Goal: Task Accomplishment & Management: Use online tool/utility

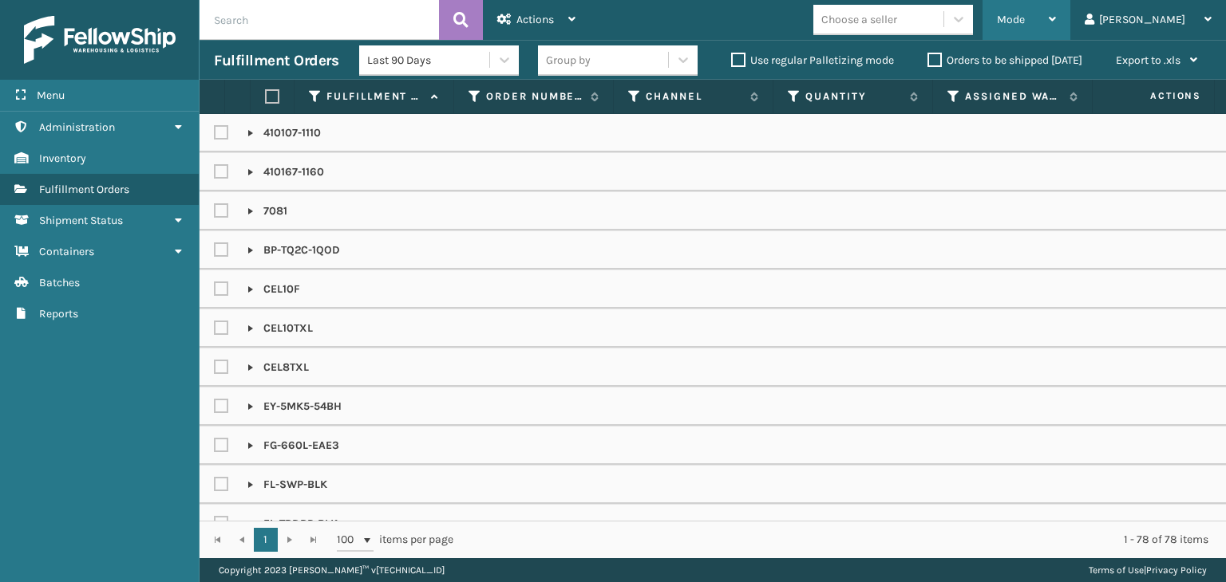
click at [1056, 30] on div "Mode" at bounding box center [1026, 20] width 59 height 40
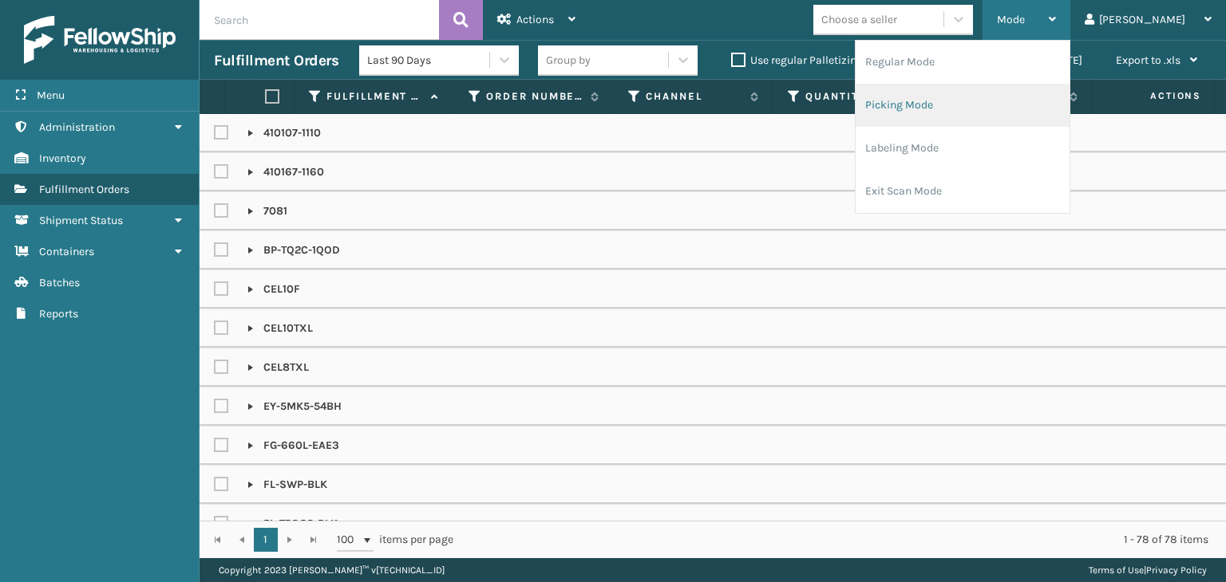
click at [994, 110] on li "Picking Mode" at bounding box center [962, 105] width 214 height 43
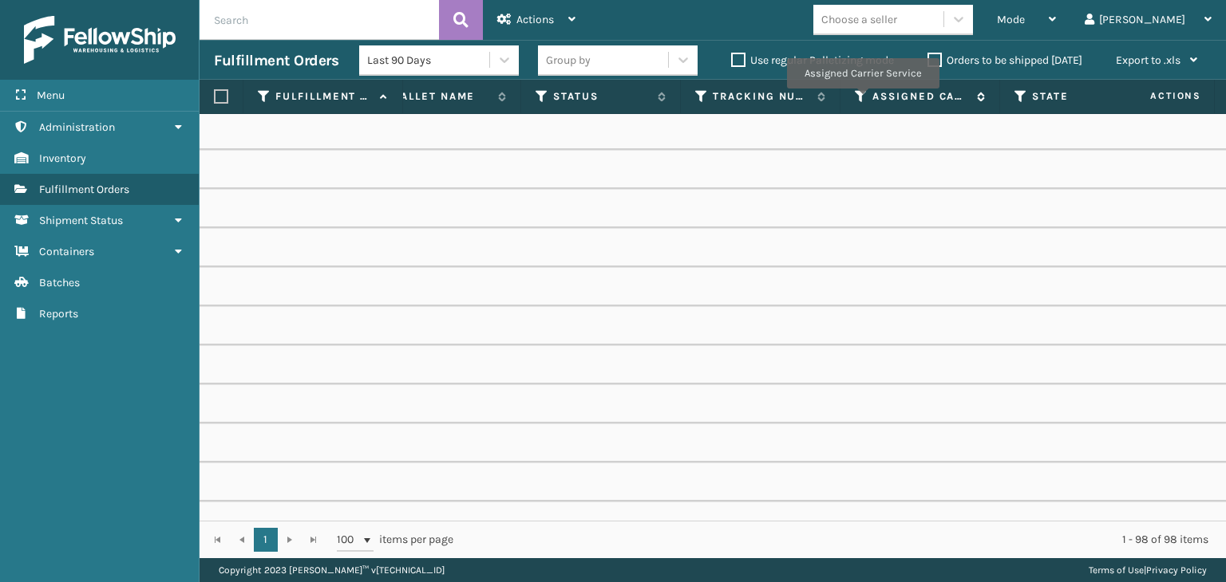
click at [862, 97] on icon at bounding box center [861, 96] width 13 height 14
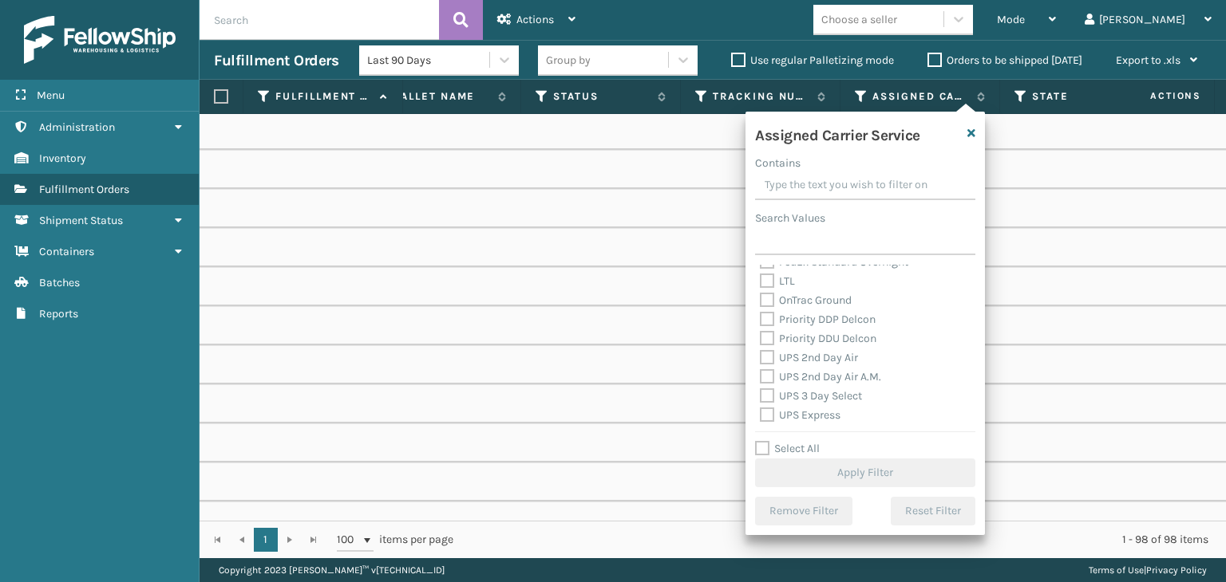
scroll to position [239, 0]
click at [819, 339] on label "UPS 2nd Day Air" at bounding box center [809, 341] width 98 height 14
click at [760, 339] on input "UPS 2nd Day Air" at bounding box center [760, 337] width 1 height 10
checkbox input "true"
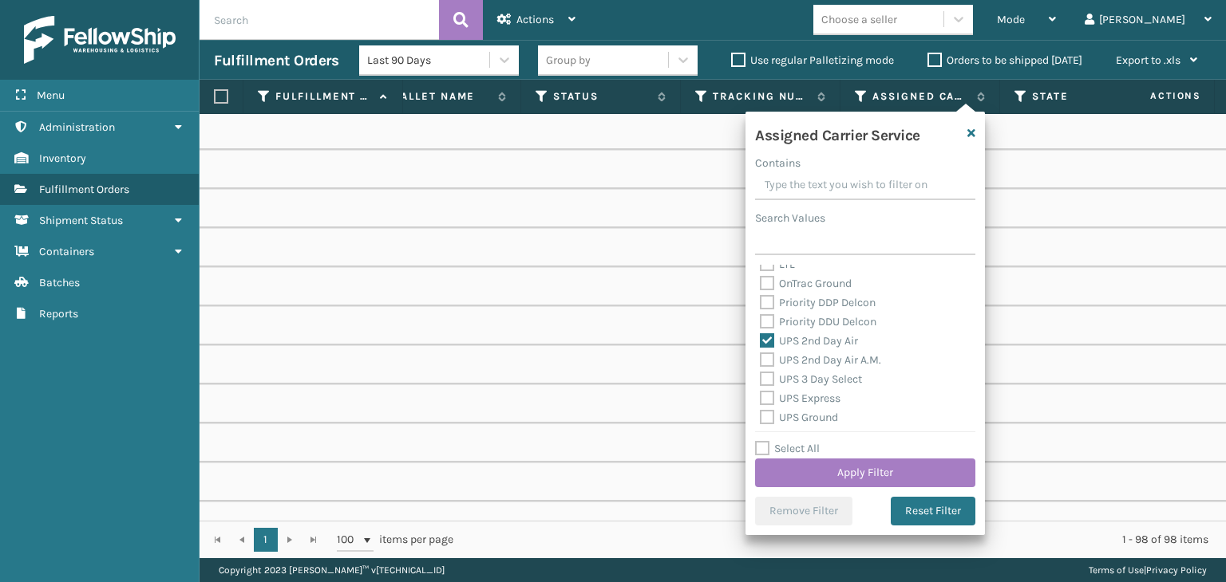
click at [823, 368] on div "UPS 2nd Day Air A.M." at bounding box center [865, 360] width 211 height 19
click at [823, 361] on label "UPS 2nd Day Air A.M." at bounding box center [820, 360] width 121 height 14
click at [760, 361] on input "UPS 2nd Day Air A.M." at bounding box center [760, 356] width 1 height 10
checkbox input "true"
click at [823, 384] on label "UPS 3 Day Select" at bounding box center [811, 380] width 102 height 14
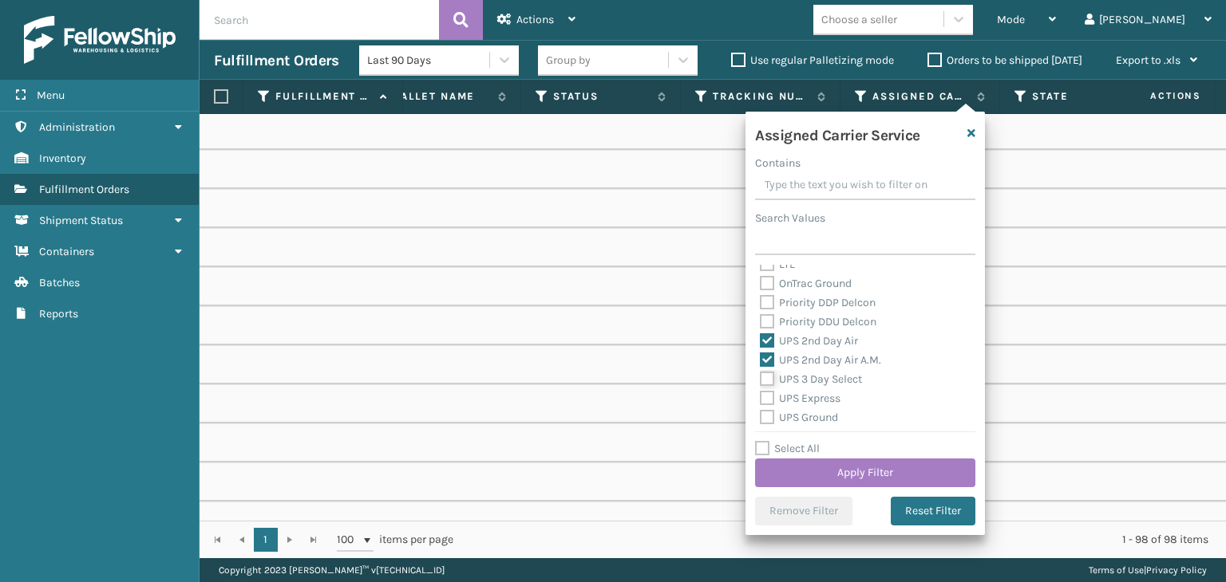
click at [760, 381] on input "UPS 3 Day Select" at bounding box center [760, 375] width 1 height 10
checkbox input "true"
click at [818, 405] on label "UPS Express" at bounding box center [800, 399] width 81 height 14
click at [760, 400] on input "UPS Express" at bounding box center [760, 394] width 1 height 10
checkbox input "true"
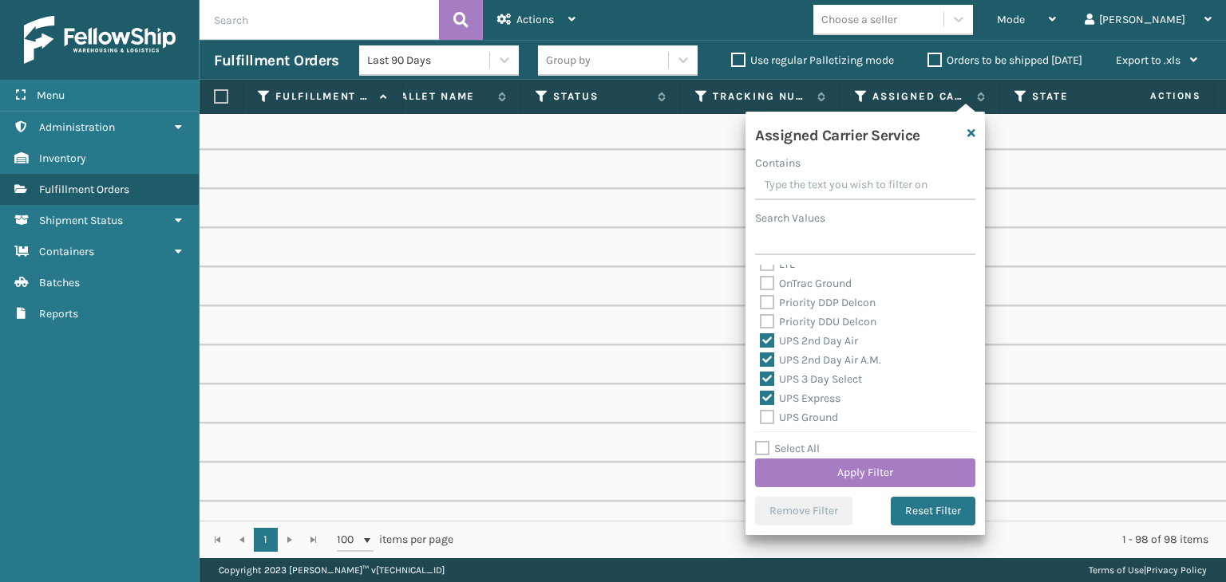
click at [815, 420] on label "UPS Ground" at bounding box center [799, 418] width 78 height 14
click at [760, 419] on input "UPS Ground" at bounding box center [760, 414] width 1 height 10
checkbox input "true"
click at [827, 359] on label "UPS Next Day Air" at bounding box center [811, 357] width 102 height 14
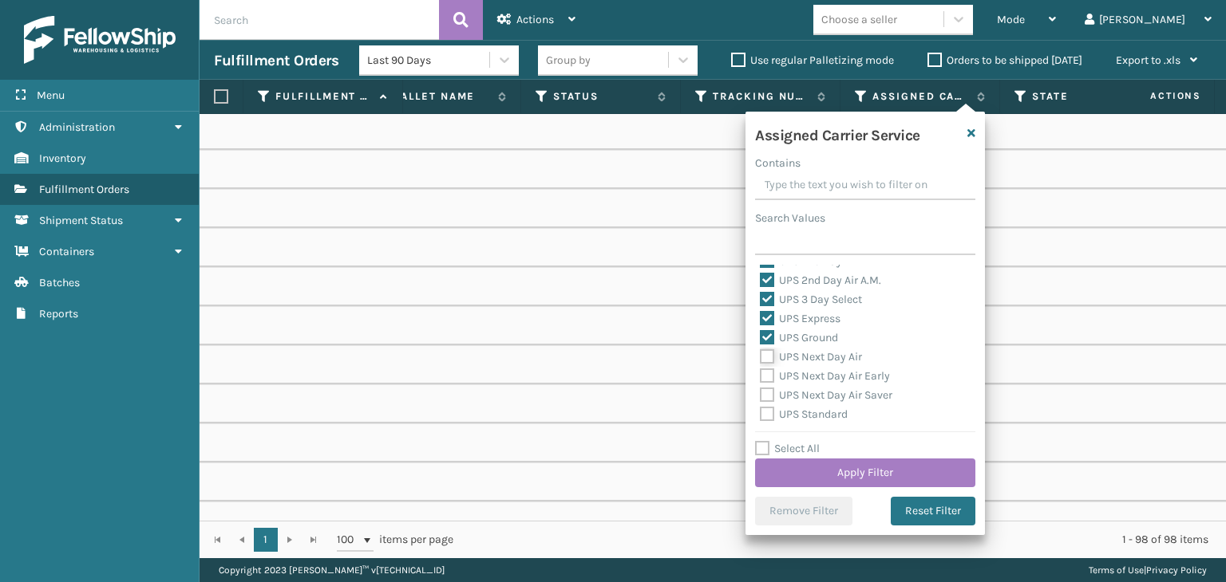
click at [760, 358] on input "UPS Next Day Air" at bounding box center [760, 353] width 1 height 10
checkbox input "true"
click at [833, 382] on label "UPS Next Day Air Early" at bounding box center [825, 376] width 130 height 14
click at [760, 377] on input "UPS Next Day Air Early" at bounding box center [760, 372] width 1 height 10
checkbox input "true"
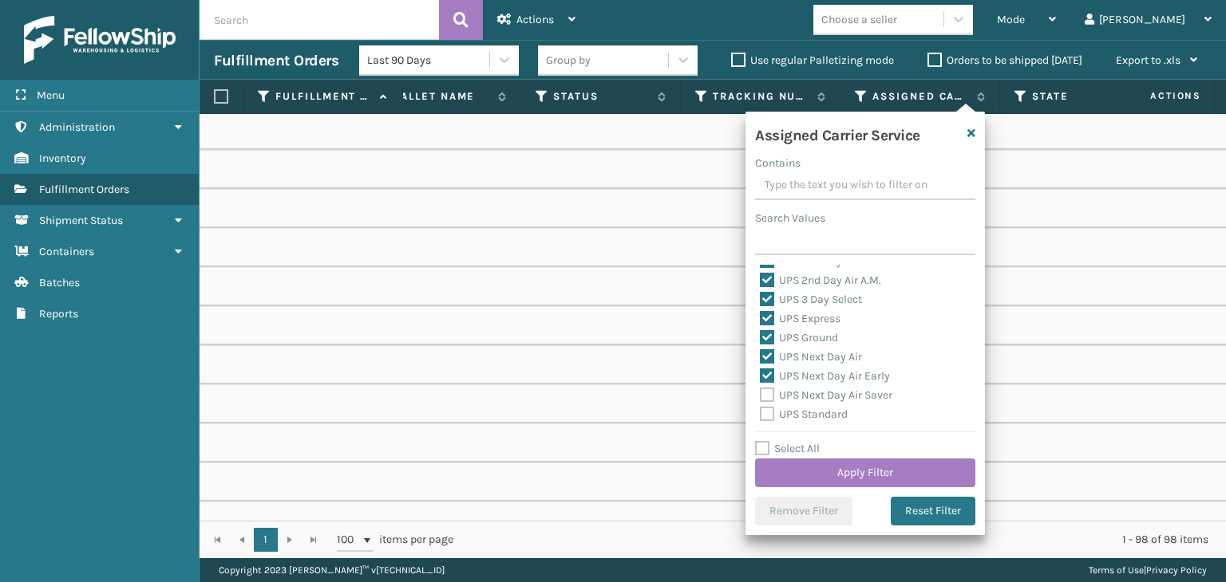
click at [843, 401] on label "UPS Next Day Air Saver" at bounding box center [826, 396] width 132 height 14
click at [760, 397] on input "UPS Next Day Air Saver" at bounding box center [760, 391] width 1 height 10
checkbox input "true"
click at [833, 416] on label "UPS Standard" at bounding box center [804, 415] width 88 height 14
click at [760, 416] on input "UPS Standard" at bounding box center [760, 410] width 1 height 10
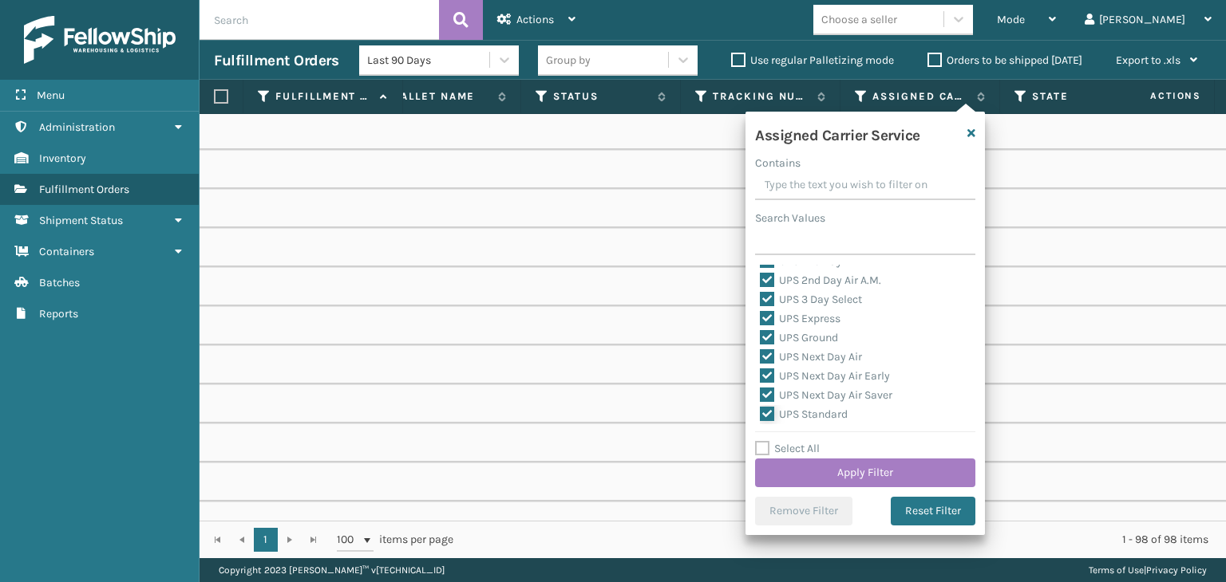
checkbox input "true"
click at [823, 278] on label "UPS SurePost 1LB or Greater" at bounding box center [838, 274] width 157 height 14
click at [760, 275] on input "UPS SurePost 1LB or Greater" at bounding box center [760, 270] width 1 height 10
checkbox input "true"
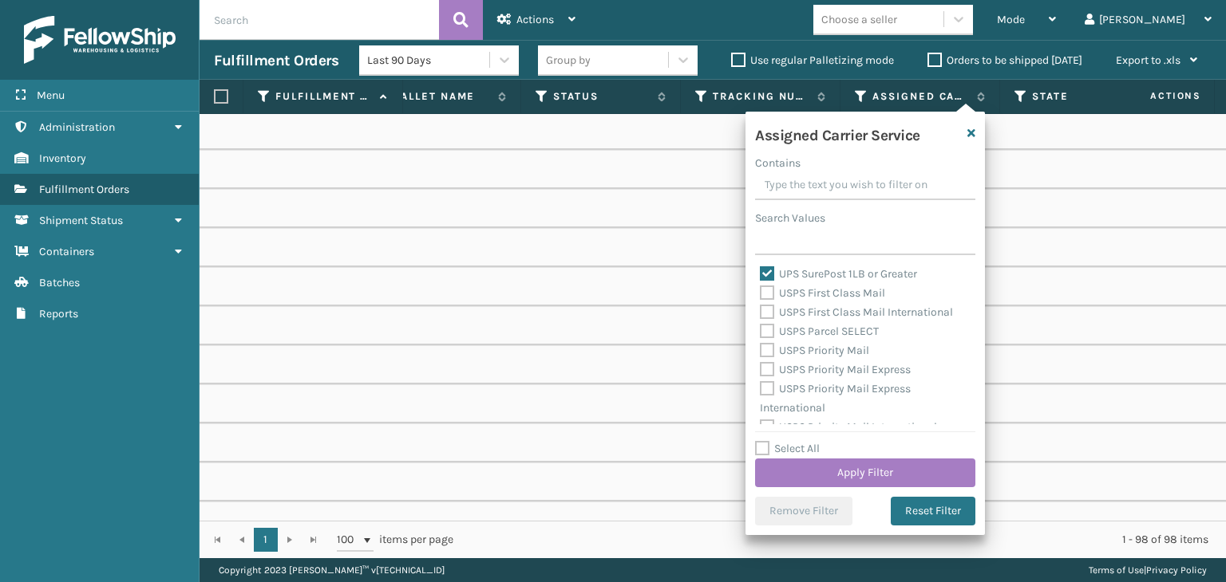
click at [824, 294] on label "USPS First Class Mail" at bounding box center [822, 293] width 125 height 14
click at [760, 294] on input "USPS First Class Mail" at bounding box center [760, 289] width 1 height 10
checkbox input "true"
click at [921, 473] on button "Apply Filter" at bounding box center [865, 473] width 220 height 29
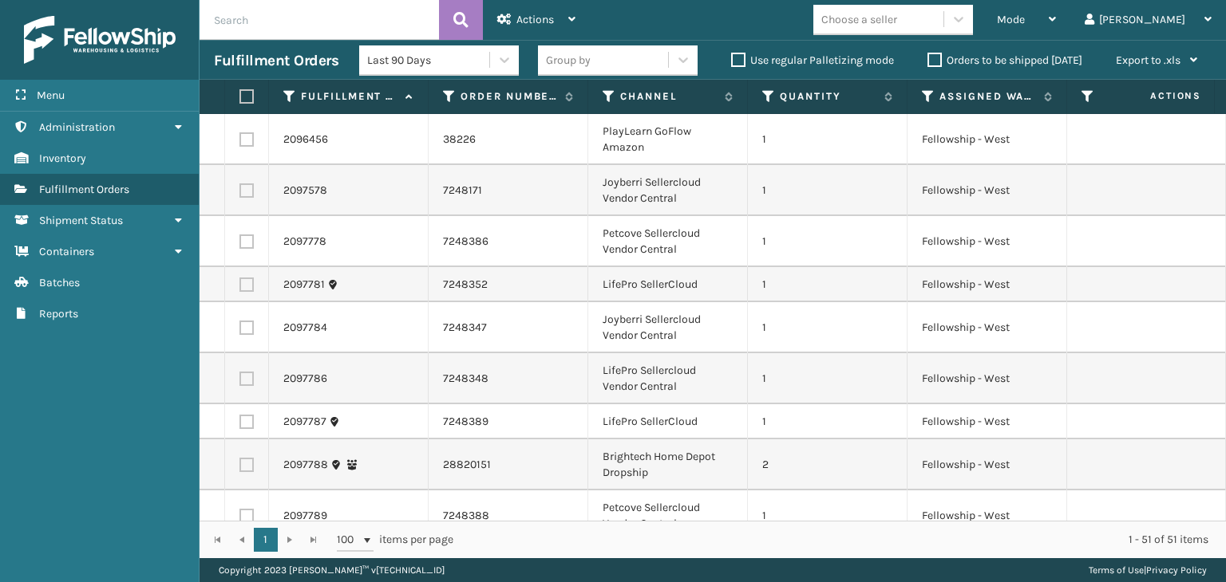
click at [635, 47] on div "Group by" at bounding box center [603, 60] width 130 height 26
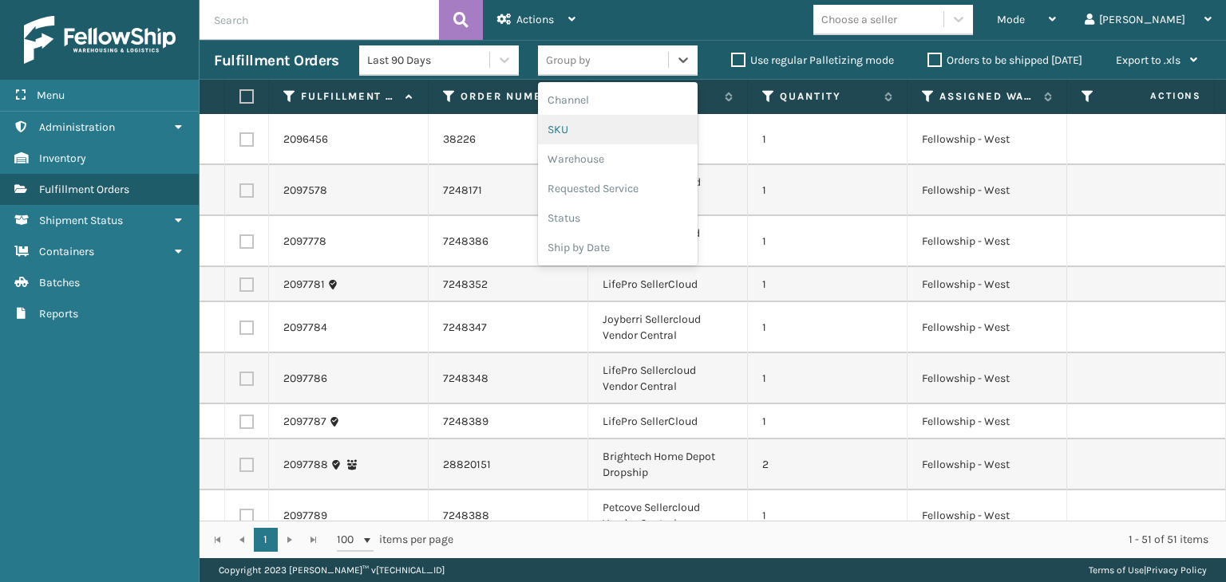
click at [595, 136] on div "SKU" at bounding box center [618, 130] width 160 height 30
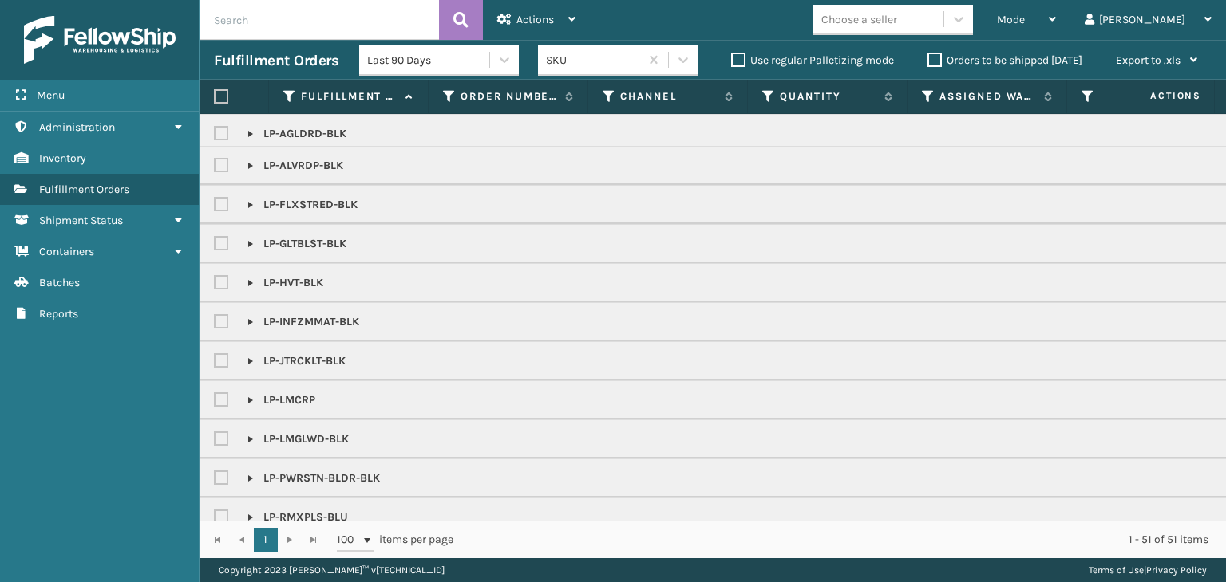
scroll to position [798, 0]
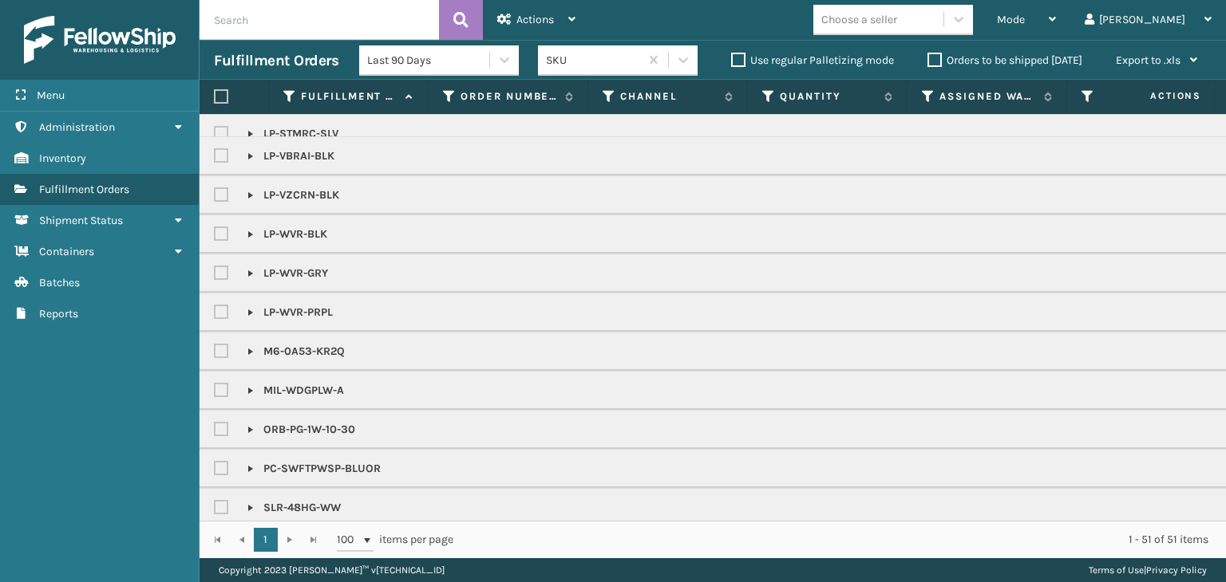
click at [897, 18] on div "Choose a seller" at bounding box center [859, 19] width 76 height 17
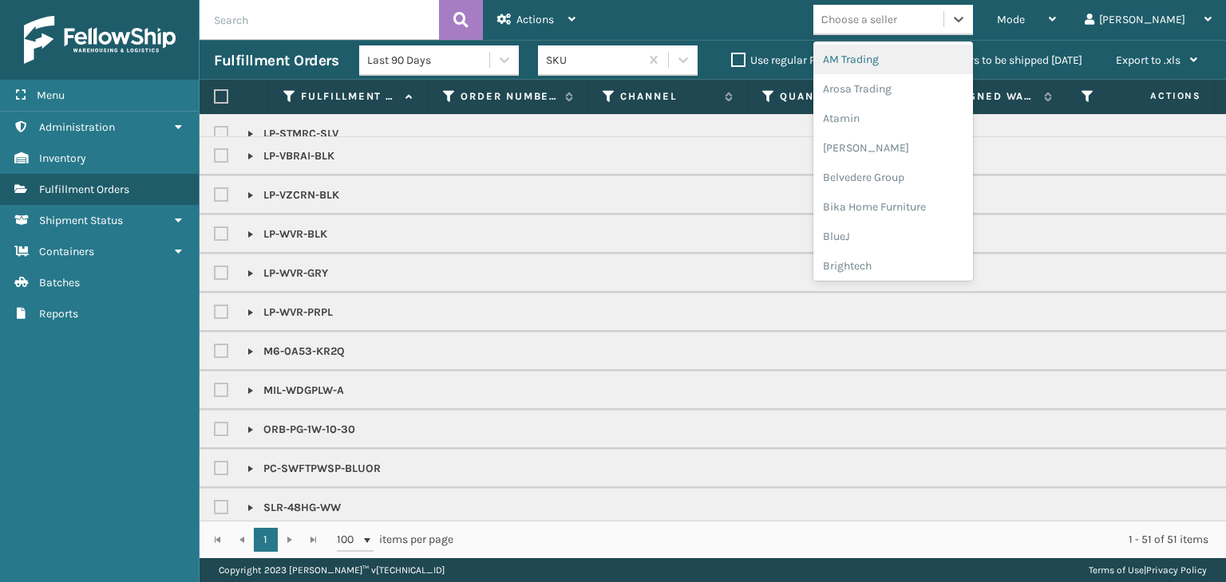
type input "LI"
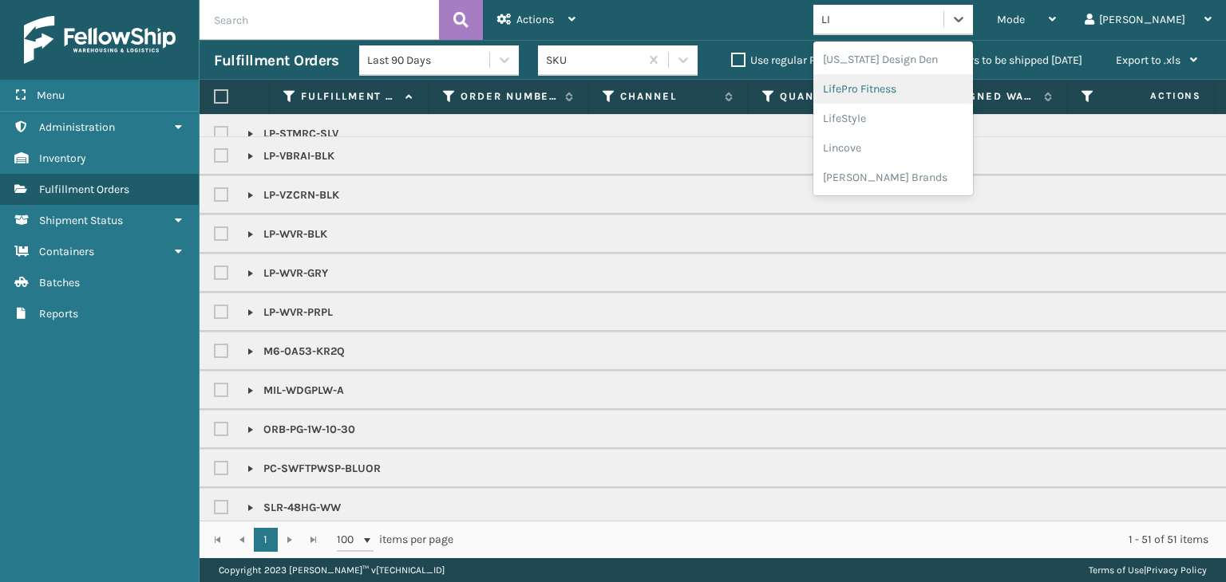
click at [921, 87] on div "LifePro Fitness" at bounding box center [893, 89] width 160 height 30
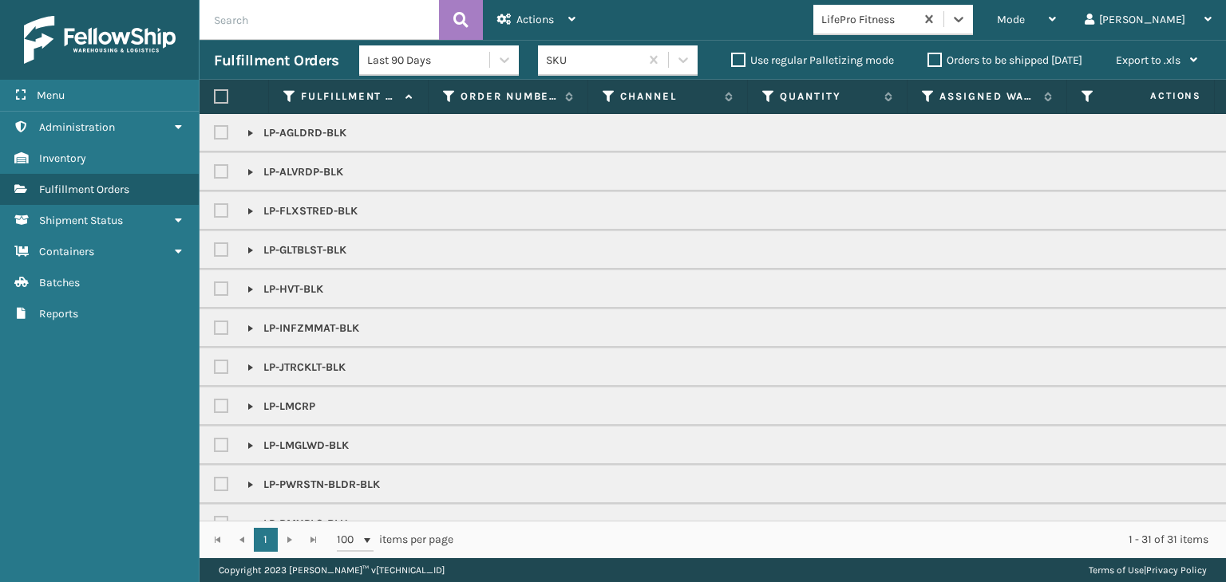
click at [221, 94] on label at bounding box center [221, 96] width 14 height 14
click at [215, 94] on input "checkbox" at bounding box center [214, 97] width 1 height 10
checkbox input "true"
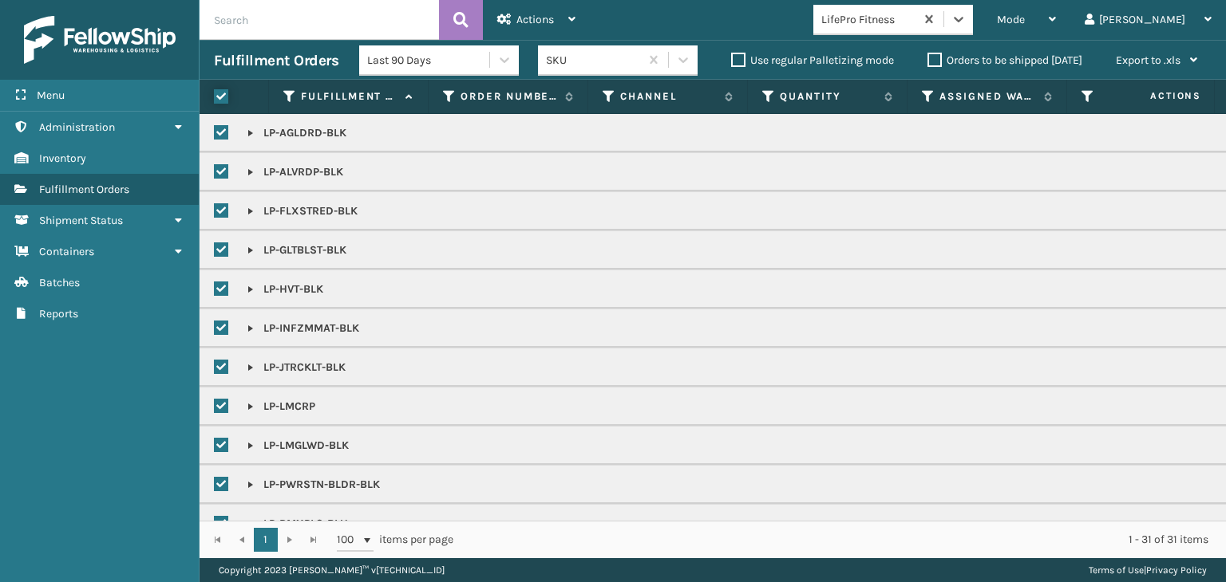
checkbox input "true"
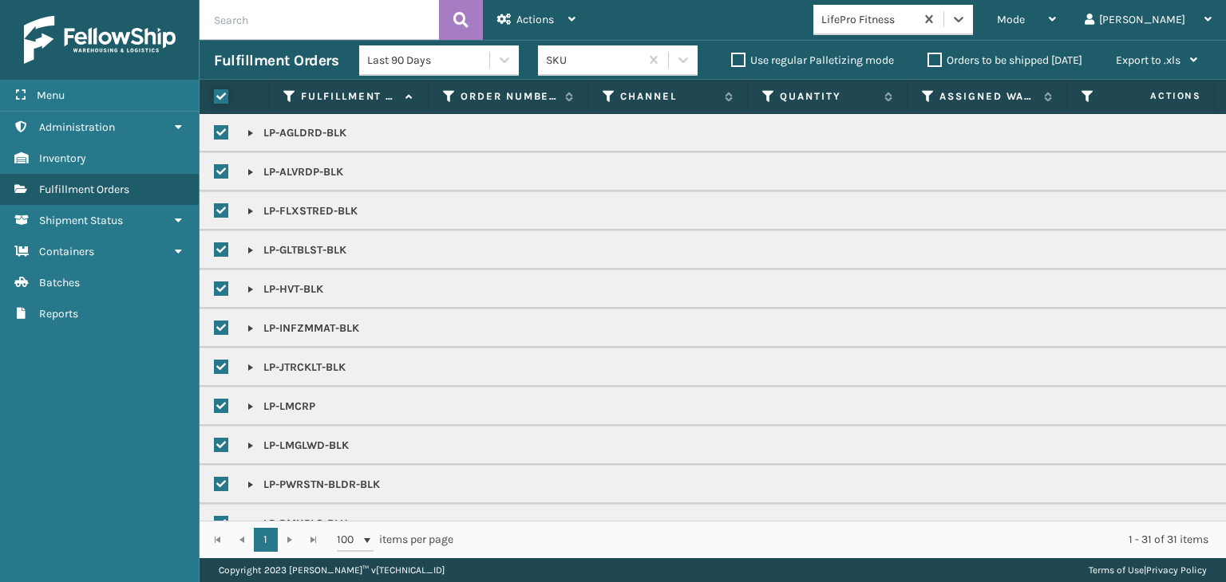
checkbox input "true"
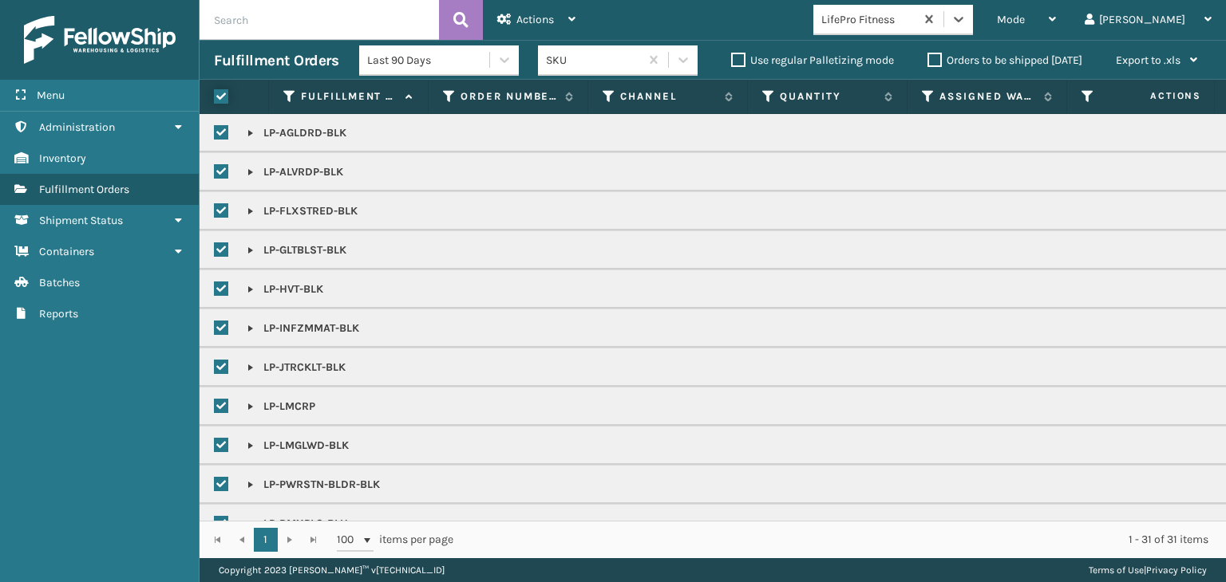
checkbox input "true"
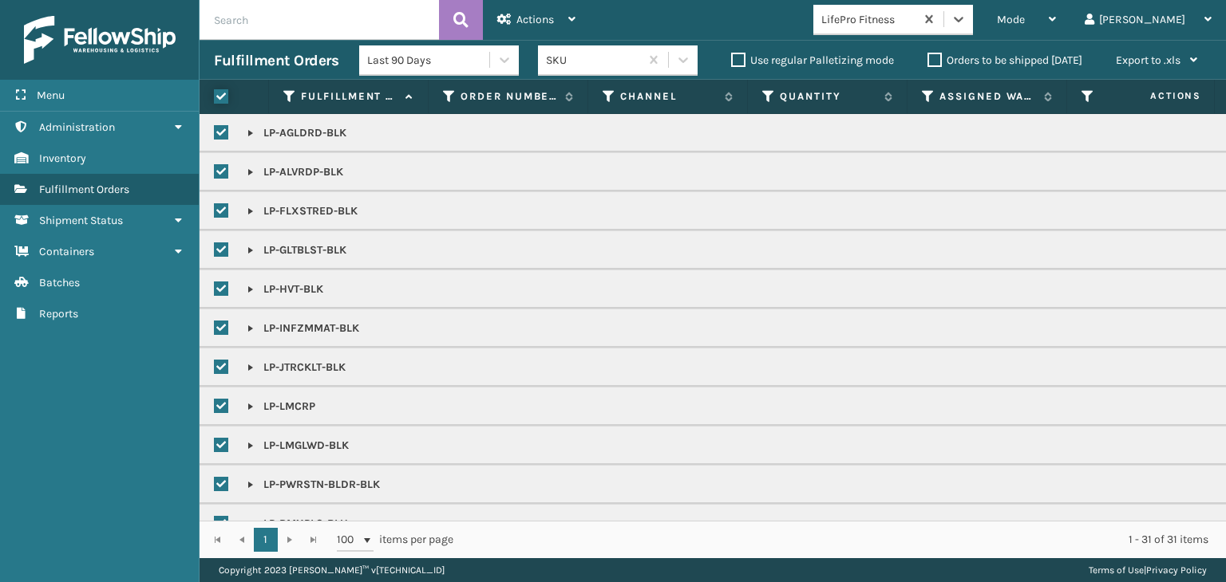
checkbox input "true"
click at [570, 14] on icon at bounding box center [571, 19] width 7 height 11
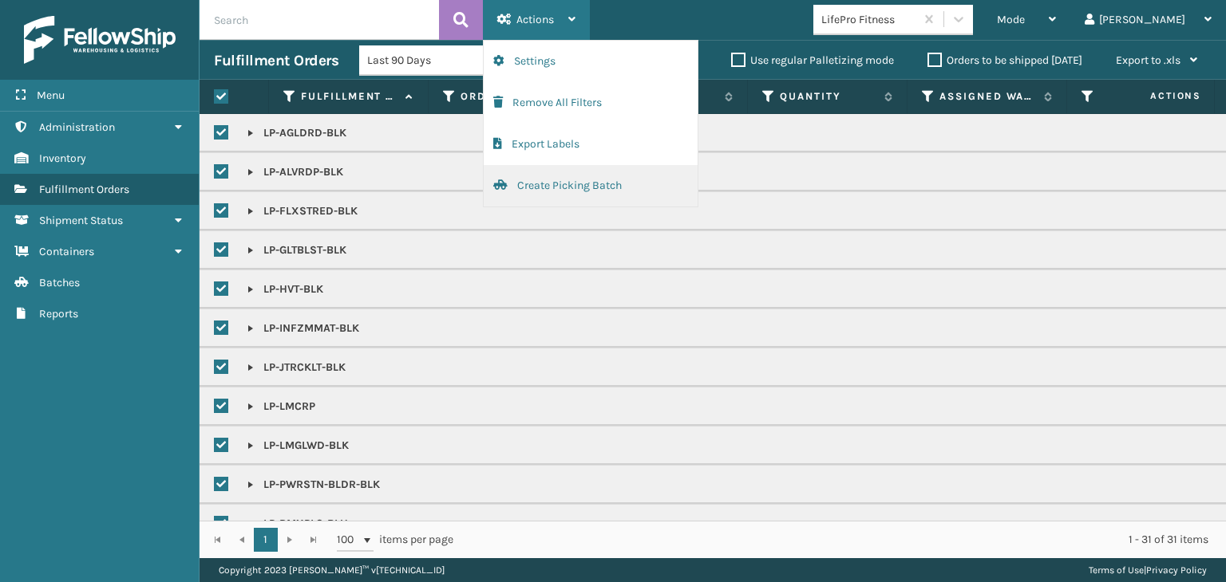
click at [616, 170] on button "Create Picking Batch" at bounding box center [591, 185] width 214 height 41
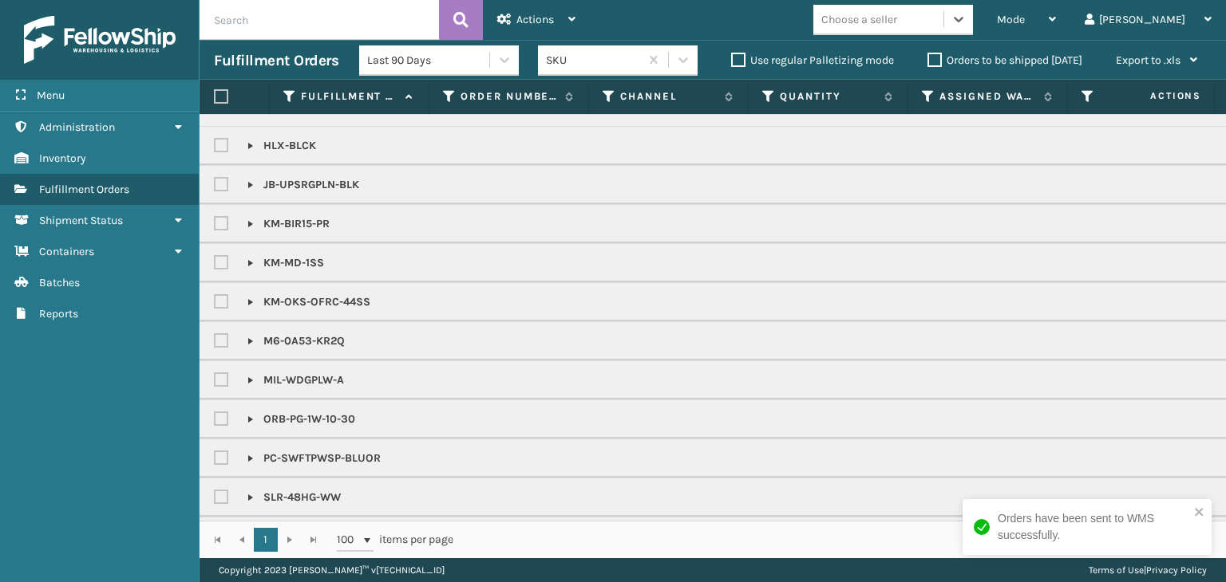
scroll to position [149, 0]
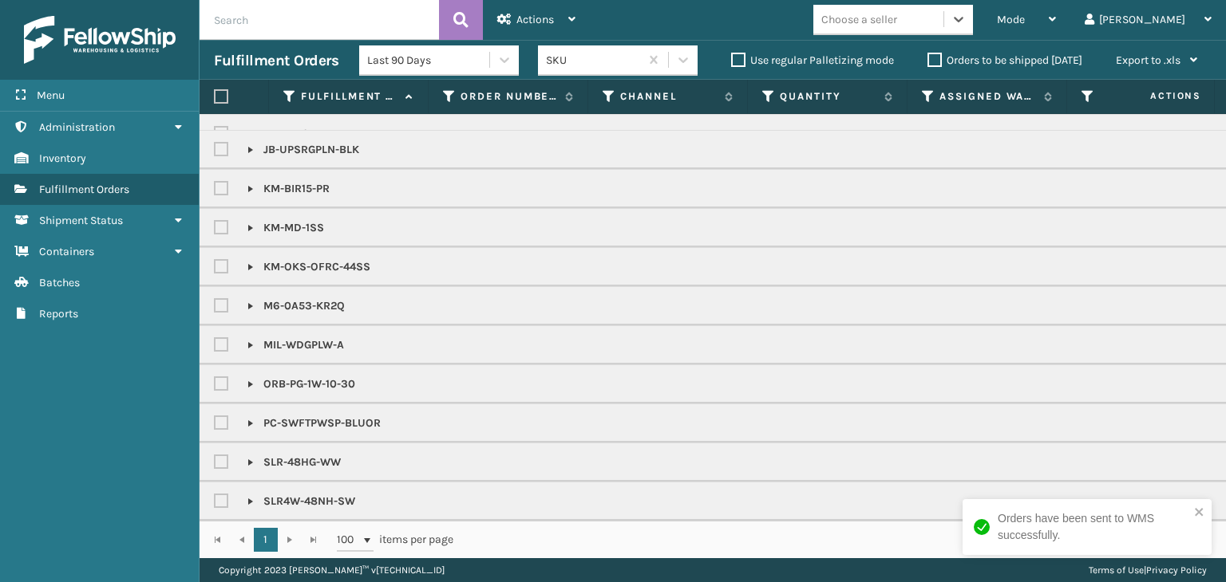
click at [897, 23] on div "Choose a seller" at bounding box center [859, 19] width 76 height 17
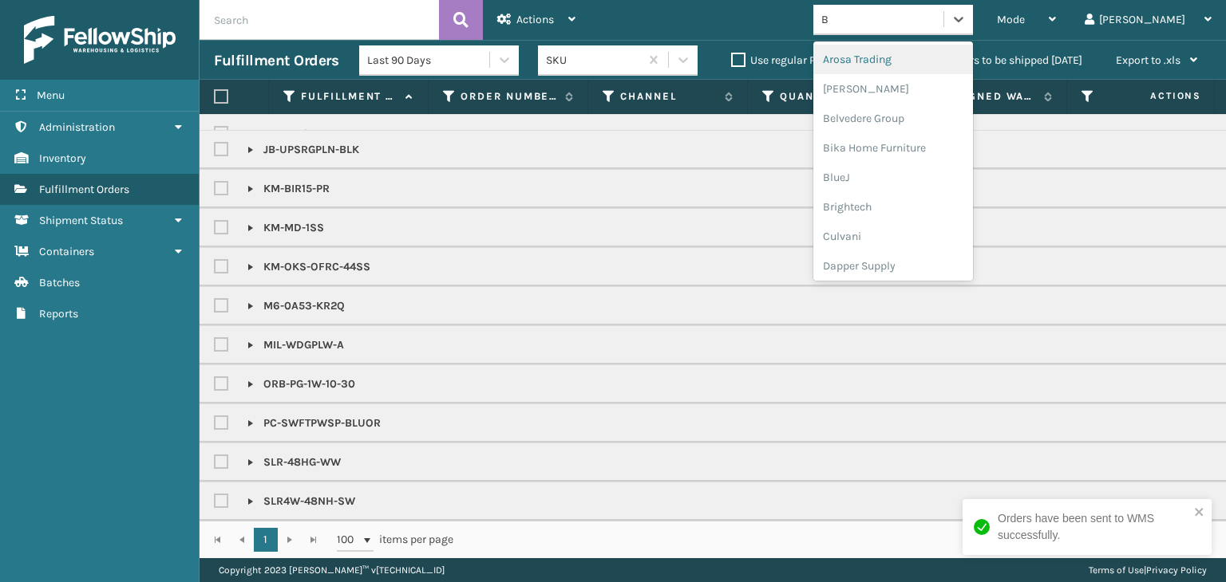
type input "BR"
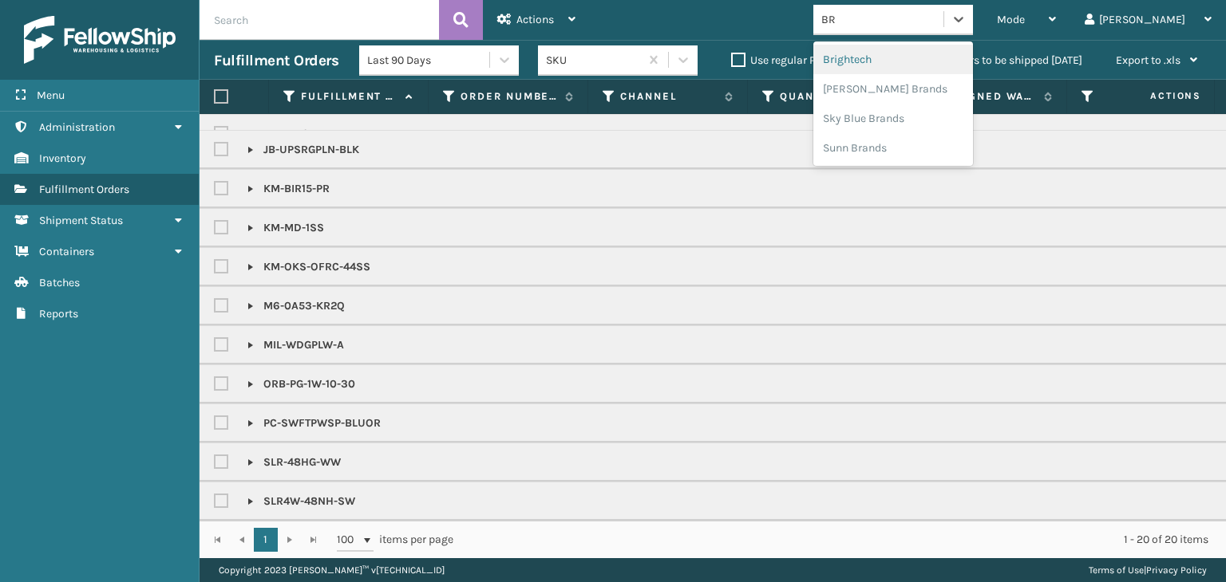
click at [934, 62] on div "Brightech" at bounding box center [893, 60] width 160 height 30
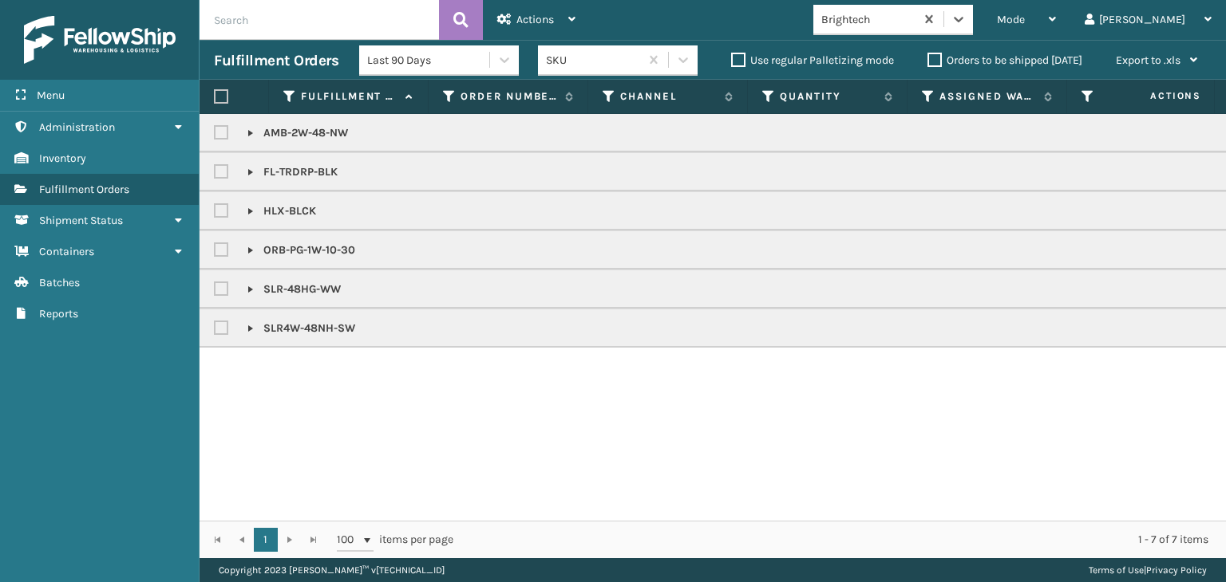
click at [215, 98] on label at bounding box center [221, 96] width 14 height 14
click at [215, 98] on input "checkbox" at bounding box center [214, 97] width 1 height 10
checkbox input "true"
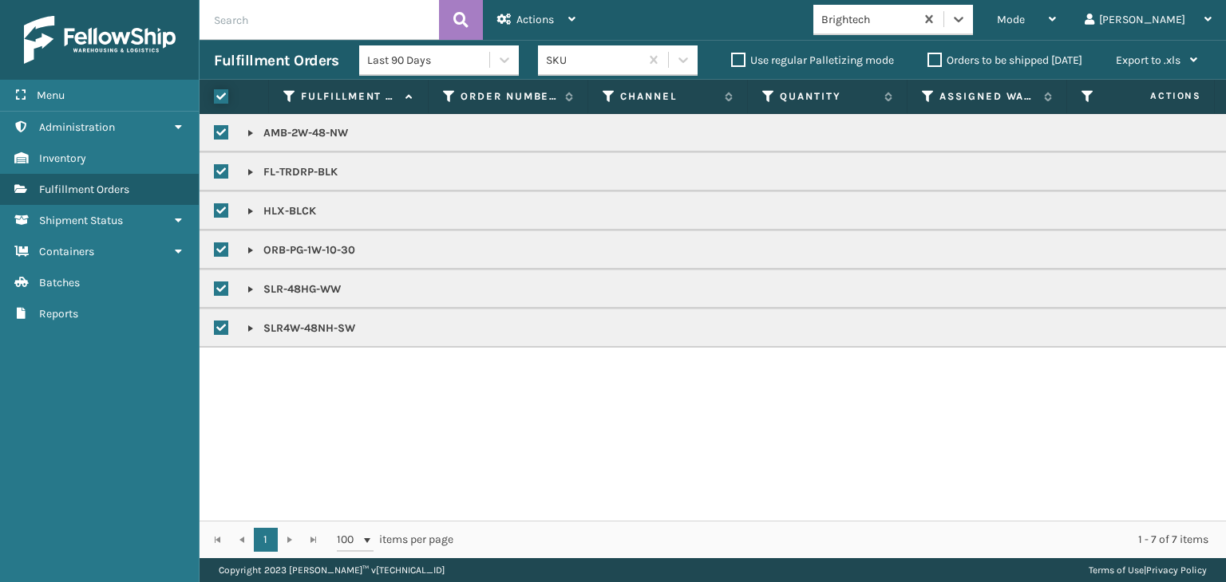
checkbox input "true"
click at [559, 20] on div "Actions" at bounding box center [536, 20] width 78 height 40
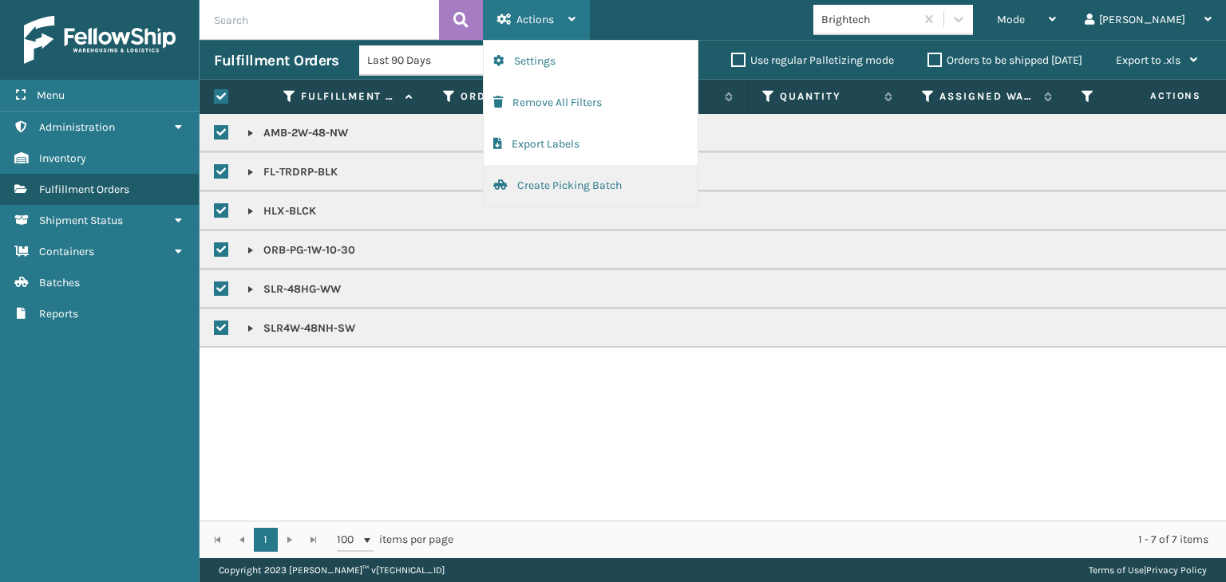
click at [602, 183] on button "Create Picking Batch" at bounding box center [591, 185] width 214 height 41
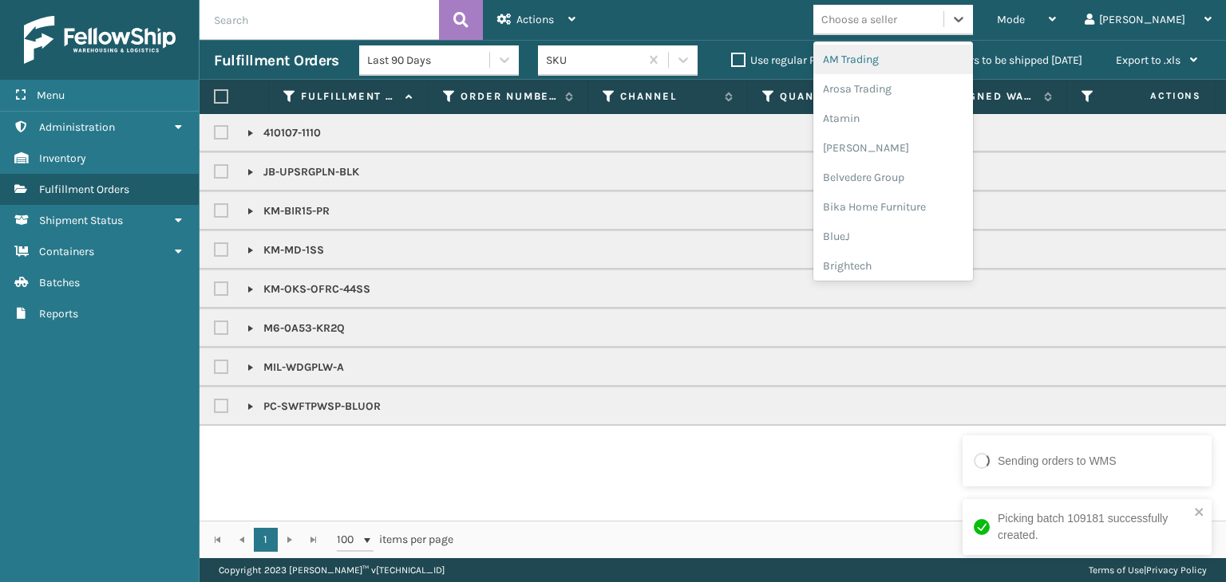
click at [897, 22] on div "Choose a seller" at bounding box center [859, 19] width 76 height 17
type input "P"
type input "KO"
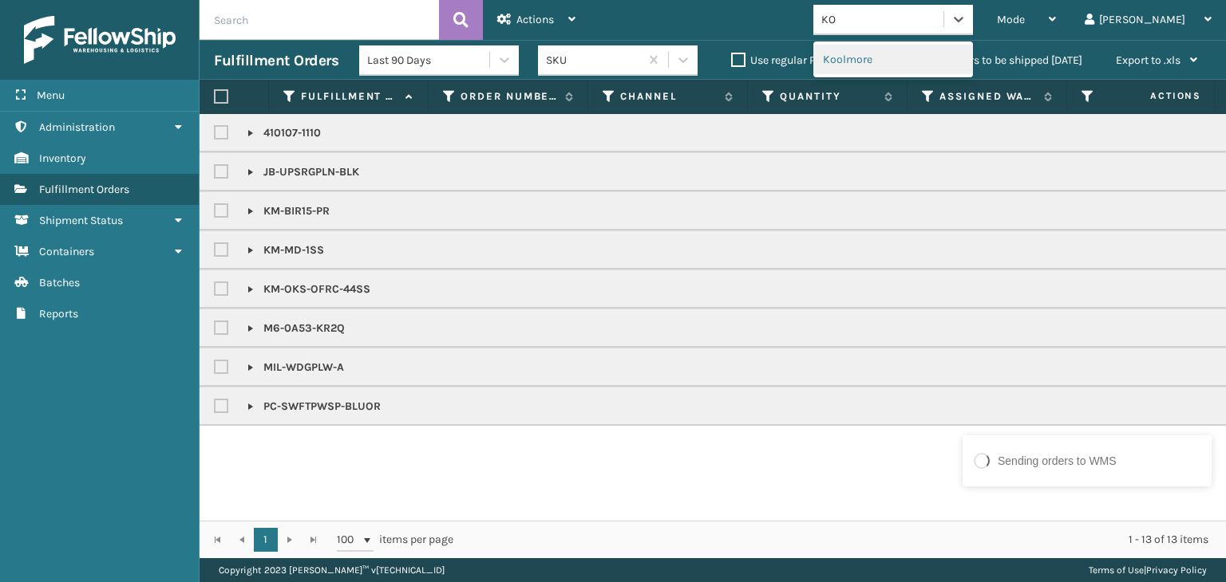
click at [948, 62] on div "Koolmore" at bounding box center [893, 60] width 160 height 30
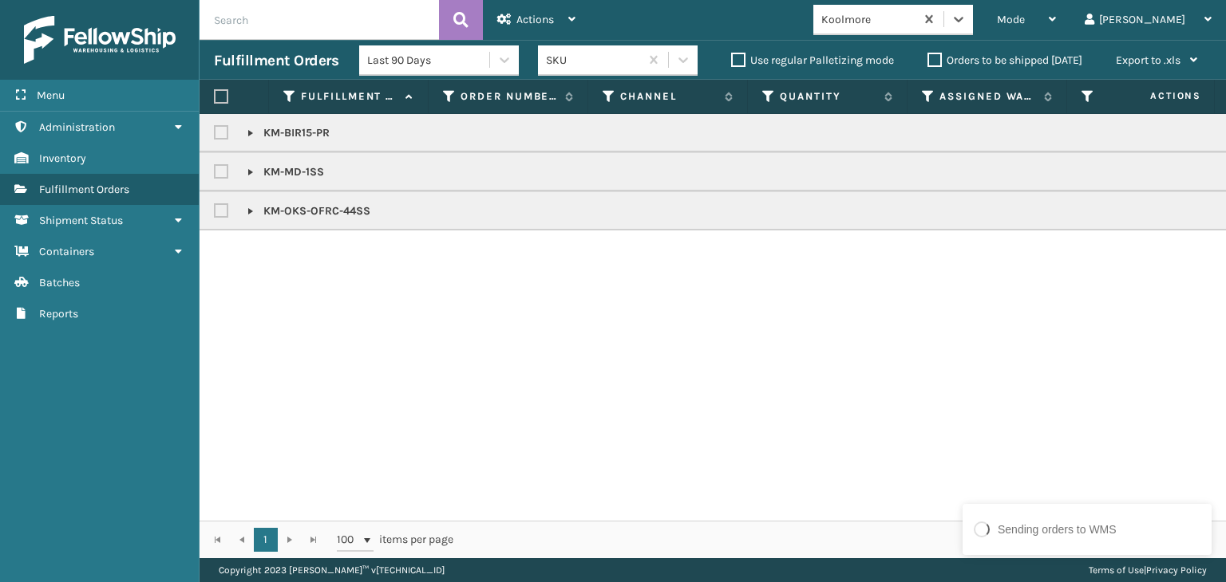
click at [215, 97] on label at bounding box center [221, 96] width 14 height 14
click at [215, 97] on input "checkbox" at bounding box center [214, 97] width 1 height 10
checkbox input "true"
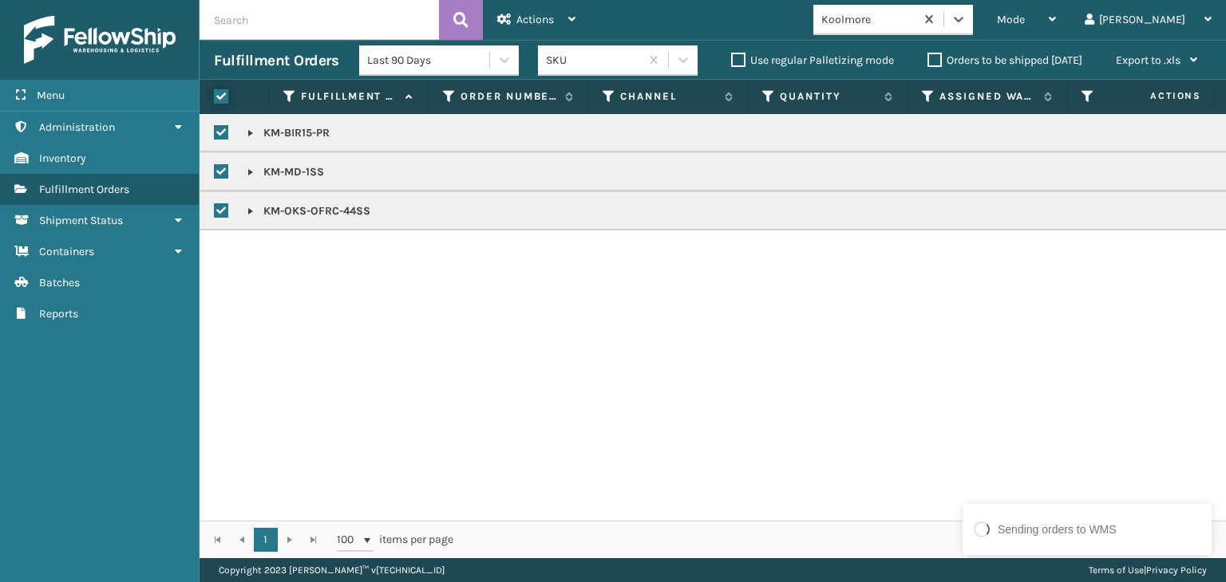
checkbox input "true"
click at [524, 25] on span "Actions" at bounding box center [534, 20] width 37 height 14
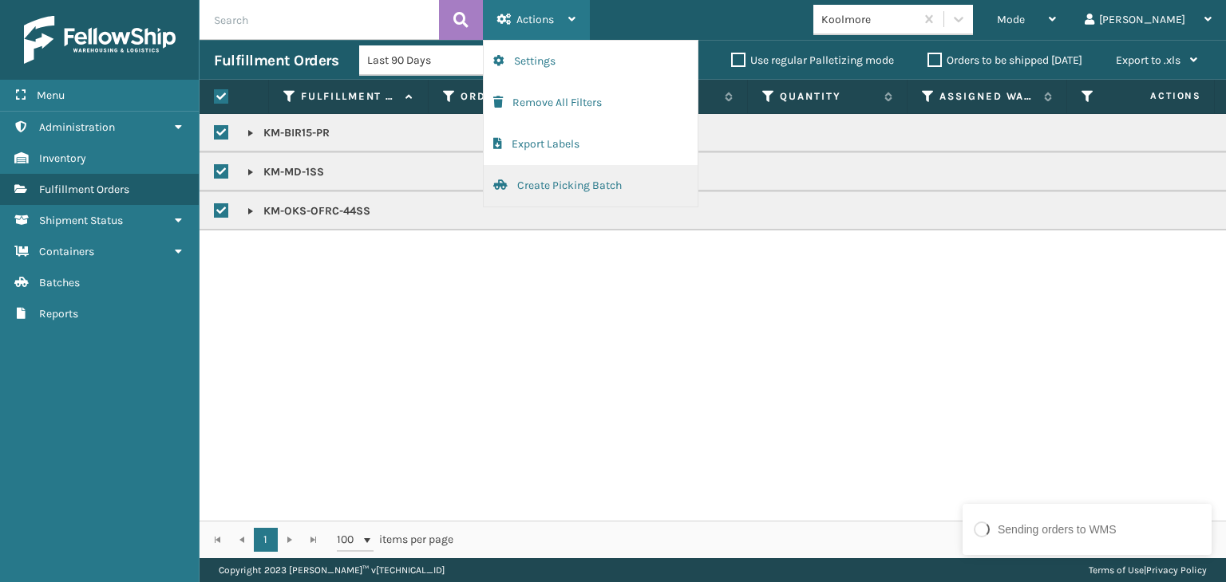
click at [594, 186] on button "Create Picking Batch" at bounding box center [591, 185] width 214 height 41
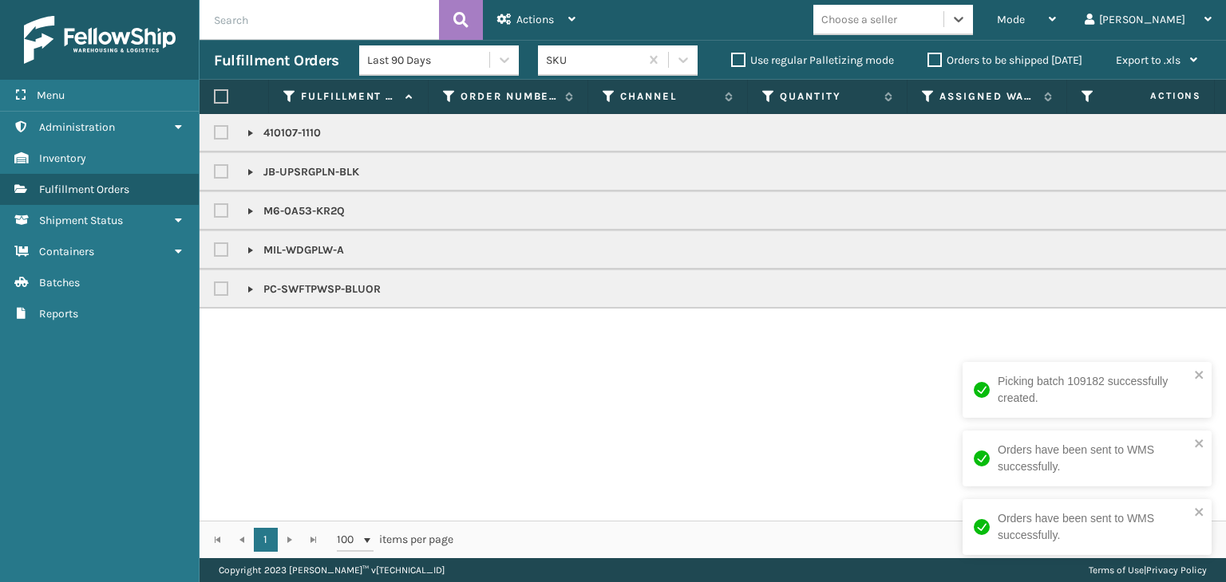
click at [230, 285] on label at bounding box center [223, 289] width 19 height 14
click at [215, 285] on input "checkbox" at bounding box center [214, 285] width 1 height 10
checkbox input "true"
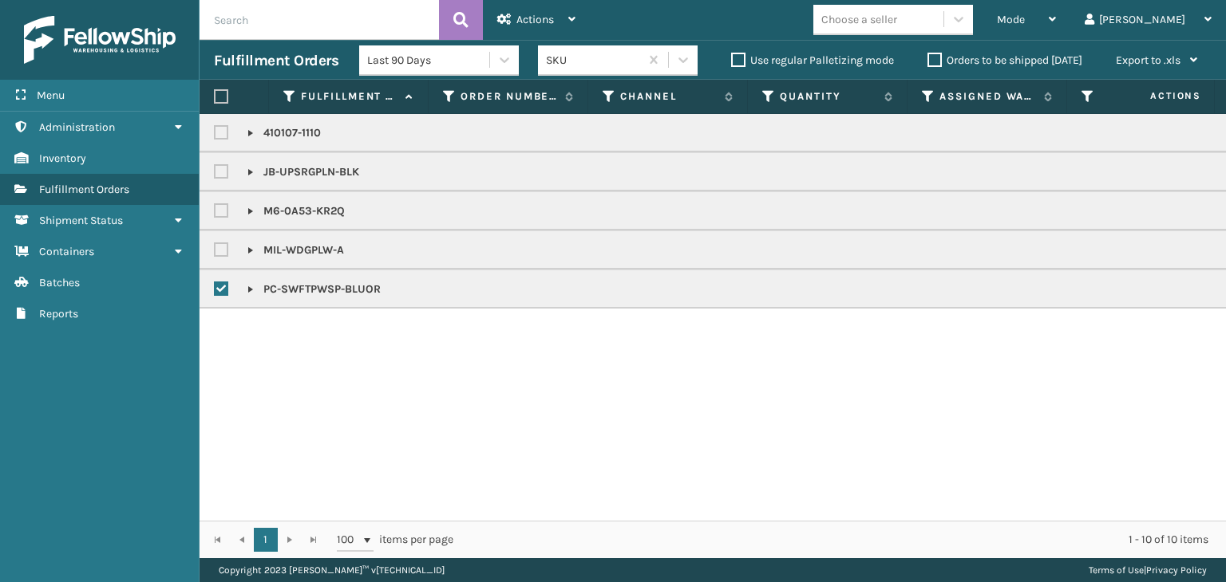
click at [218, 135] on label at bounding box center [223, 133] width 19 height 14
click at [215, 134] on input "checkbox" at bounding box center [214, 129] width 1 height 10
checkbox input "true"
click at [547, 21] on span "Actions" at bounding box center [534, 20] width 37 height 14
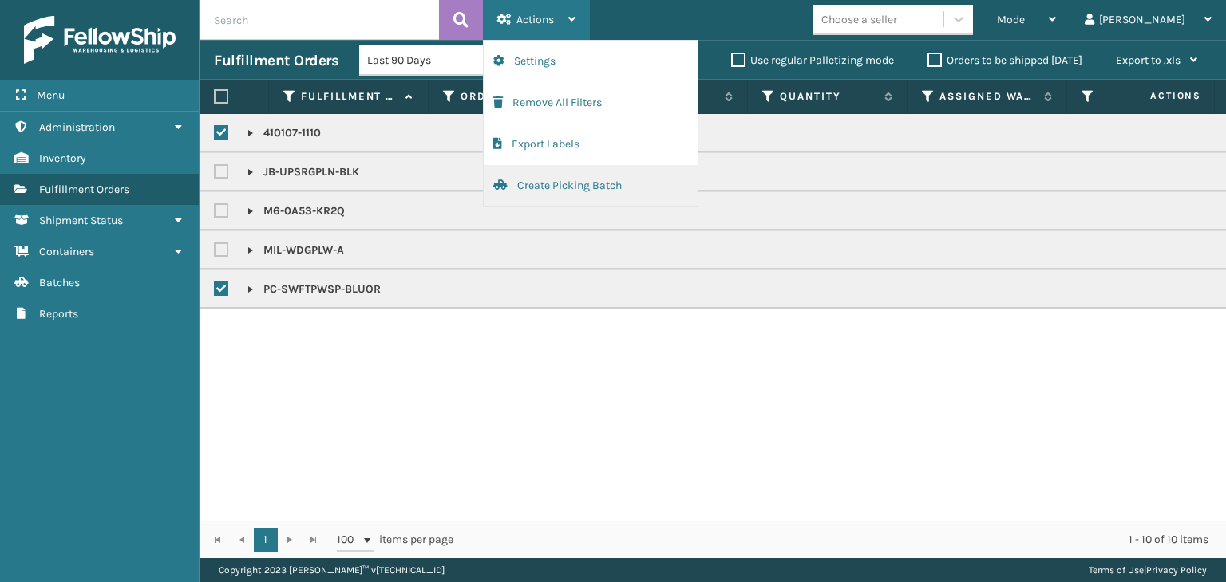
click at [568, 191] on button "Create Picking Batch" at bounding box center [591, 185] width 214 height 41
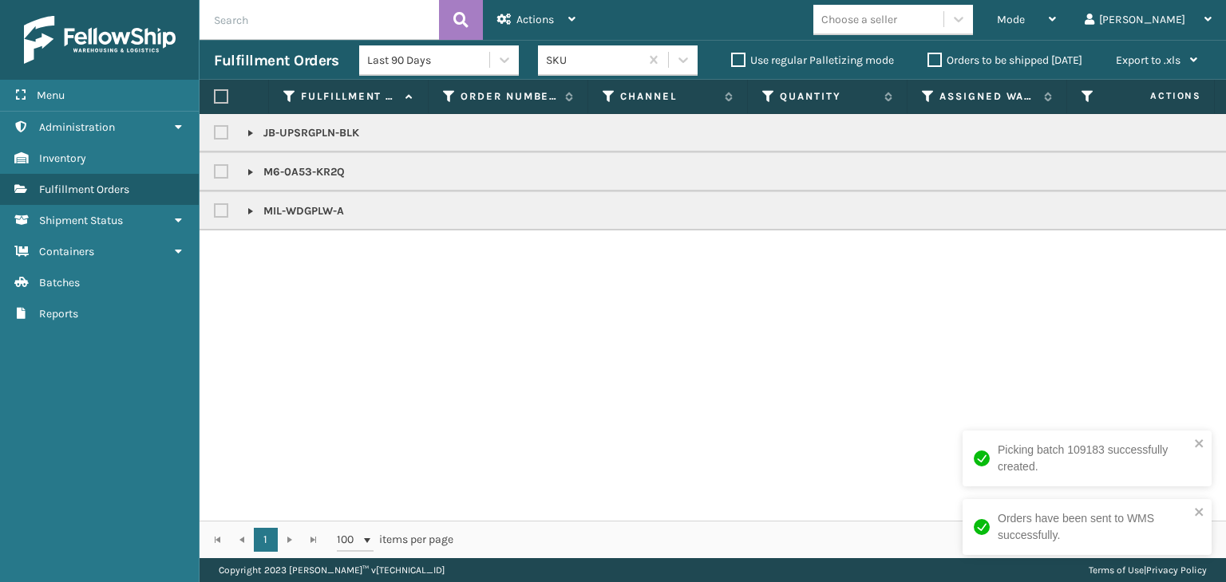
click at [219, 215] on label at bounding box center [223, 211] width 19 height 14
click at [215, 212] on input "checkbox" at bounding box center [214, 207] width 1 height 10
checkbox input "true"
drag, startPoint x: 214, startPoint y: 168, endPoint x: 220, endPoint y: 149, distance: 19.4
click at [215, 168] on label at bounding box center [223, 172] width 19 height 14
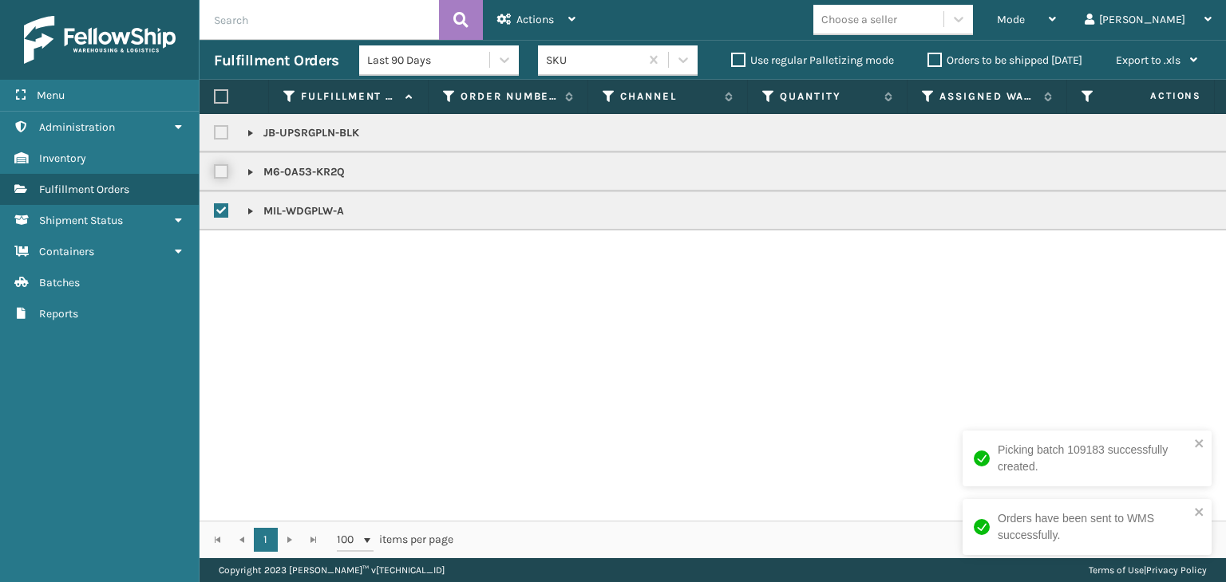
click at [215, 168] on input "checkbox" at bounding box center [214, 168] width 1 height 10
checkbox input "true"
click at [220, 132] on label at bounding box center [223, 133] width 19 height 14
click at [215, 132] on input "checkbox" at bounding box center [214, 129] width 1 height 10
checkbox input "true"
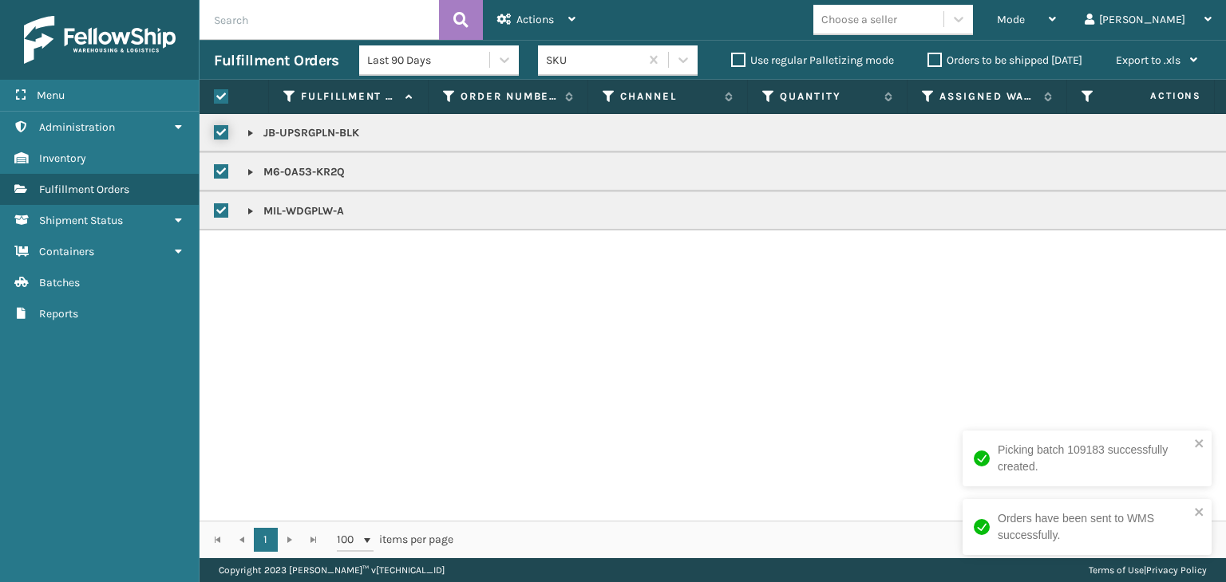
checkbox input "true"
click at [514, 23] on div "Actions" at bounding box center [536, 20] width 78 height 40
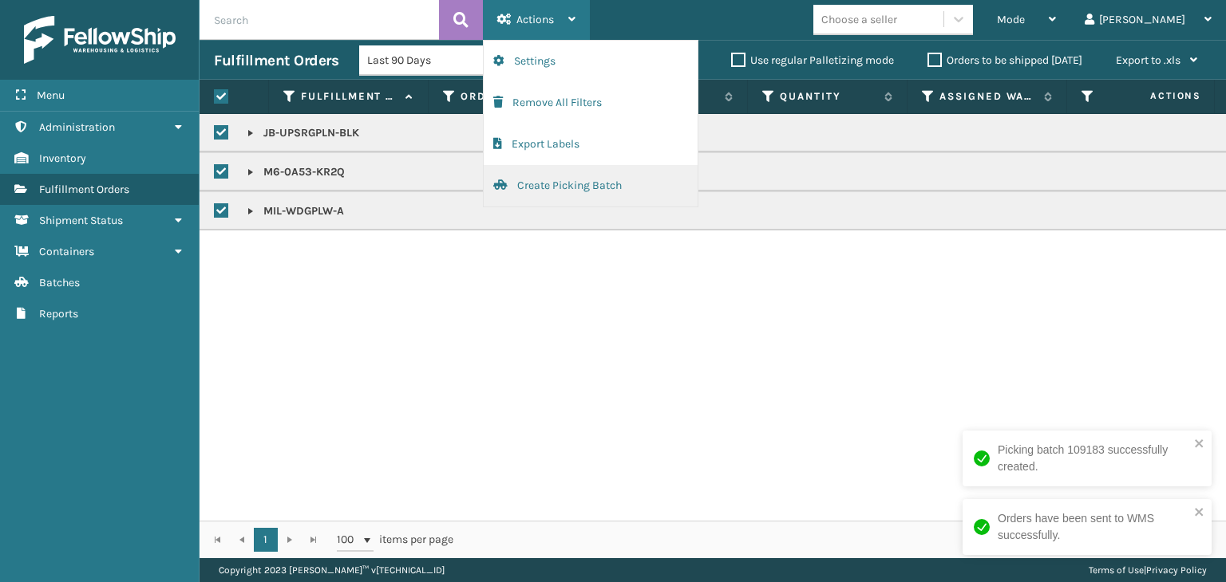
click at [554, 193] on button "Create Picking Batch" at bounding box center [591, 185] width 214 height 41
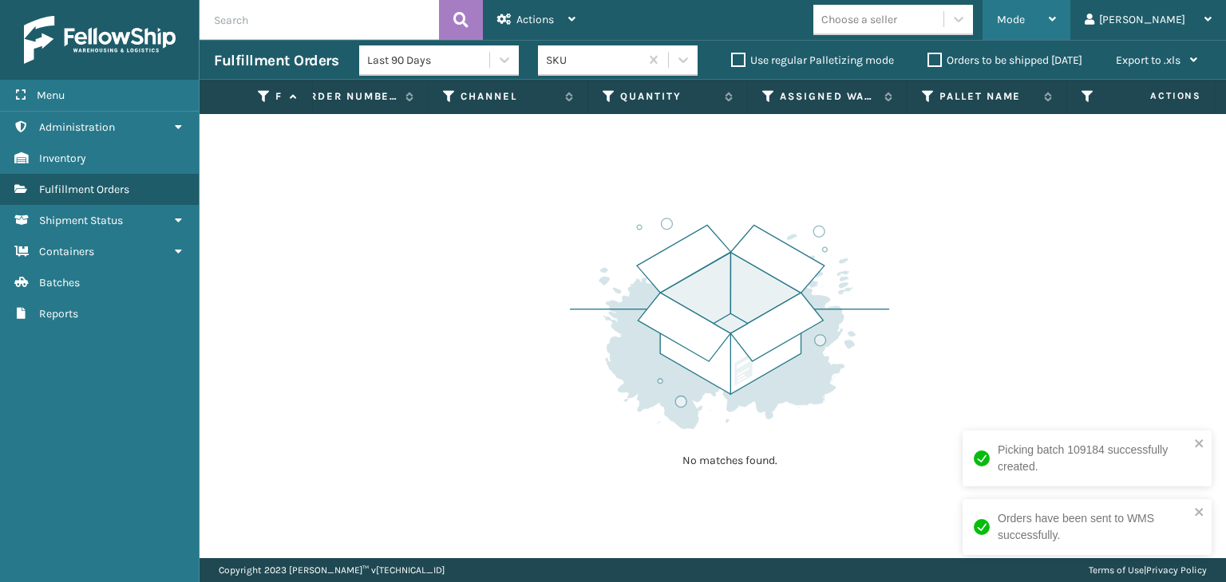
click at [1056, 21] on div "Mode" at bounding box center [1026, 20] width 59 height 40
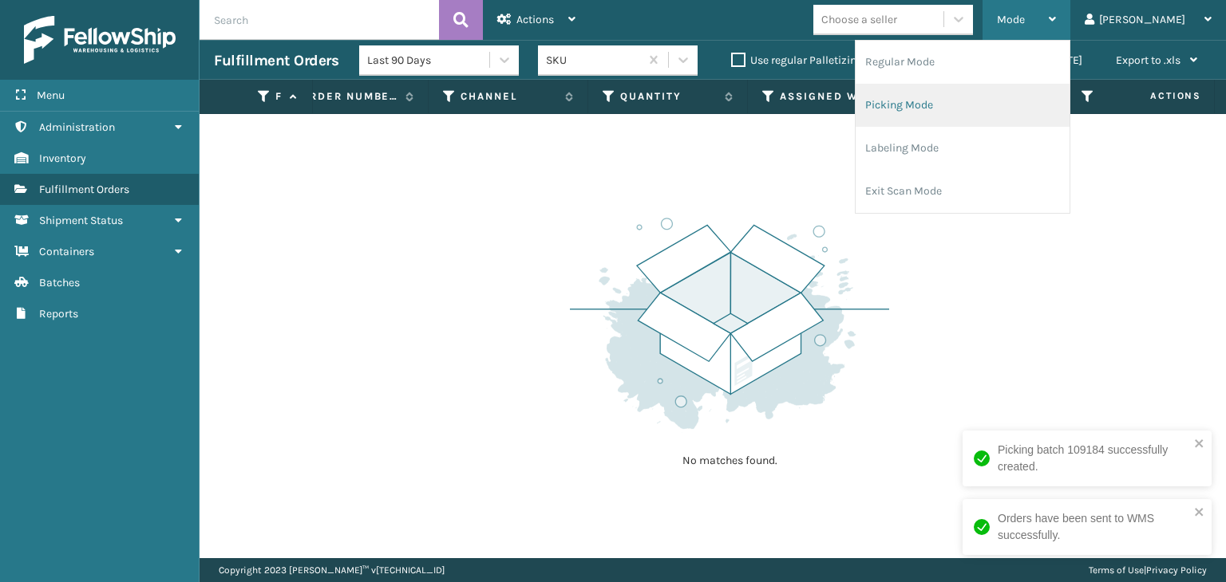
click at [1044, 93] on li "Picking Mode" at bounding box center [962, 105] width 214 height 43
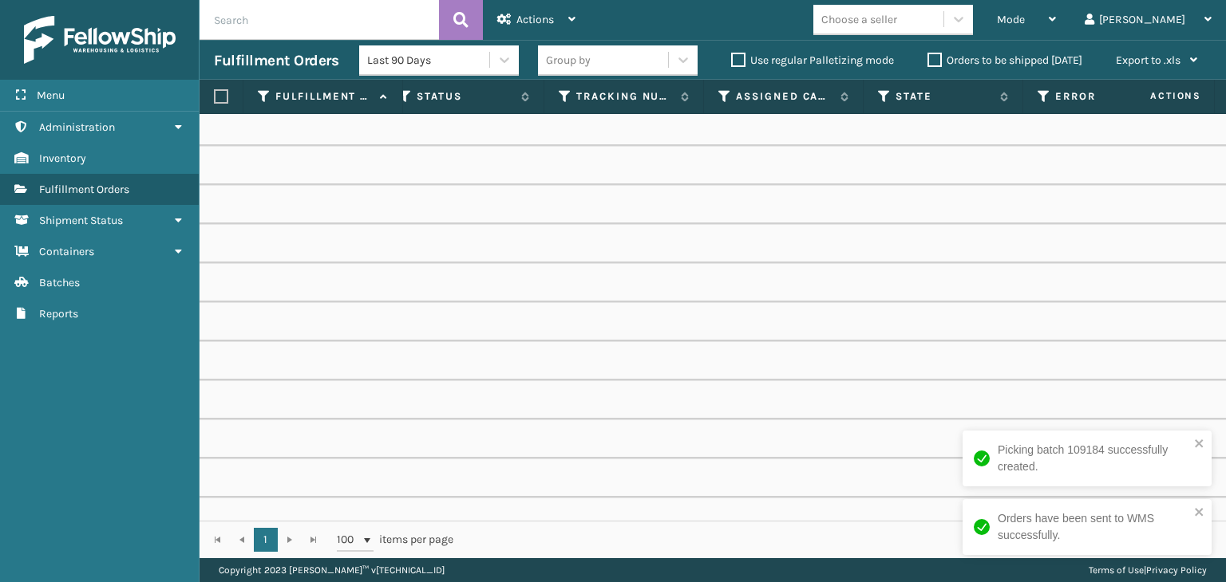
scroll to position [0, 869]
click at [723, 100] on icon at bounding box center [722, 96] width 13 height 14
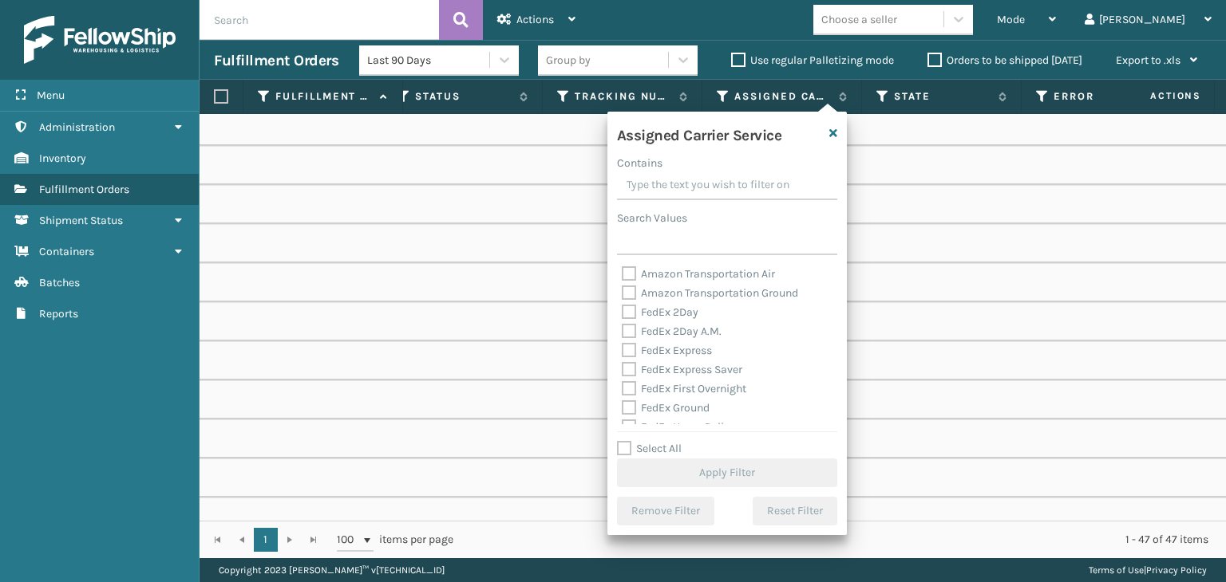
click at [684, 317] on label "FedEx 2Day" at bounding box center [660, 313] width 77 height 14
click at [622, 314] on input "FedEx 2Day" at bounding box center [622, 308] width 1 height 10
checkbox input "true"
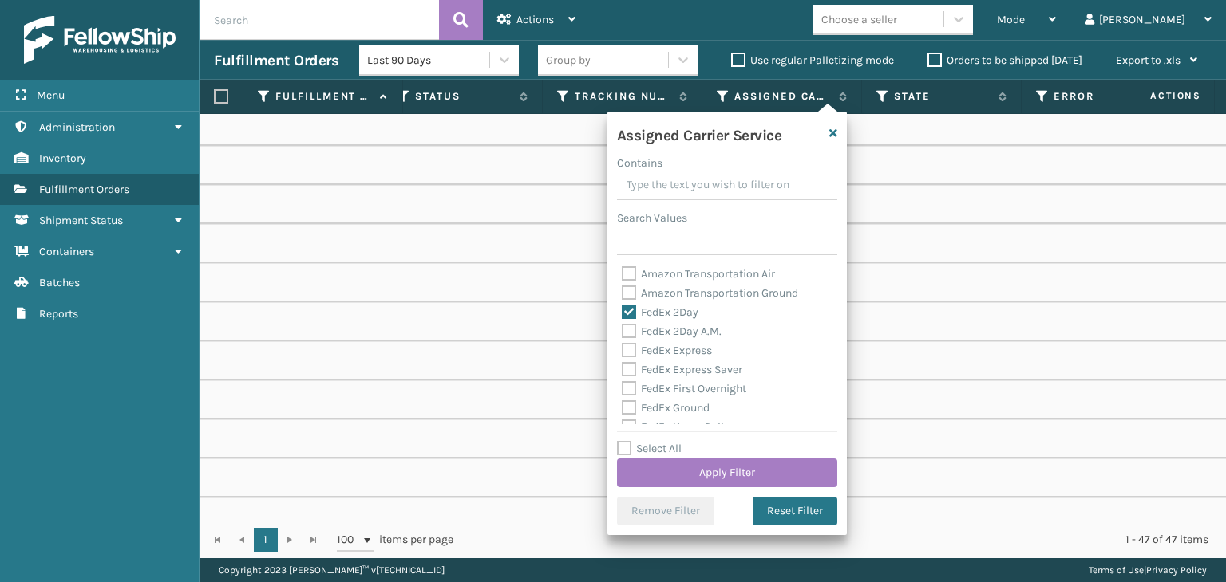
click at [693, 330] on label "FedEx 2Day A.M." at bounding box center [672, 332] width 100 height 14
click at [622, 330] on input "FedEx 2Day A.M." at bounding box center [622, 327] width 1 height 10
checkbox input "true"
click at [701, 349] on label "FedEx Express" at bounding box center [667, 351] width 90 height 14
click at [622, 349] on input "FedEx Express" at bounding box center [622, 346] width 1 height 10
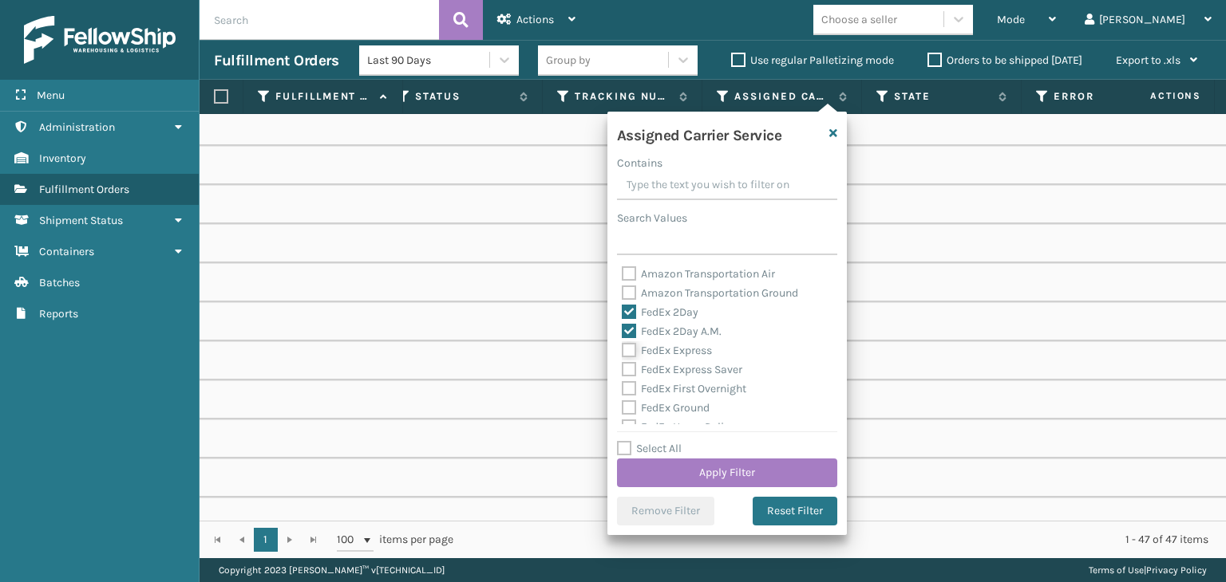
checkbox input "true"
click at [702, 368] on label "FedEx Express Saver" at bounding box center [682, 370] width 120 height 14
click at [622, 368] on input "FedEx Express Saver" at bounding box center [622, 366] width 1 height 10
checkbox input "true"
click at [701, 385] on label "FedEx First Overnight" at bounding box center [684, 389] width 124 height 14
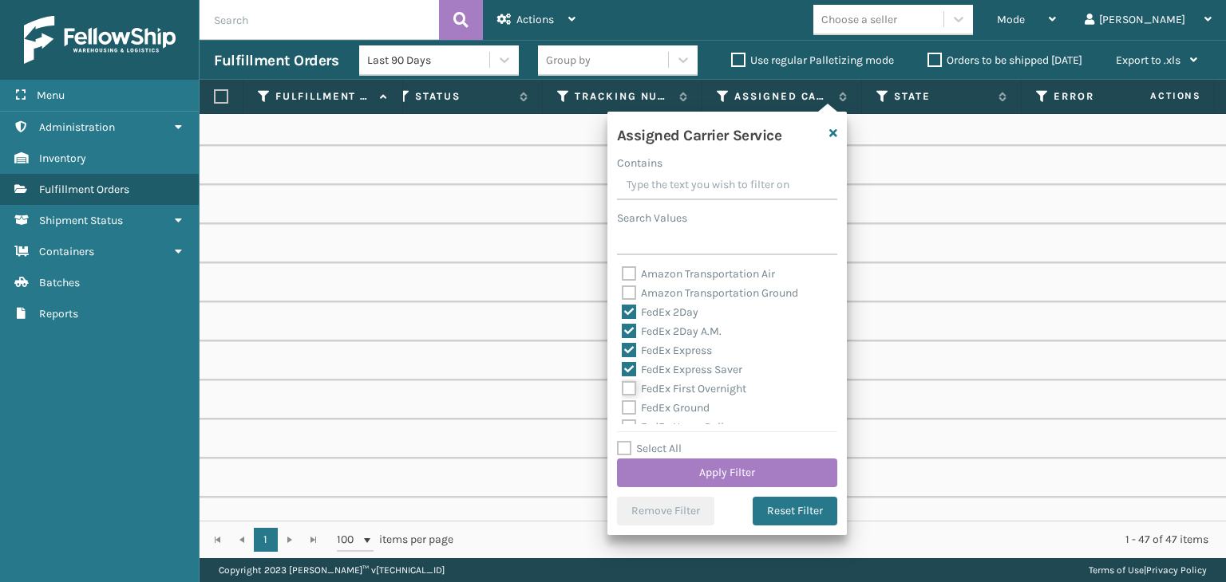
click at [622, 385] on input "FedEx First Overnight" at bounding box center [622, 385] width 1 height 10
checkbox input "true"
click at [686, 409] on label "FedEx Ground" at bounding box center [666, 408] width 88 height 14
click at [622, 409] on input "FedEx Ground" at bounding box center [622, 404] width 1 height 10
click at [696, 407] on label "FedEx Ground" at bounding box center [666, 408] width 88 height 14
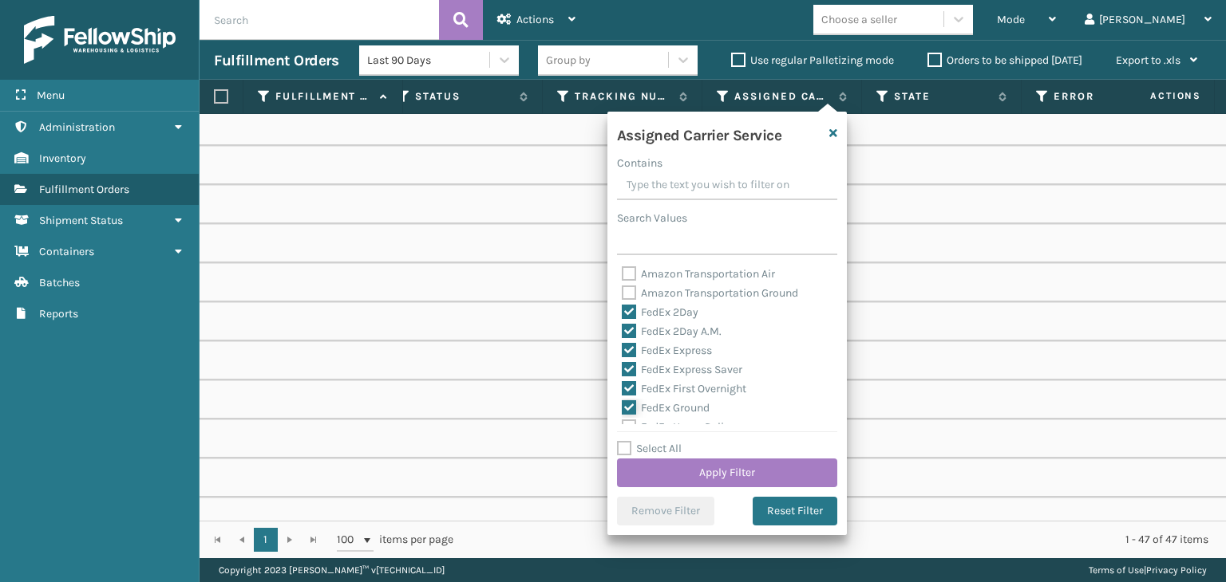
click at [622, 407] on input "FedEx Ground" at bounding box center [622, 404] width 1 height 10
checkbox input "false"
click at [723, 479] on button "Apply Filter" at bounding box center [727, 473] width 220 height 29
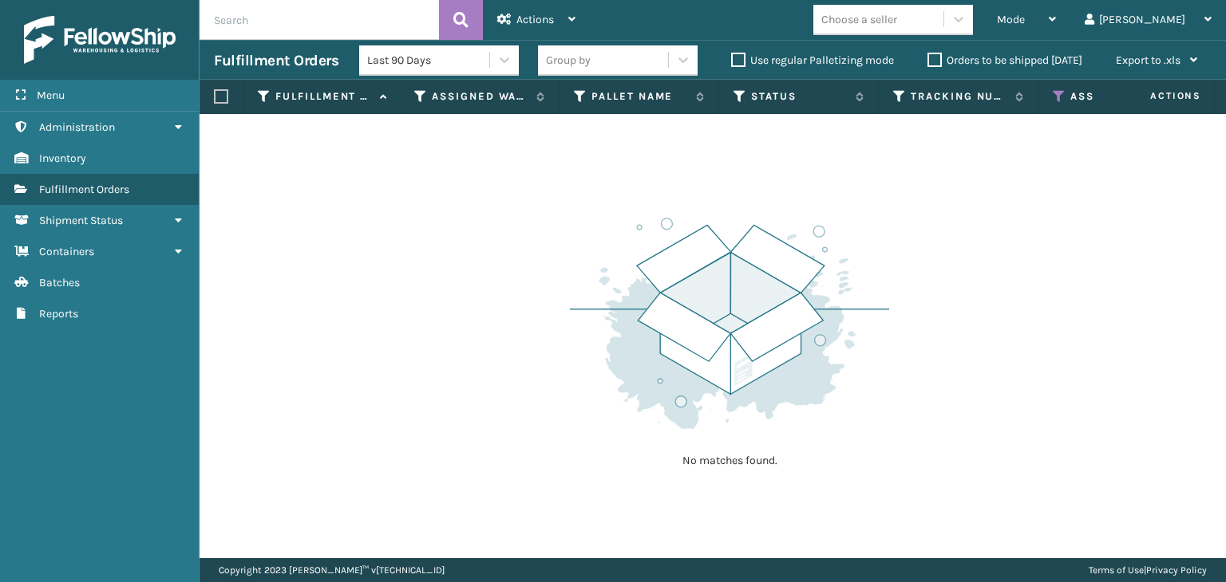
scroll to position [0, 531]
click at [1029, 100] on icon at bounding box center [1035, 96] width 13 height 14
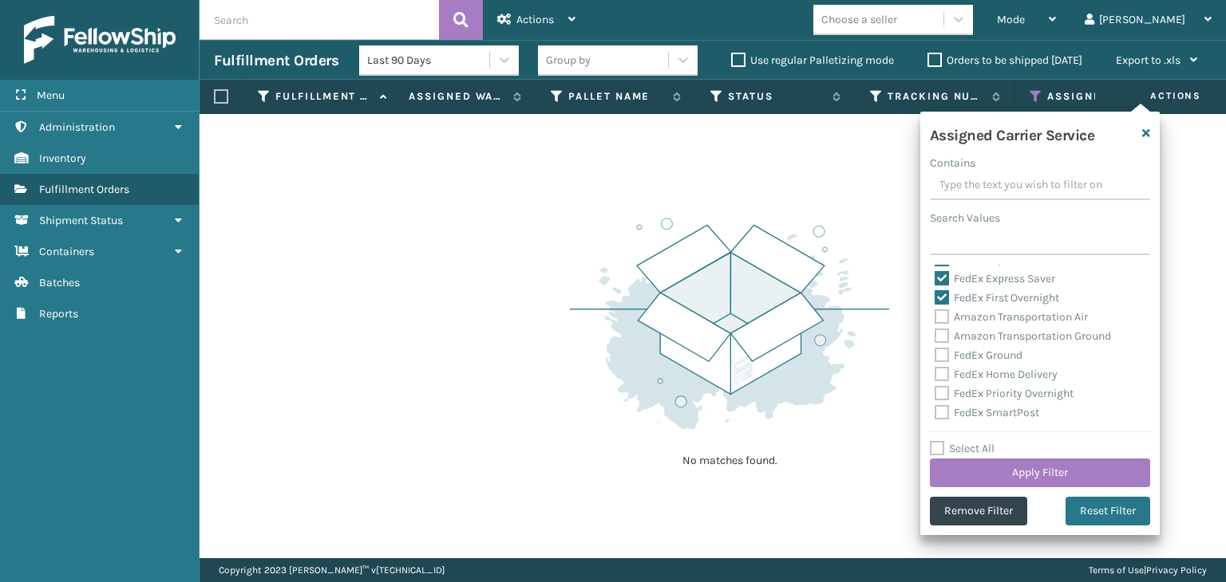
scroll to position [80, 0]
click at [993, 326] on label "FedEx Ground" at bounding box center [978, 329] width 88 height 14
click at [935, 326] on input "FedEx Ground" at bounding box center [934, 324] width 1 height 10
checkbox input "true"
click at [1000, 344] on label "FedEx Home Delivery" at bounding box center [995, 348] width 123 height 14
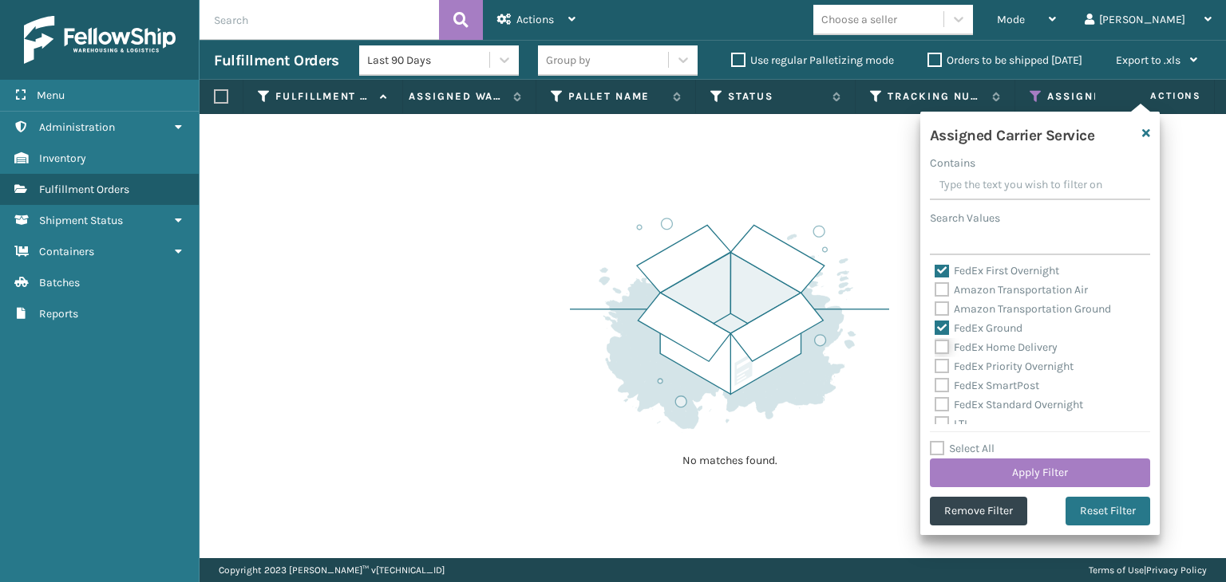
click at [935, 344] on input "FedEx Home Delivery" at bounding box center [934, 343] width 1 height 10
checkbox input "true"
click at [1002, 369] on label "FedEx Priority Overnight" at bounding box center [1003, 367] width 139 height 14
click at [935, 368] on input "FedEx Priority Overnight" at bounding box center [934, 362] width 1 height 10
checkbox input "true"
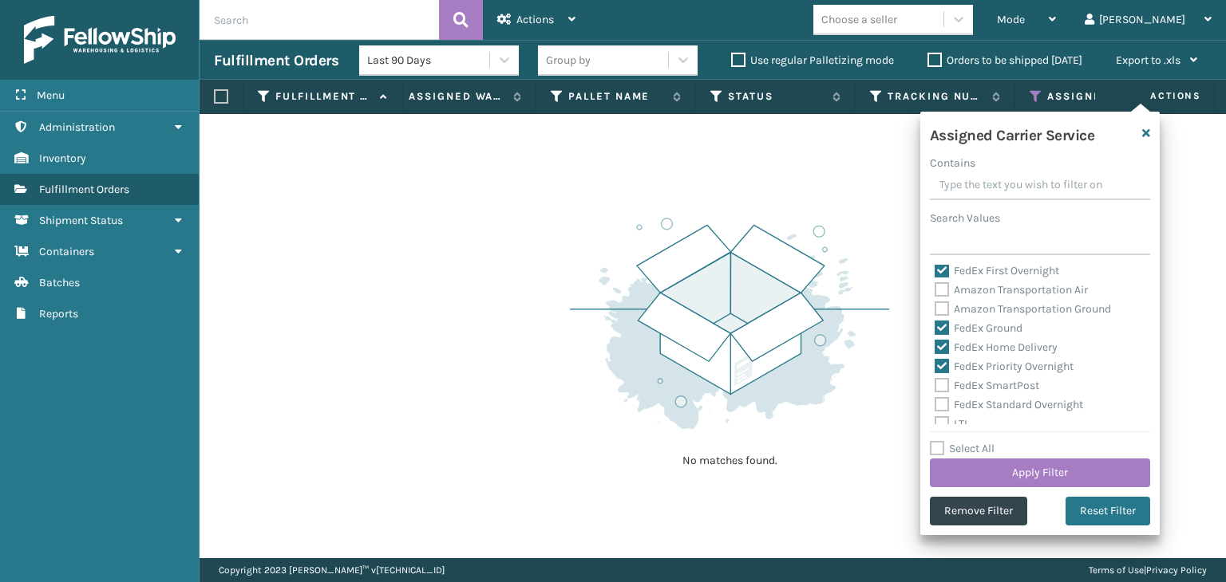
click at [1002, 386] on label "FedEx SmartPost" at bounding box center [986, 386] width 105 height 14
click at [935, 386] on input "FedEx SmartPost" at bounding box center [934, 382] width 1 height 10
checkbox input "true"
click at [1009, 403] on label "FedEx Standard Overnight" at bounding box center [1008, 405] width 148 height 14
click at [935, 403] on input "FedEx Standard Overnight" at bounding box center [934, 401] width 1 height 10
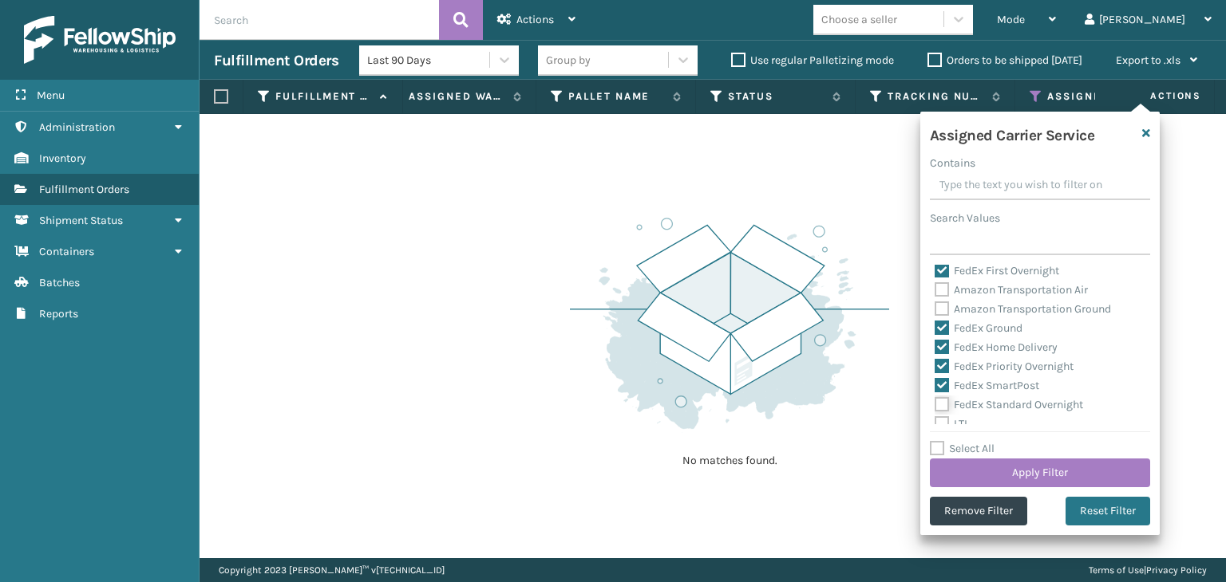
checkbox input "true"
click at [1031, 473] on button "Apply Filter" at bounding box center [1040, 473] width 220 height 29
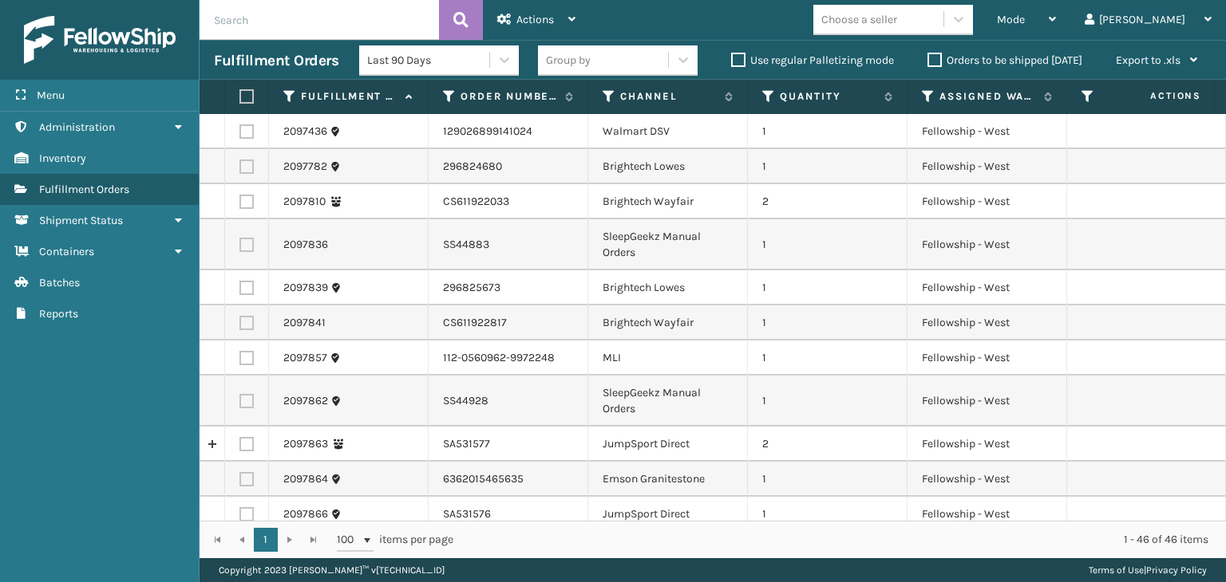
click at [610, 54] on div "Group by" at bounding box center [603, 60] width 130 height 26
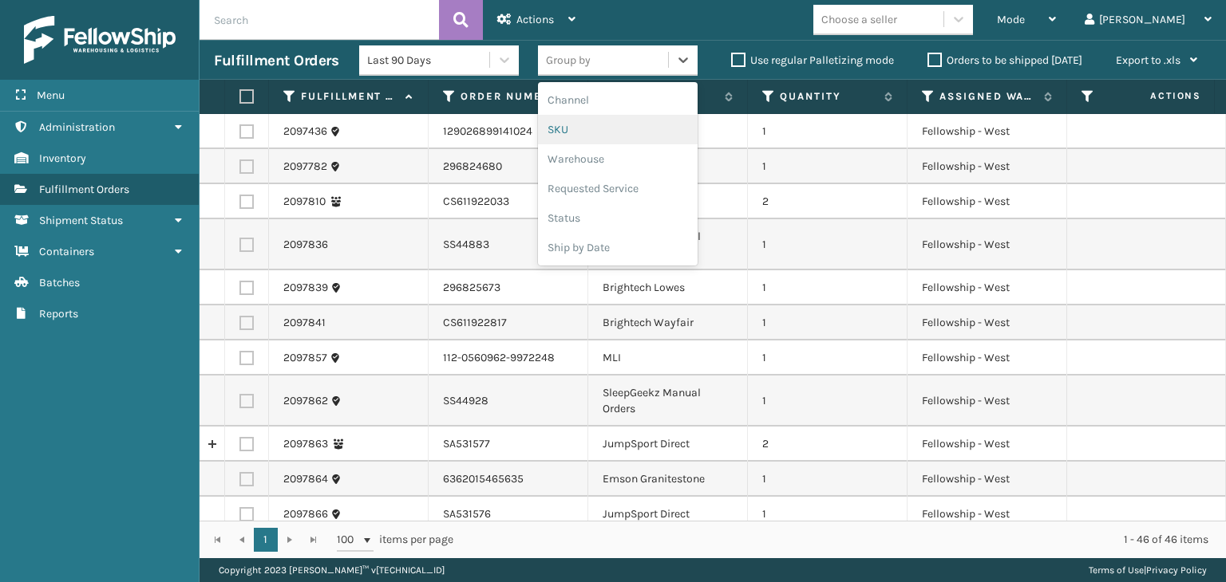
click at [584, 138] on div "SKU" at bounding box center [618, 130] width 160 height 30
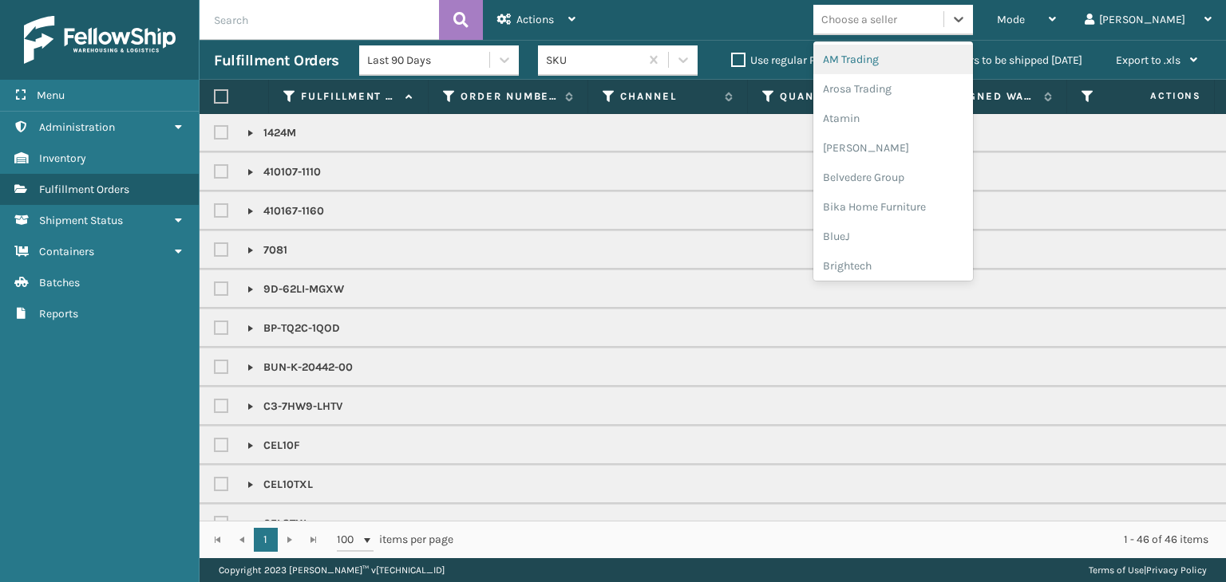
click at [897, 27] on div "Choose a seller" at bounding box center [859, 19] width 76 height 17
type input "SLE"
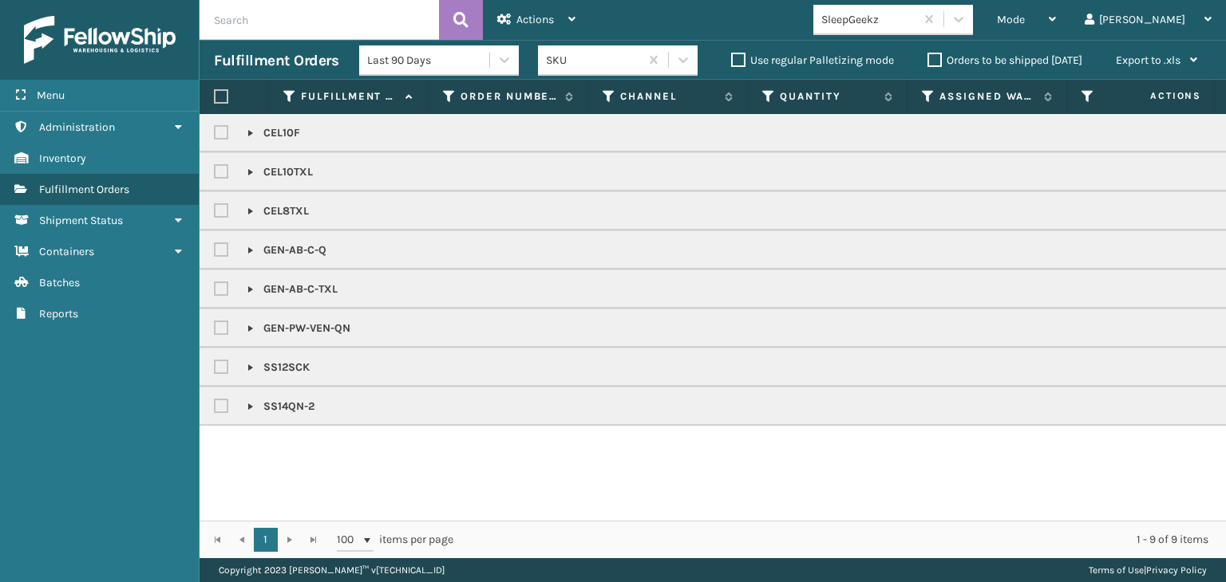
click at [214, 90] on label at bounding box center [221, 96] width 14 height 14
click at [214, 92] on input "checkbox" at bounding box center [214, 97] width 1 height 10
checkbox input "true"
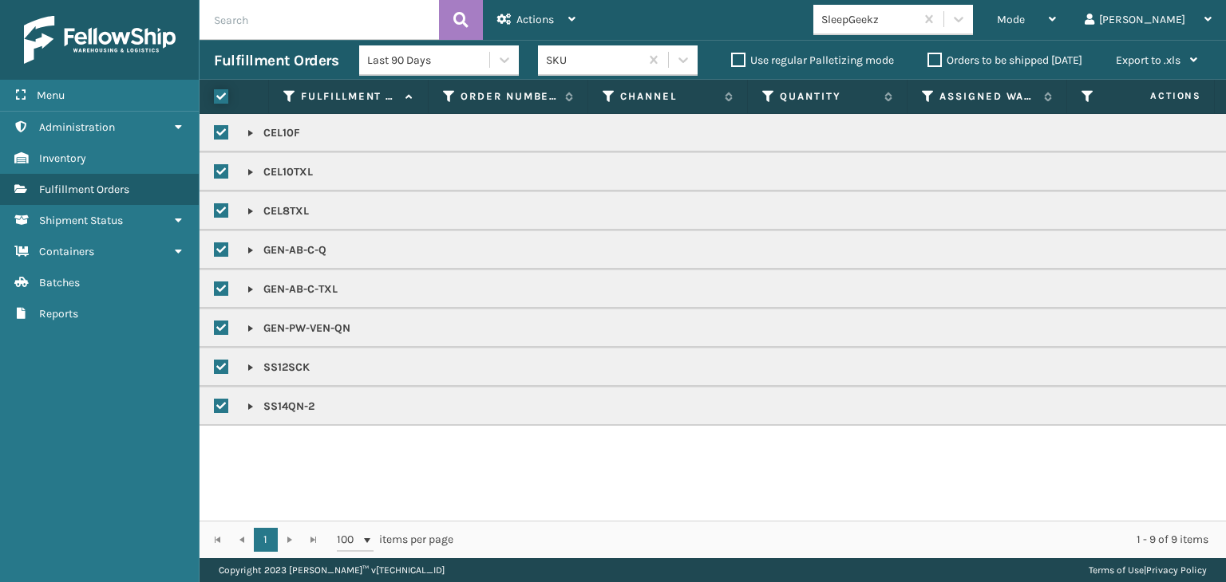
checkbox input "true"
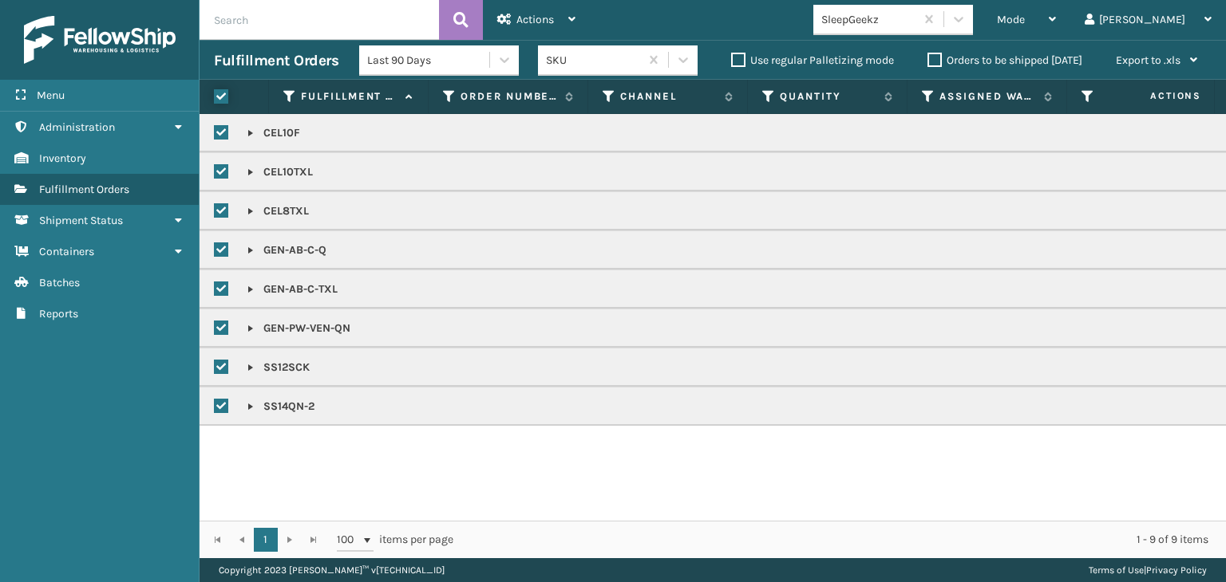
checkbox input "true"
click at [560, 12] on div "Actions" at bounding box center [536, 20] width 78 height 40
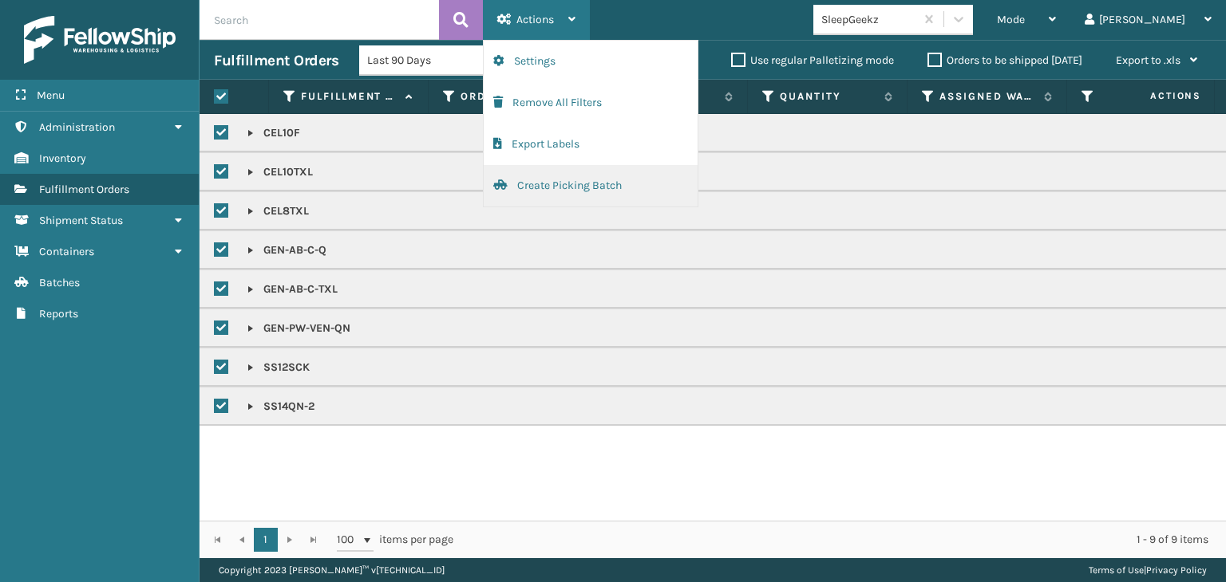
click at [624, 183] on button "Create Picking Batch" at bounding box center [591, 185] width 214 height 41
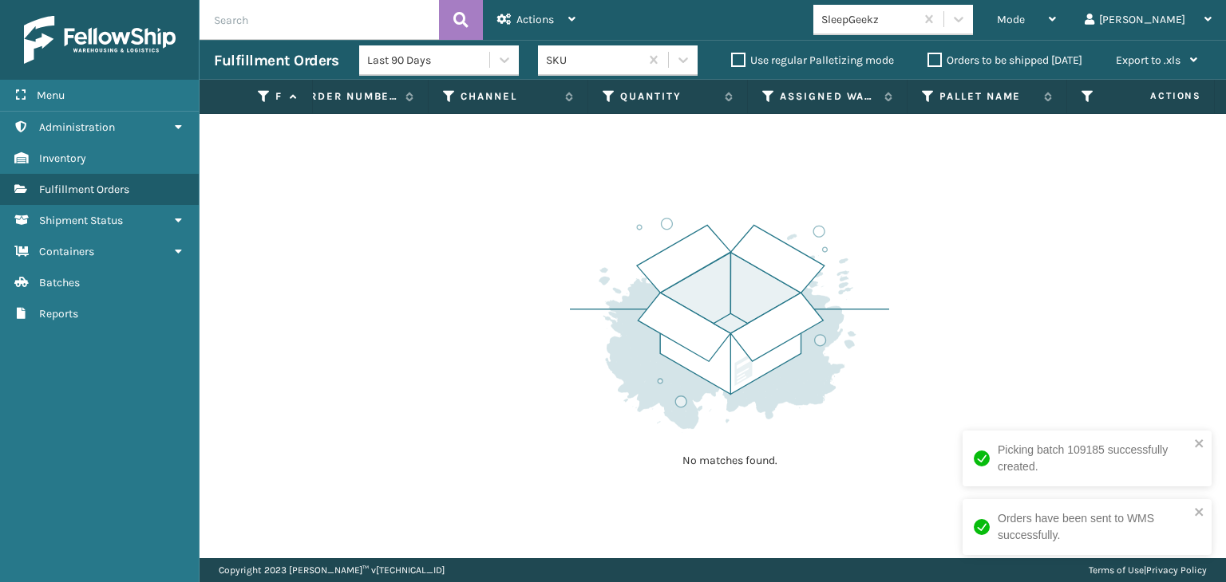
click at [973, 34] on div "SleepGeekz" at bounding box center [893, 20] width 160 height 30
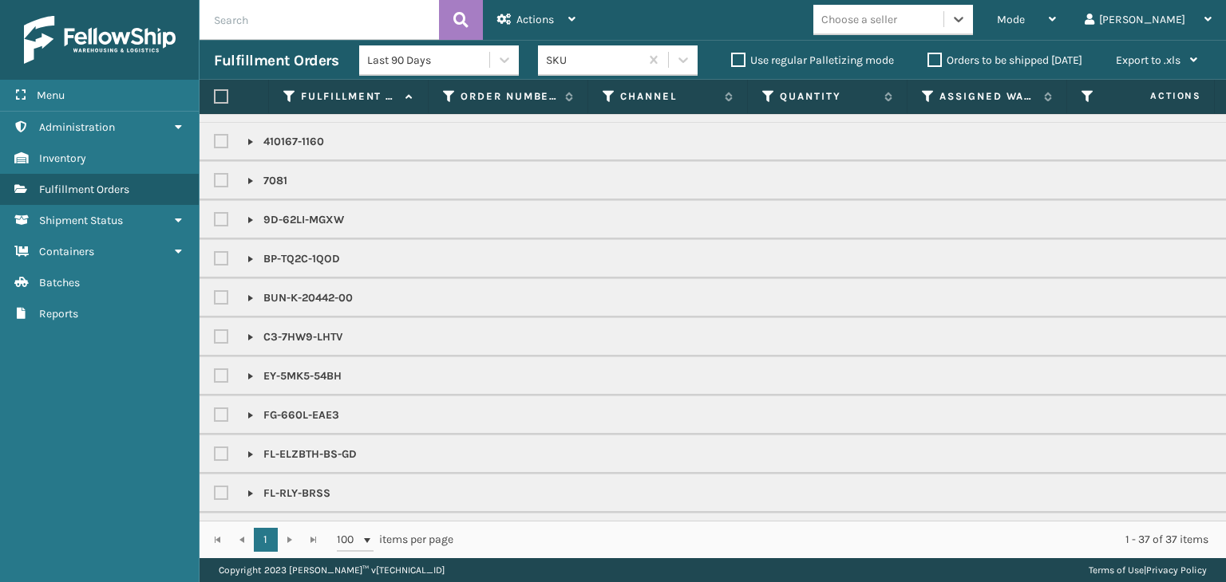
scroll to position [0, 0]
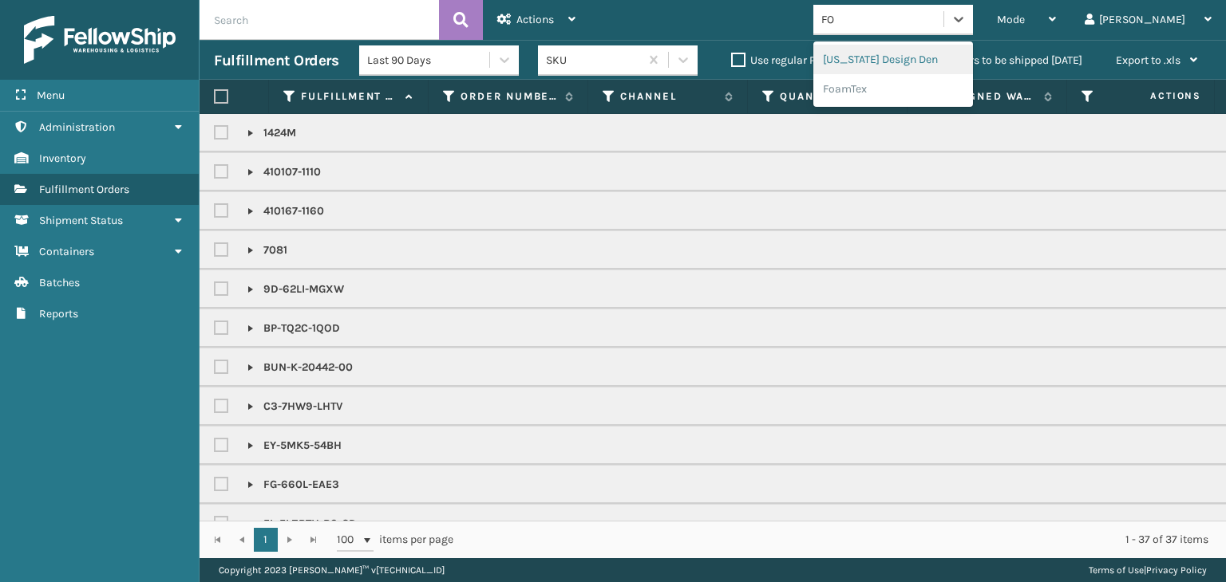
type input "FOA"
click at [899, 50] on div "FoamTex" at bounding box center [893, 60] width 160 height 30
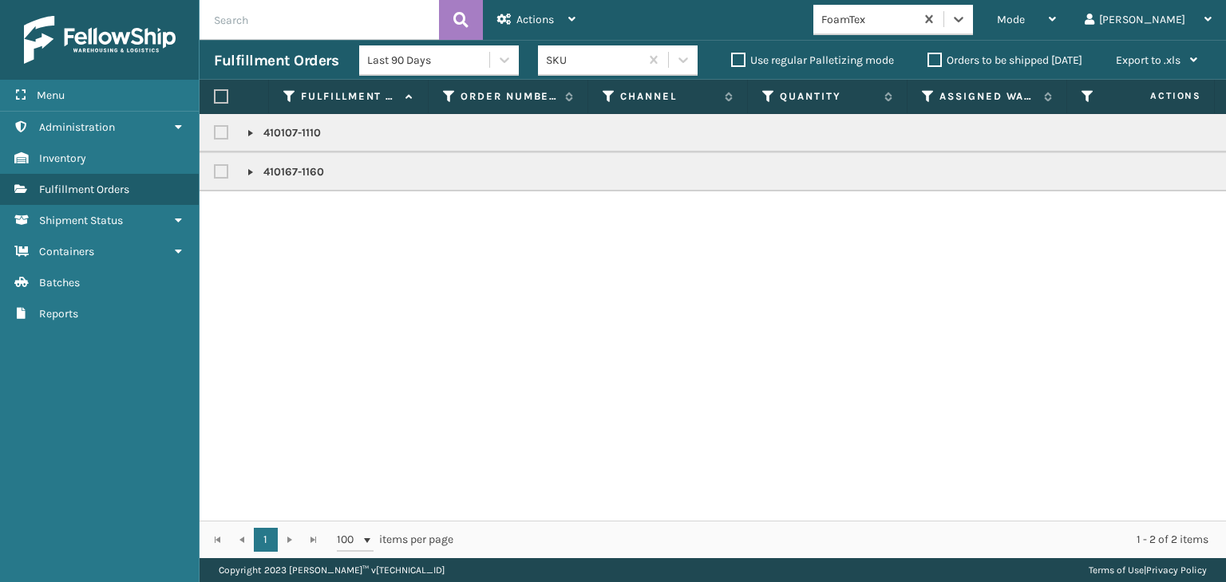
click at [220, 106] on th at bounding box center [233, 97] width 69 height 34
click at [219, 99] on label at bounding box center [221, 96] width 14 height 14
click at [215, 99] on input "checkbox" at bounding box center [214, 97] width 1 height 10
checkbox input "true"
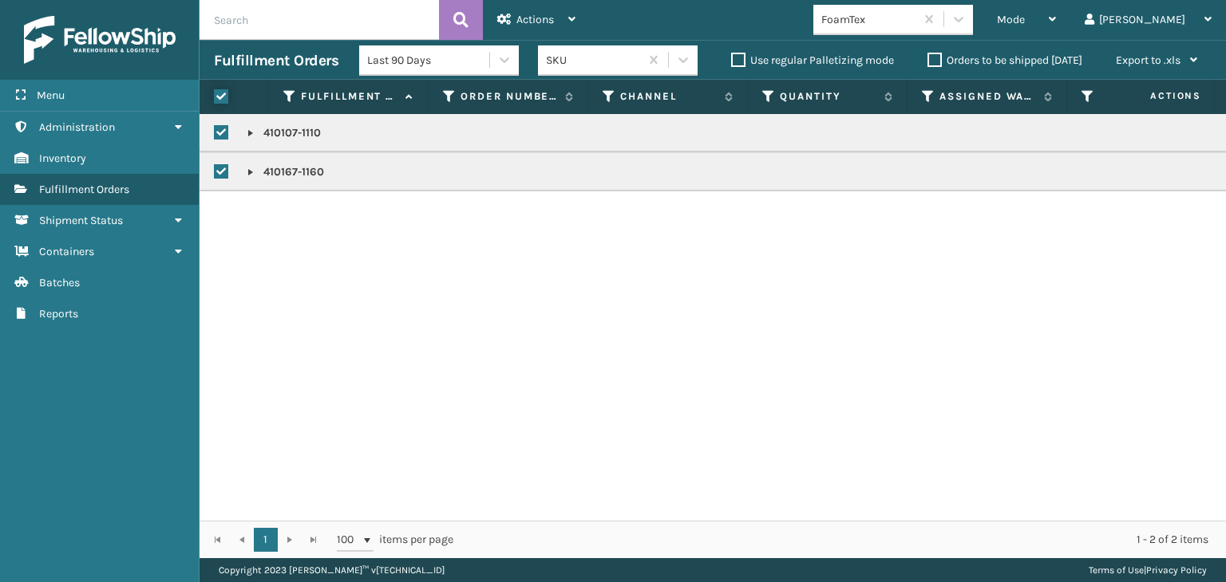
checkbox input "true"
click at [515, 25] on div "Actions" at bounding box center [536, 20] width 78 height 40
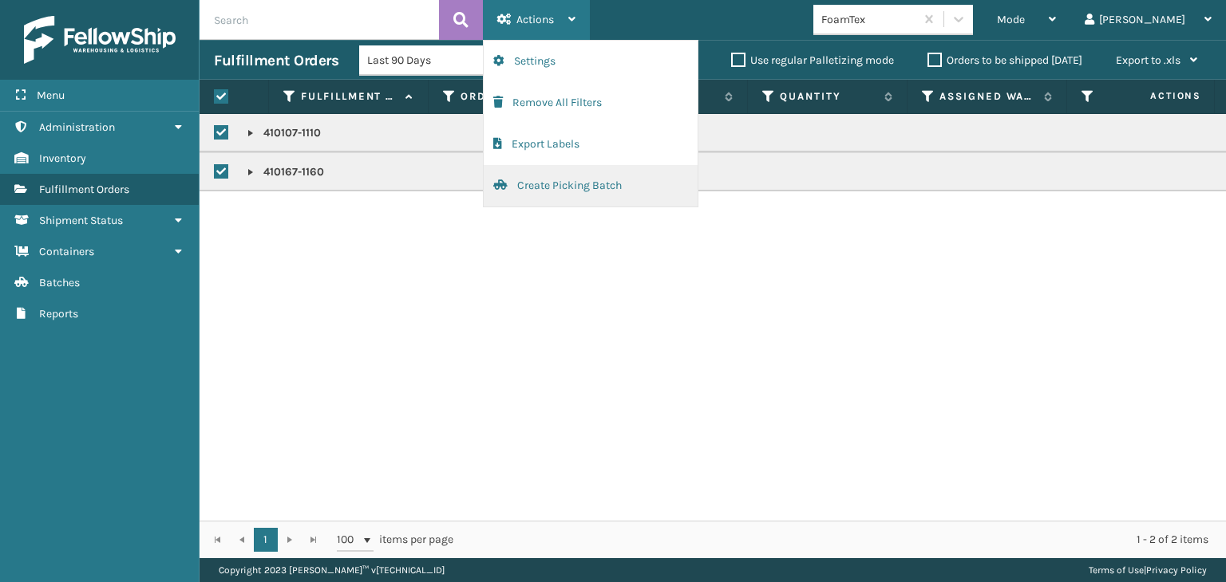
click at [616, 189] on button "Create Picking Batch" at bounding box center [591, 185] width 214 height 41
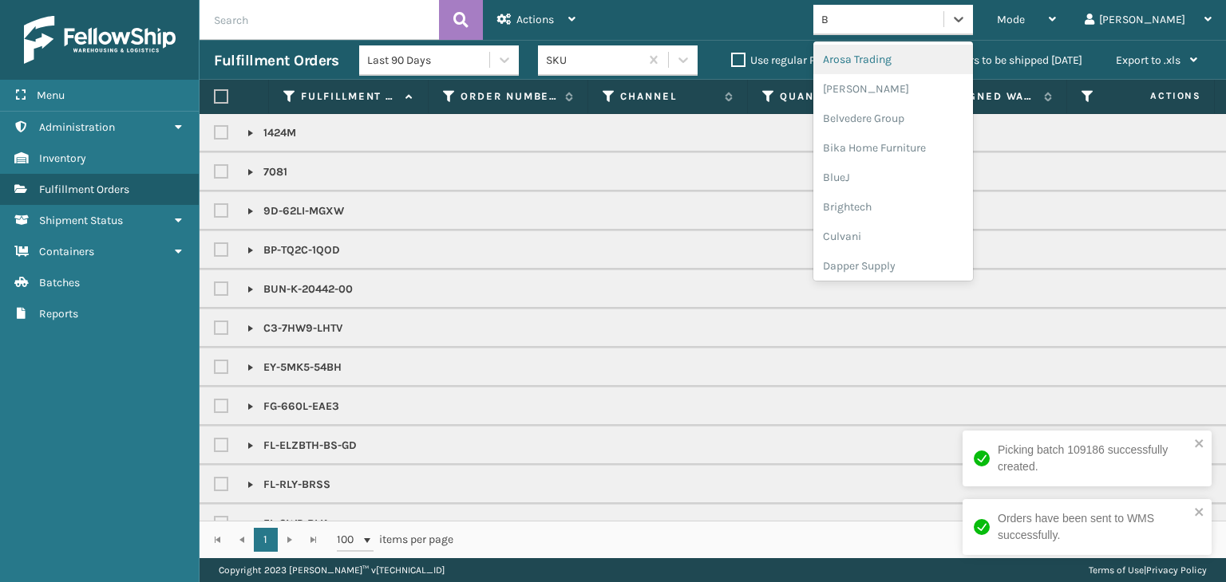
type input "BR"
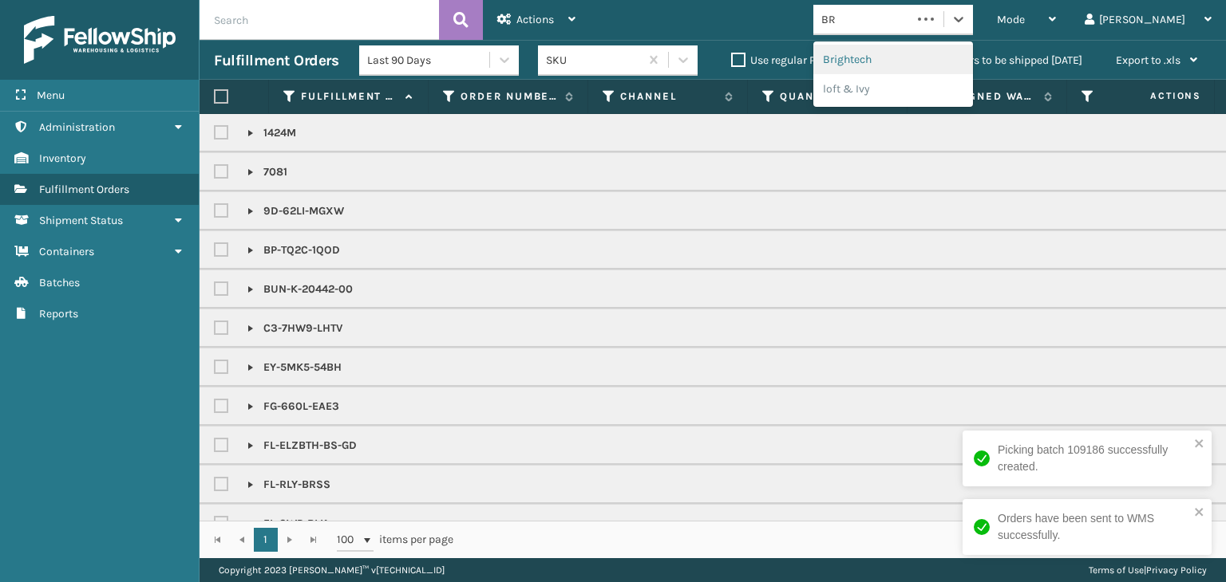
click at [949, 54] on div "Brightech" at bounding box center [893, 60] width 160 height 30
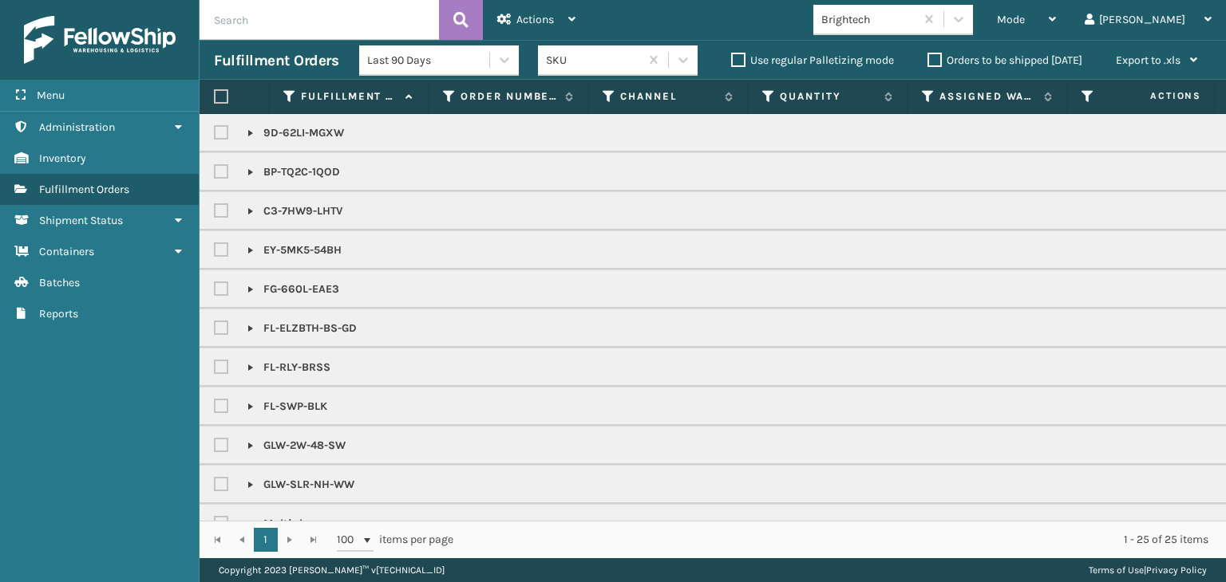
click at [226, 100] on label at bounding box center [221, 96] width 14 height 14
click at [215, 100] on input "checkbox" at bounding box center [214, 97] width 1 height 10
checkbox input "true"
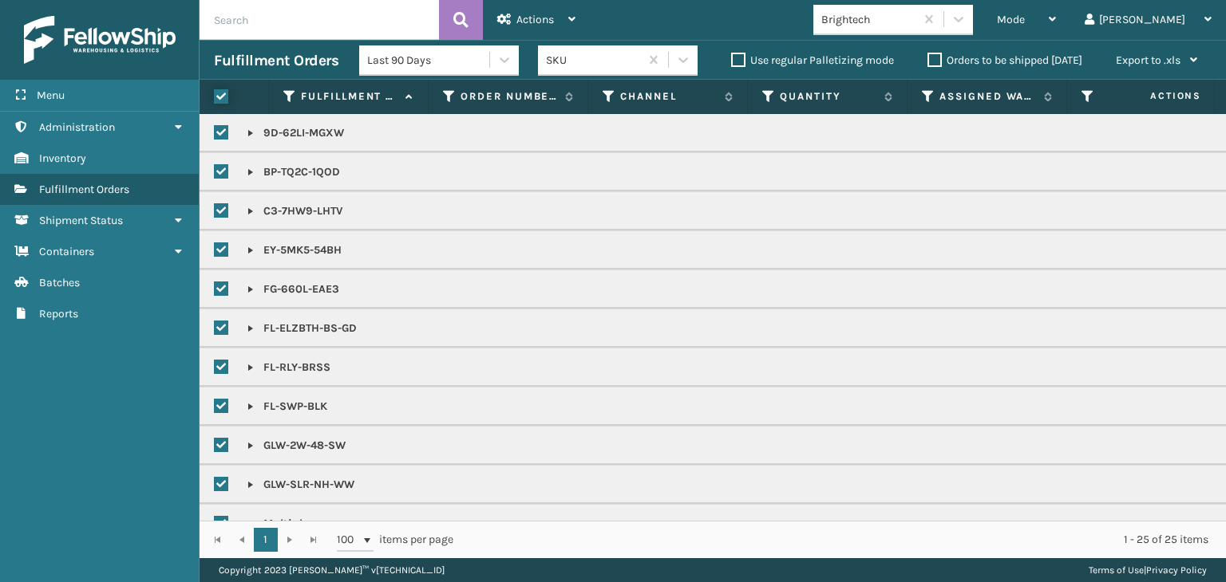
checkbox input "true"
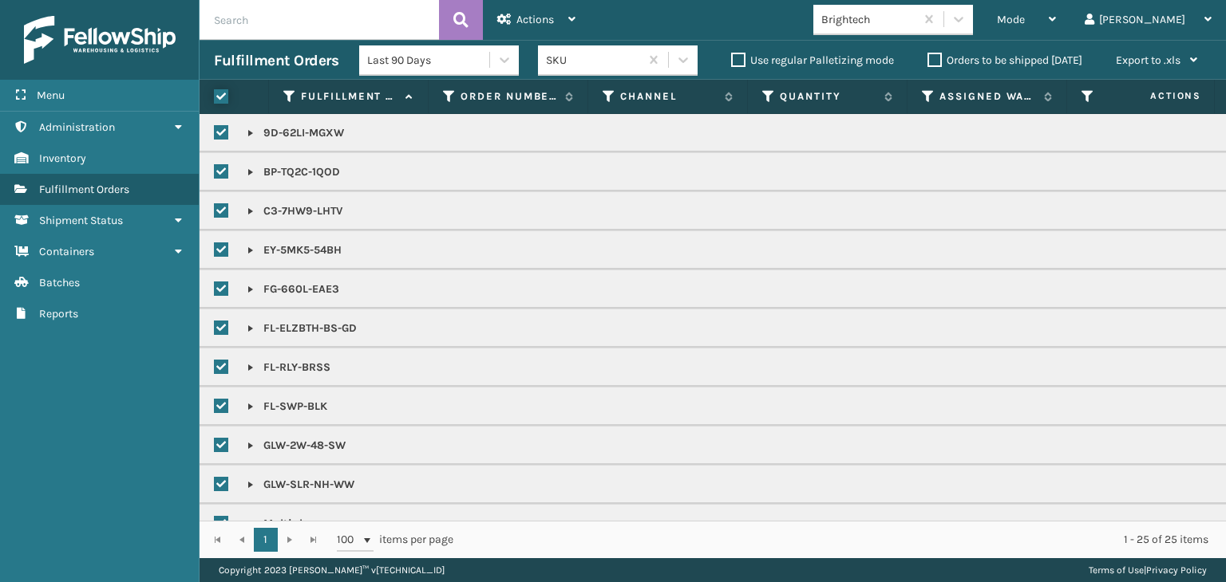
checkbox input "true"
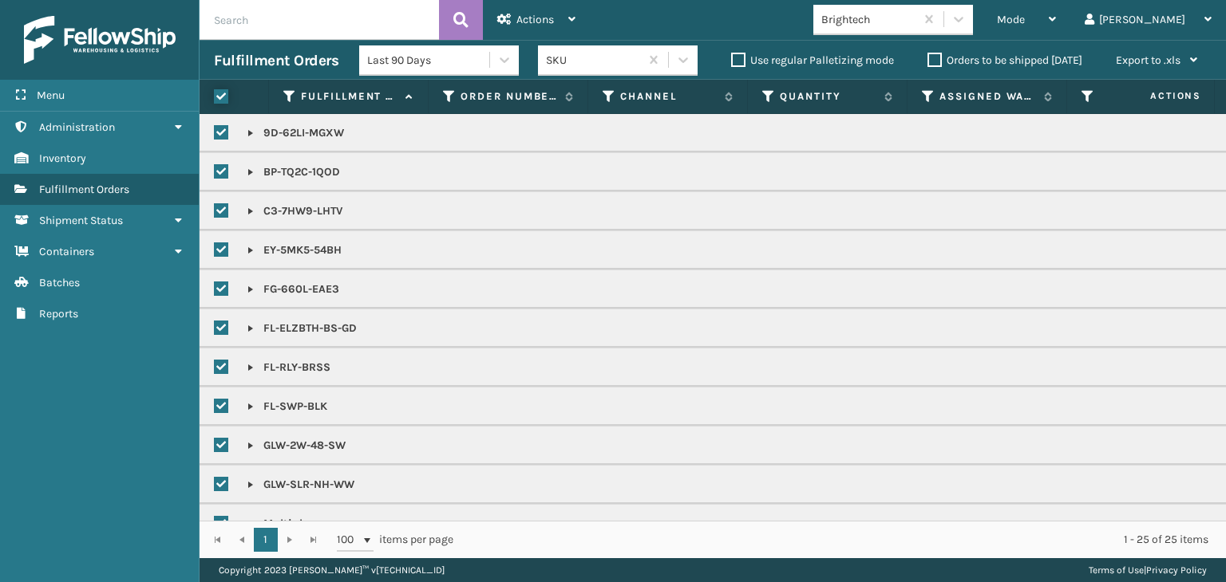
checkbox input "true"
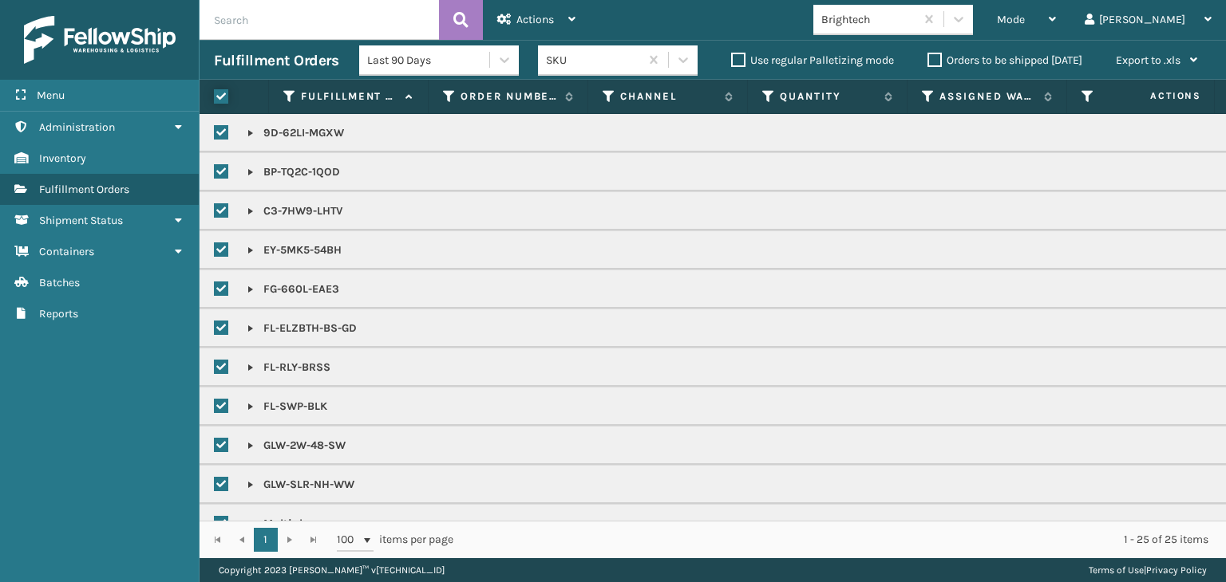
checkbox input "true"
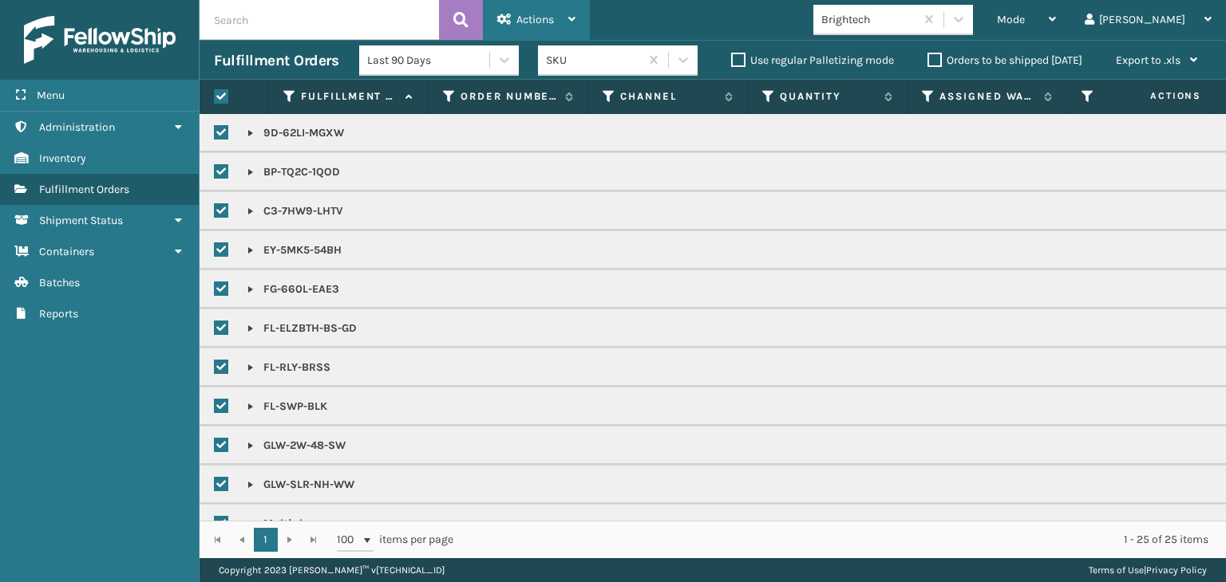
click at [583, 20] on header "Actions Settings Remove All Filters Export Labels Create Picking Batch Mode Reg…" at bounding box center [712, 20] width 1026 height 40
drag, startPoint x: 552, startPoint y: 26, endPoint x: 559, endPoint y: 71, distance: 45.1
click at [553, 26] on div "Actions" at bounding box center [536, 20] width 78 height 40
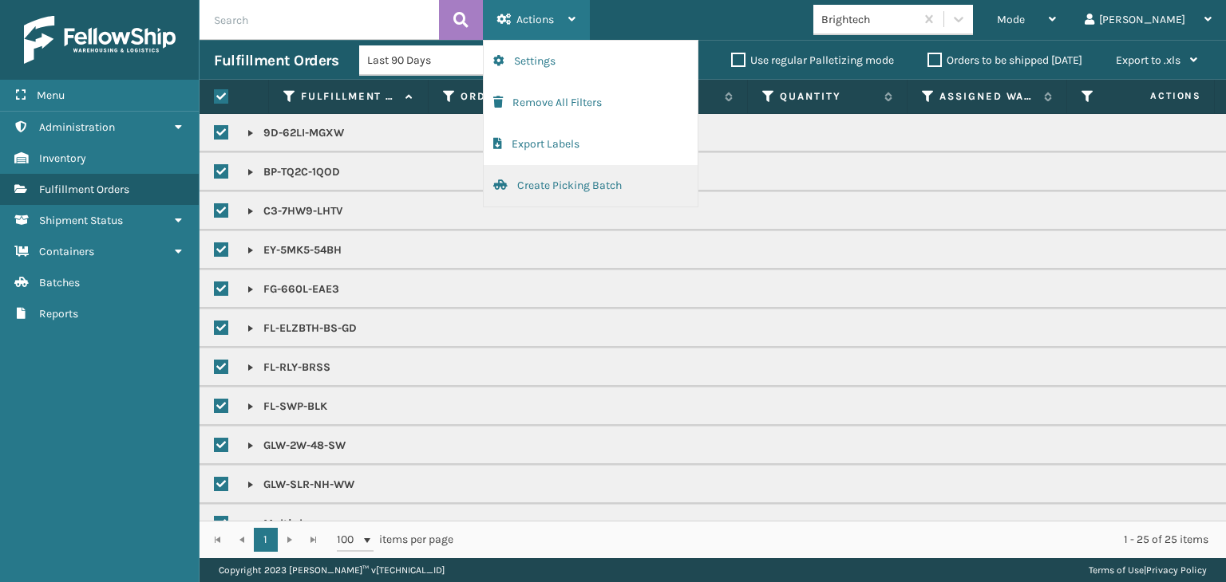
click at [575, 200] on button "Create Picking Batch" at bounding box center [591, 185] width 214 height 41
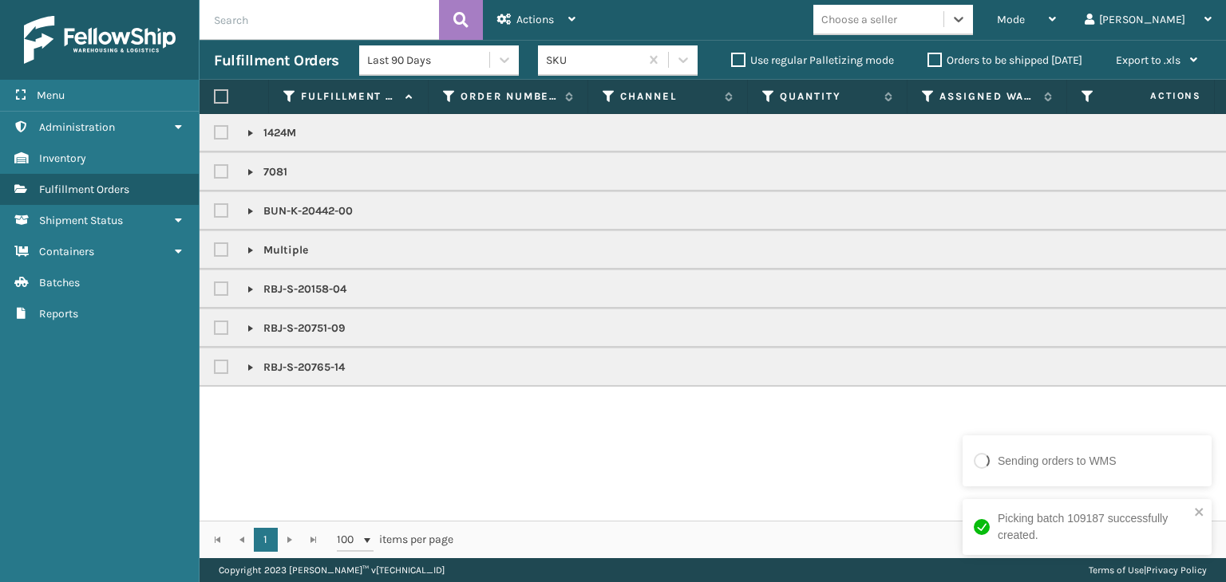
click at [909, 28] on div "Choose a seller" at bounding box center [878, 19] width 130 height 26
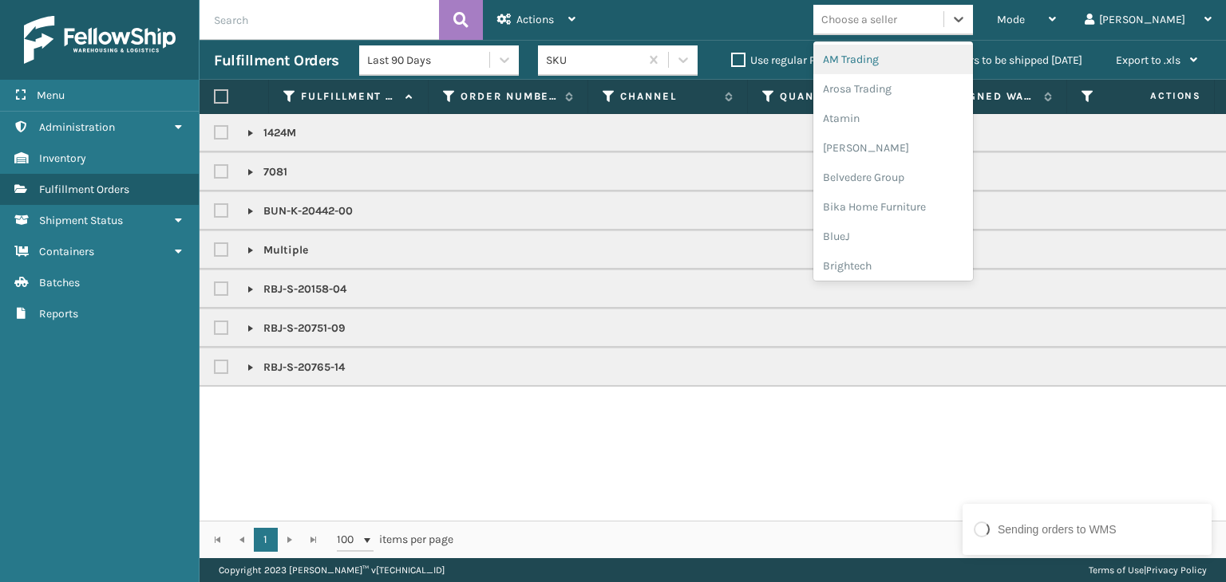
type input "K"
type input "JU"
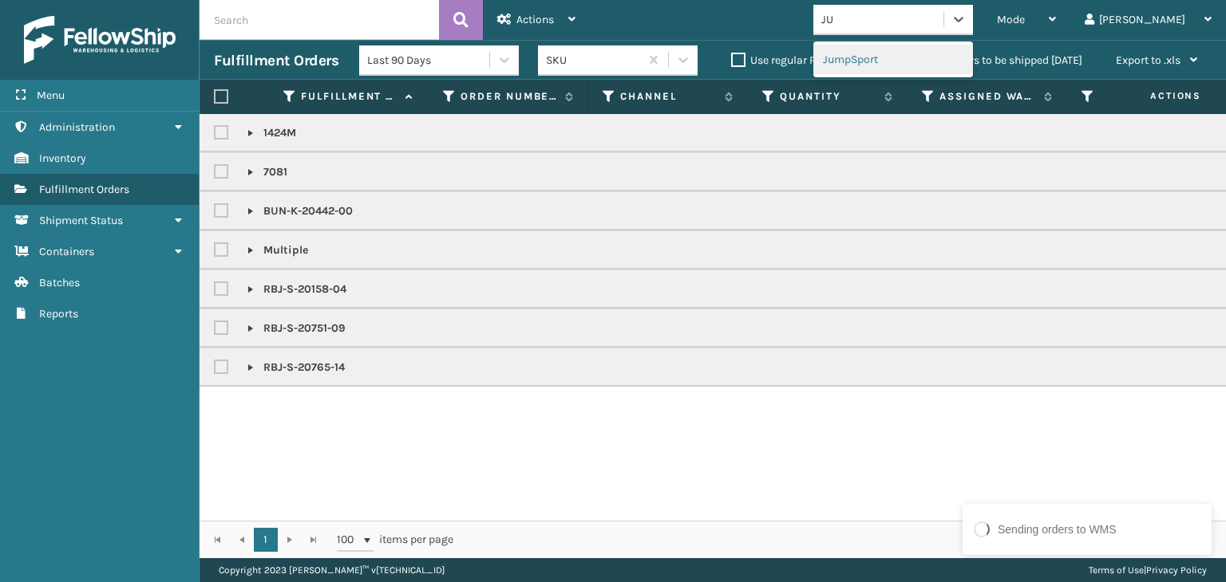
click at [946, 55] on div "JumpSport" at bounding box center [893, 60] width 160 height 30
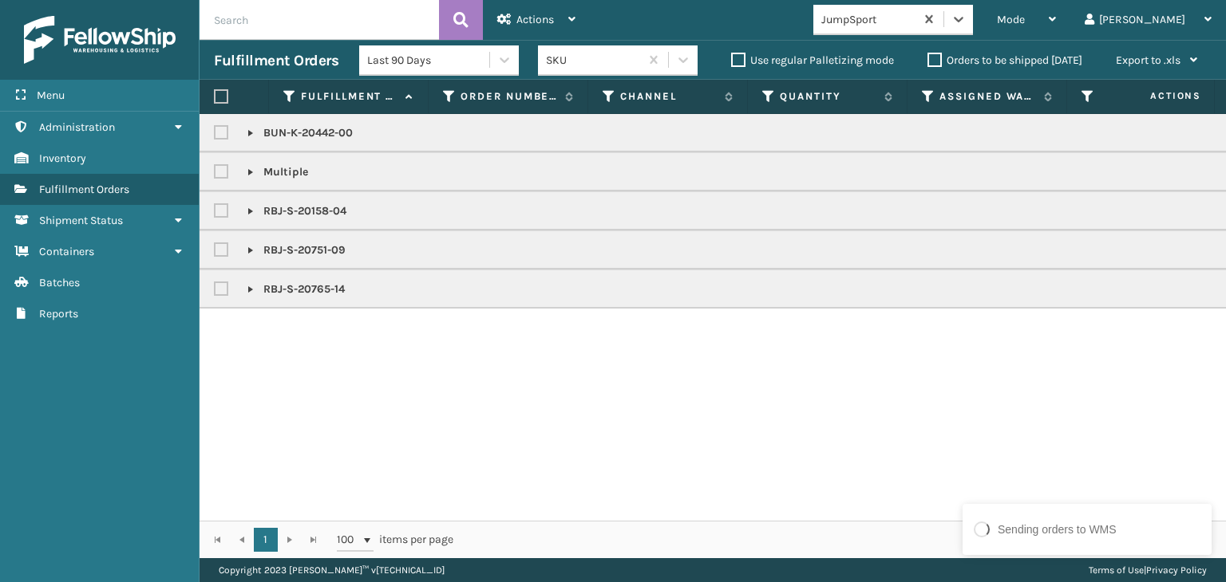
click at [223, 97] on label at bounding box center [221, 96] width 14 height 14
click at [215, 97] on input "checkbox" at bounding box center [214, 97] width 1 height 10
checkbox input "true"
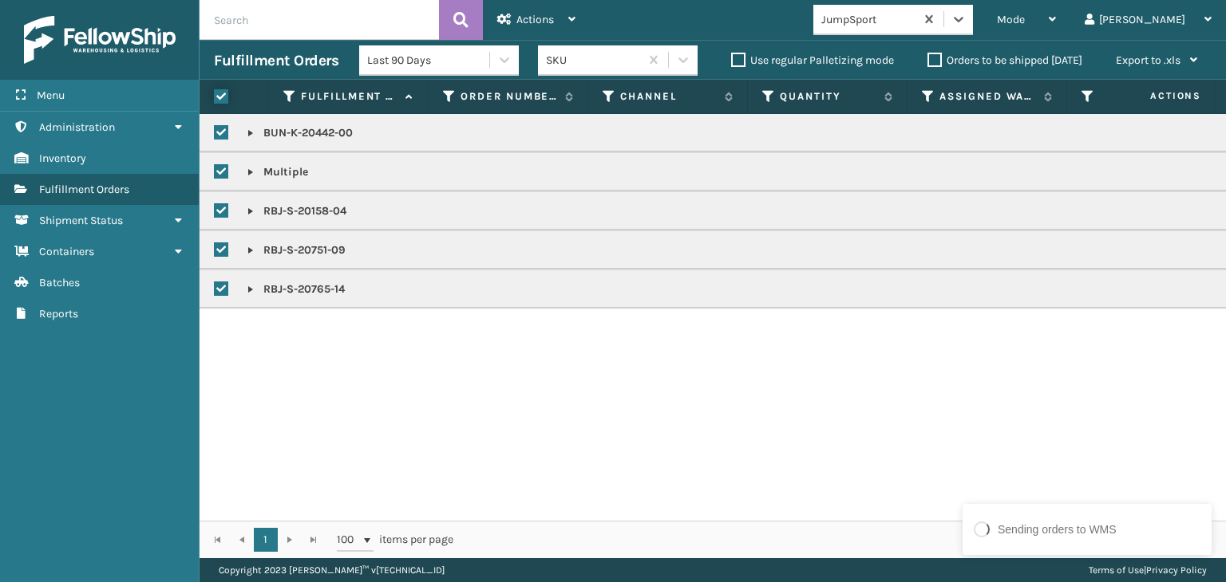
checkbox input "true"
click at [523, 20] on span "Actions" at bounding box center [534, 20] width 37 height 14
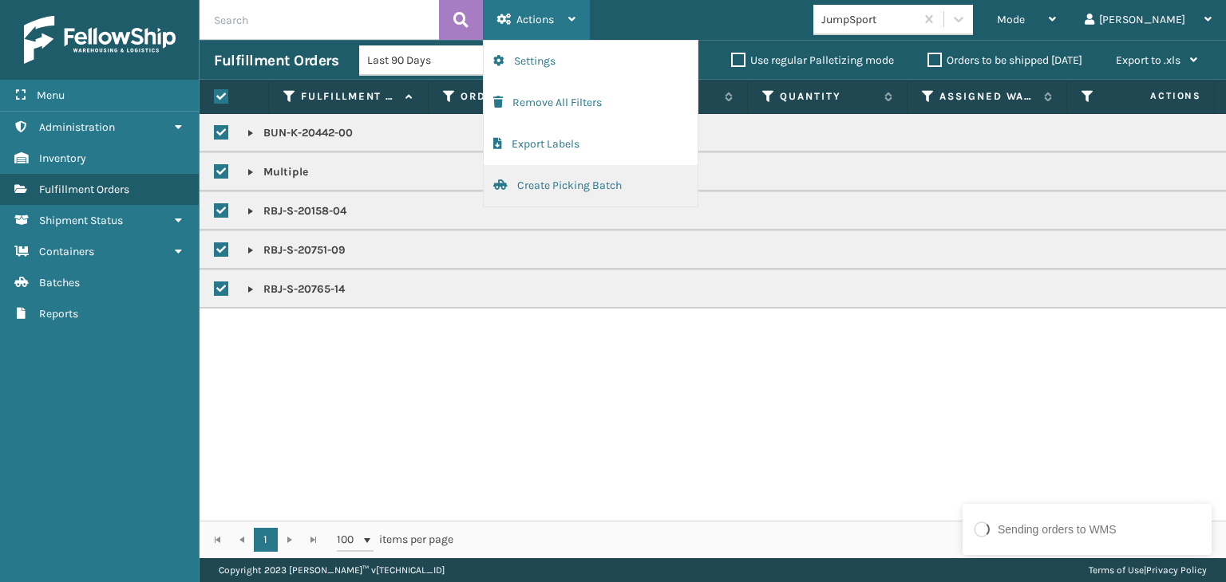
drag, startPoint x: 573, startPoint y: 185, endPoint x: 571, endPoint y: 173, distance: 12.1
click at [571, 173] on button "Create Picking Batch" at bounding box center [591, 185] width 214 height 41
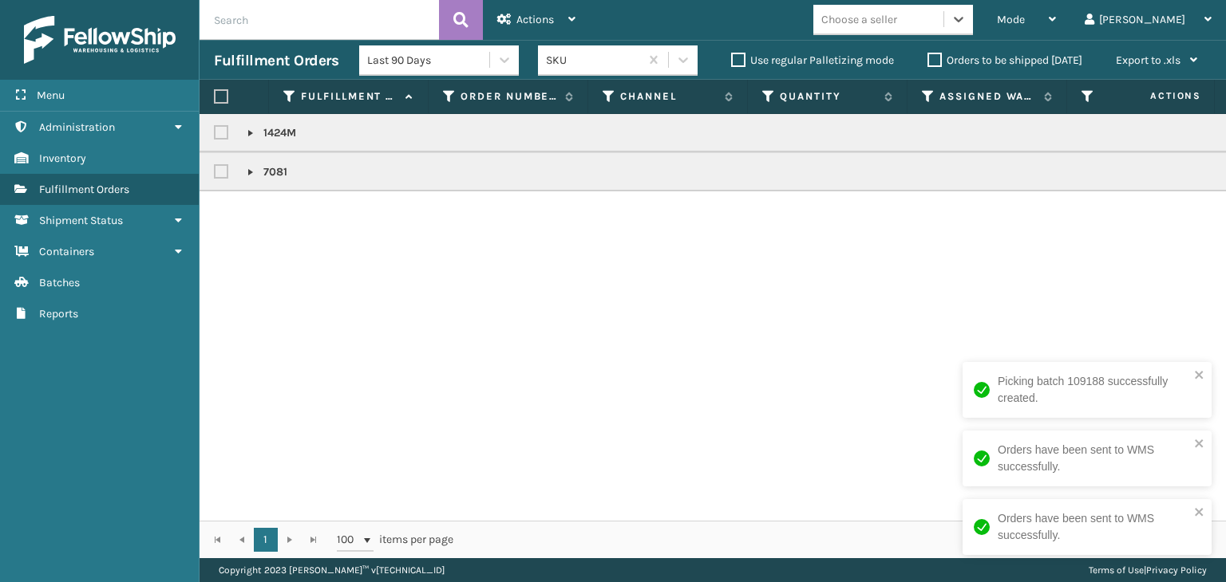
click at [226, 97] on label at bounding box center [221, 96] width 14 height 14
click at [215, 97] on input "checkbox" at bounding box center [214, 97] width 1 height 10
checkbox input "true"
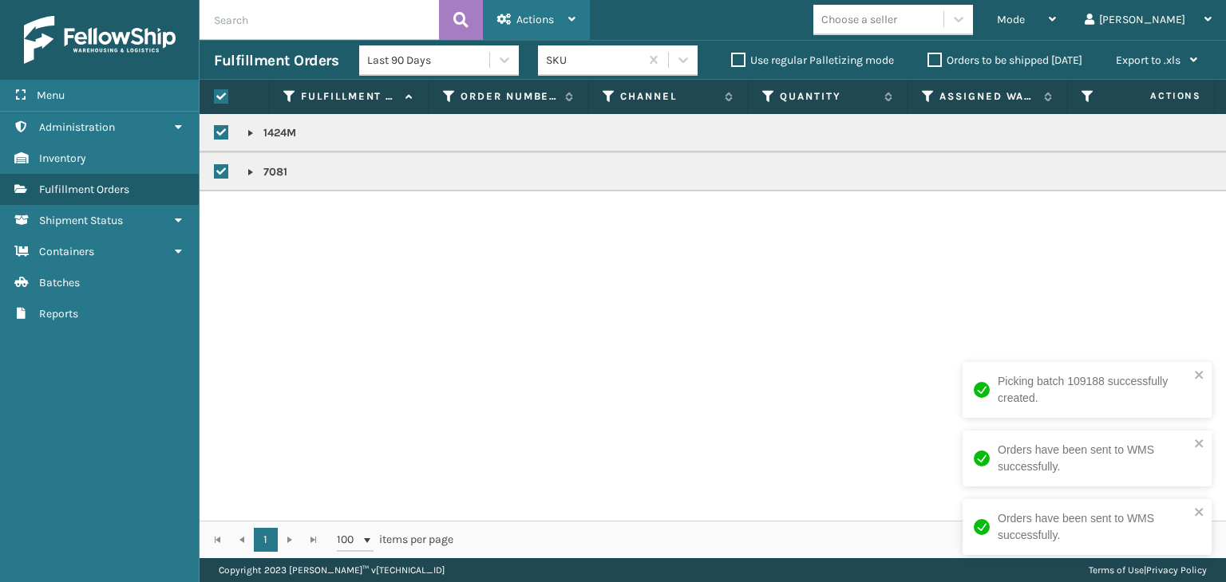
click at [539, 23] on span "Actions" at bounding box center [534, 20] width 37 height 14
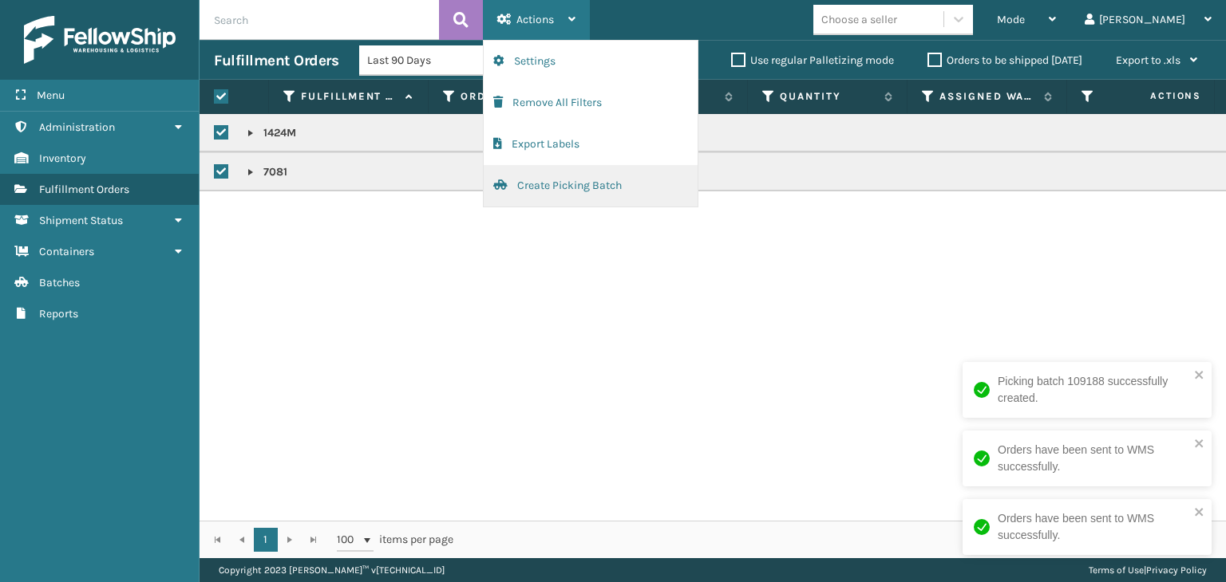
click at [631, 186] on button "Create Picking Batch" at bounding box center [591, 185] width 214 height 41
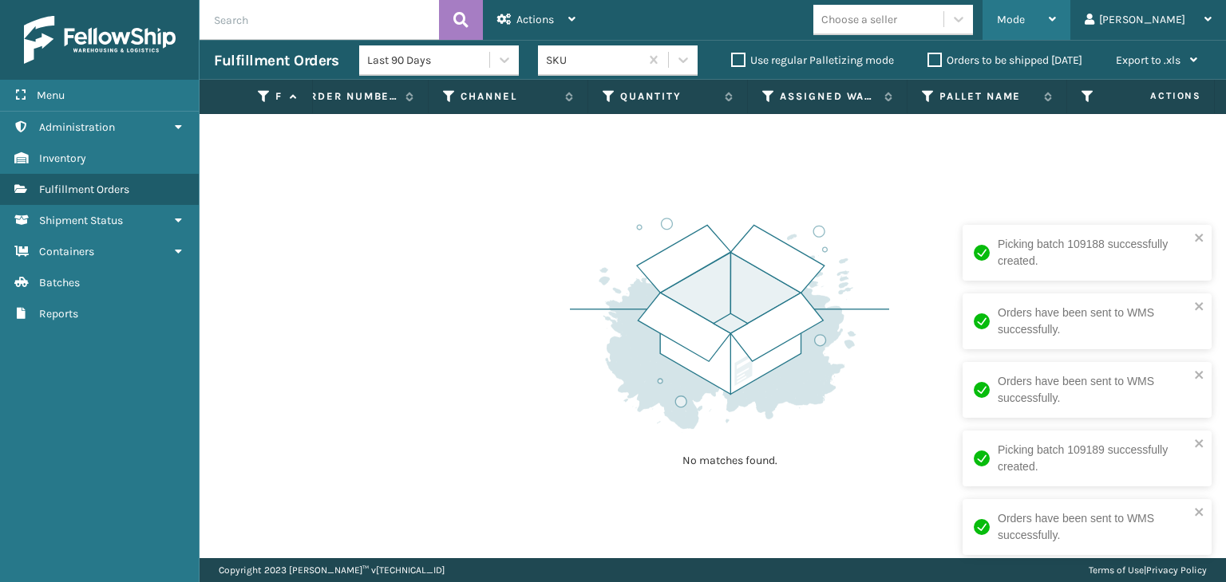
click at [1056, 10] on div "Mode" at bounding box center [1026, 20] width 59 height 40
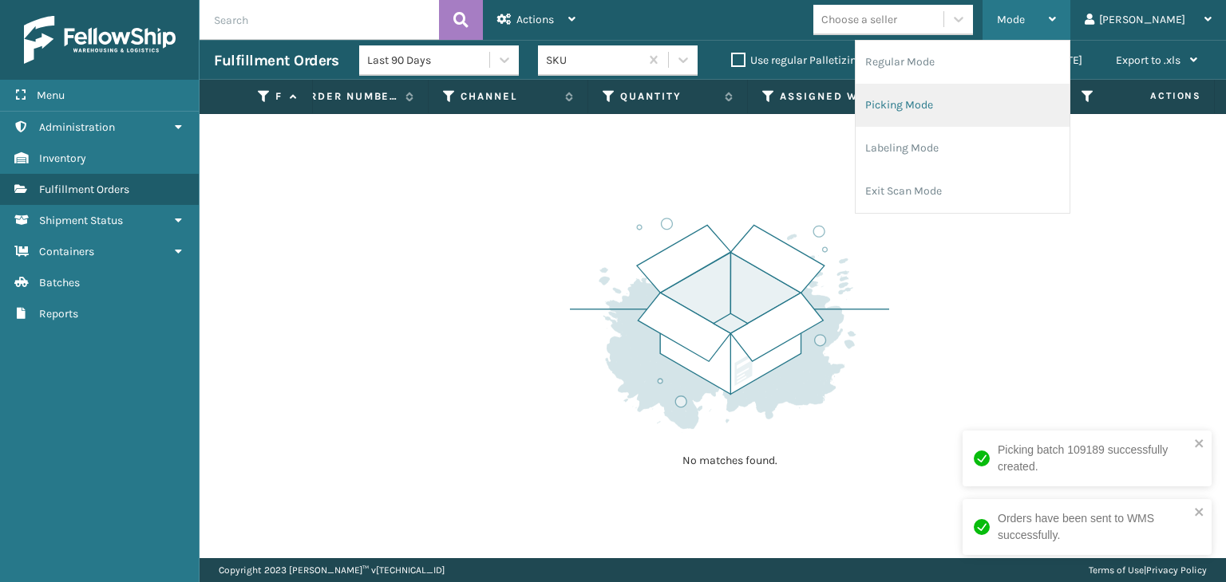
click at [1028, 106] on li "Picking Mode" at bounding box center [962, 105] width 214 height 43
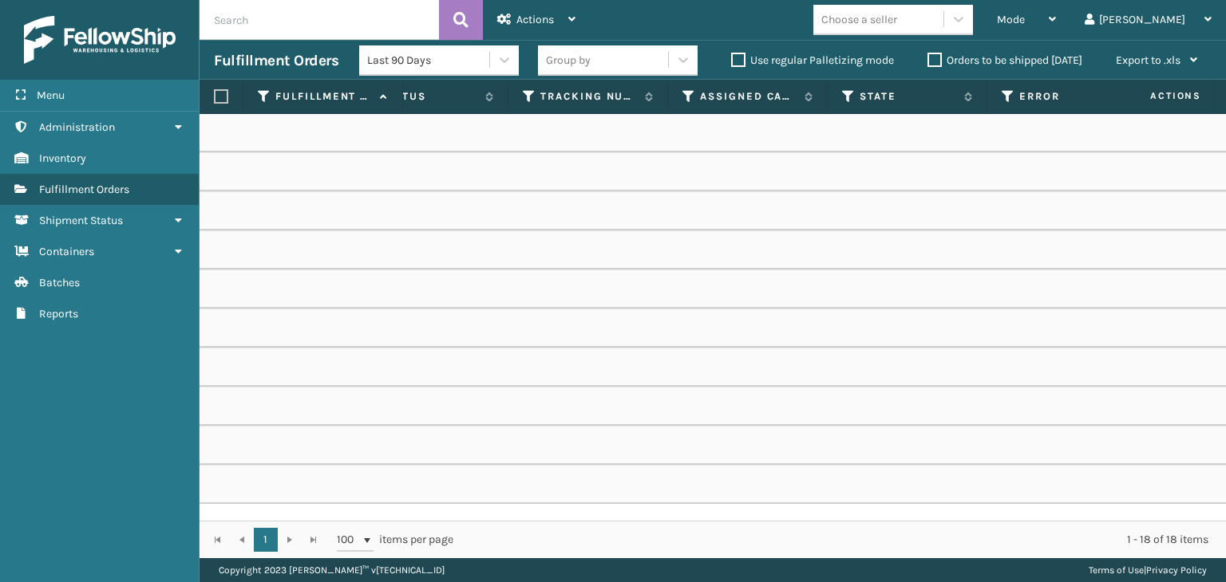
scroll to position [0, 909]
click at [684, 101] on icon at bounding box center [683, 96] width 13 height 14
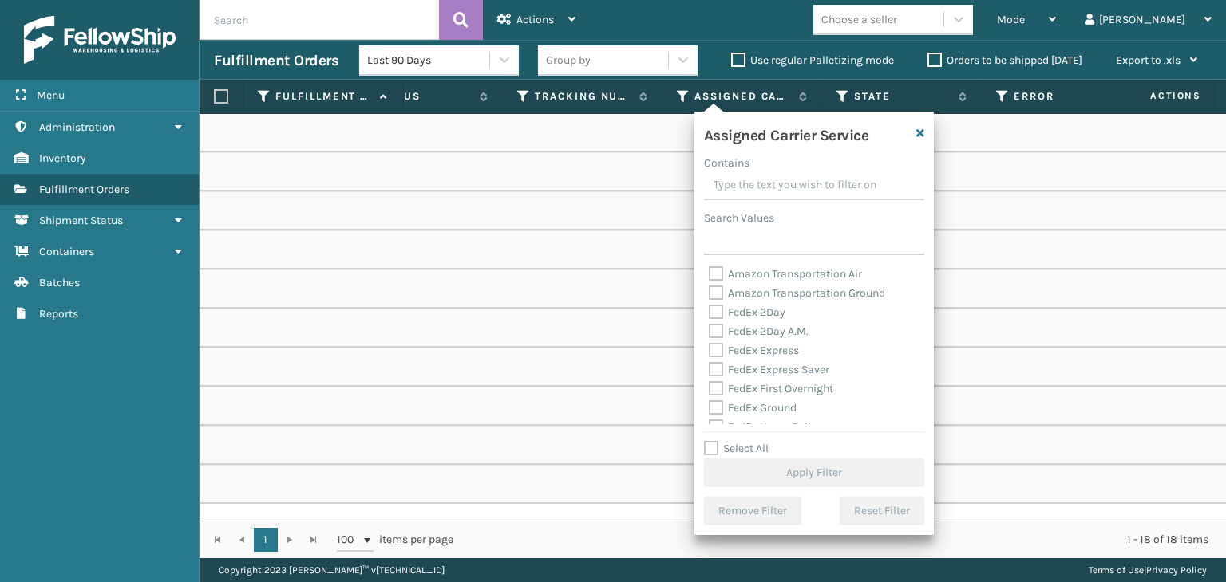
click at [738, 447] on label "Select All" at bounding box center [736, 449] width 65 height 14
click at [738, 441] on input "Select All" at bounding box center [823, 441] width 239 height 2
checkbox input "true"
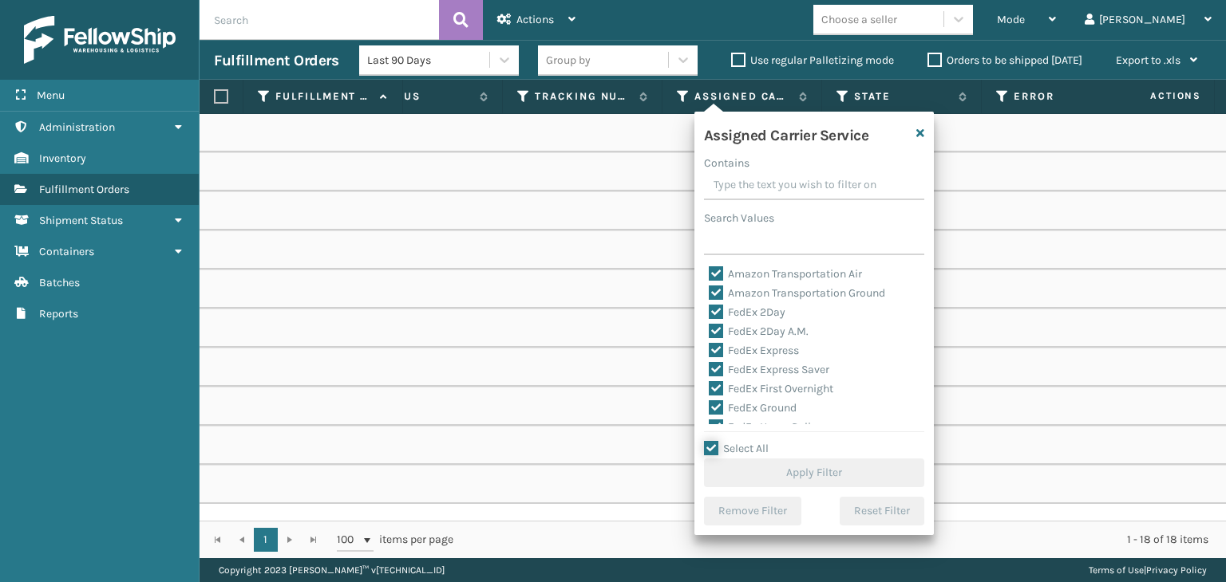
checkbox input "true"
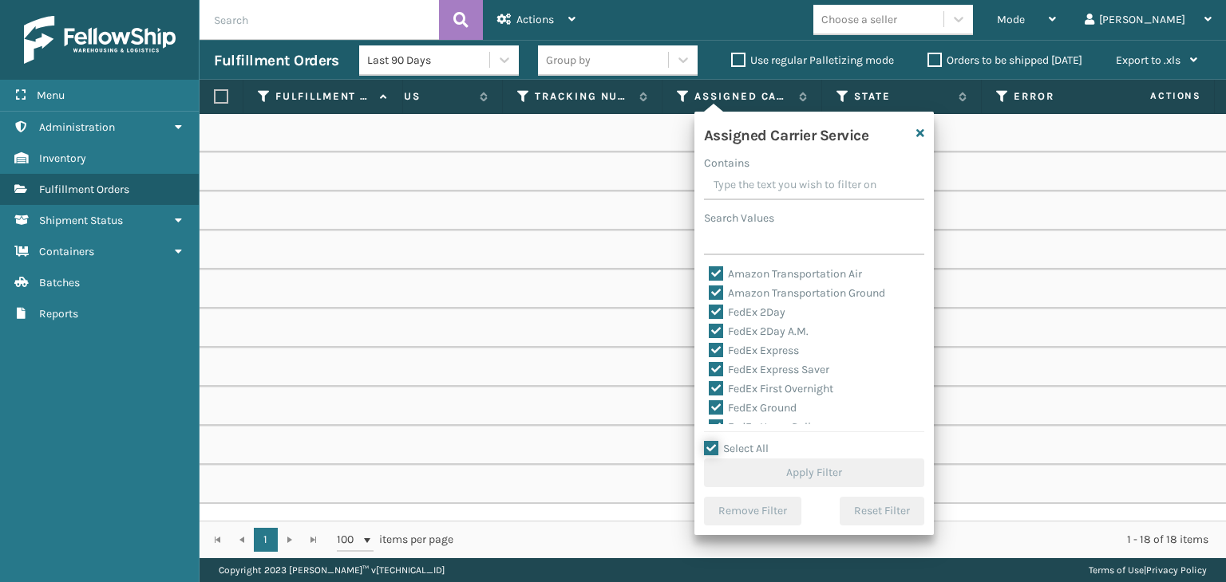
checkbox input "true"
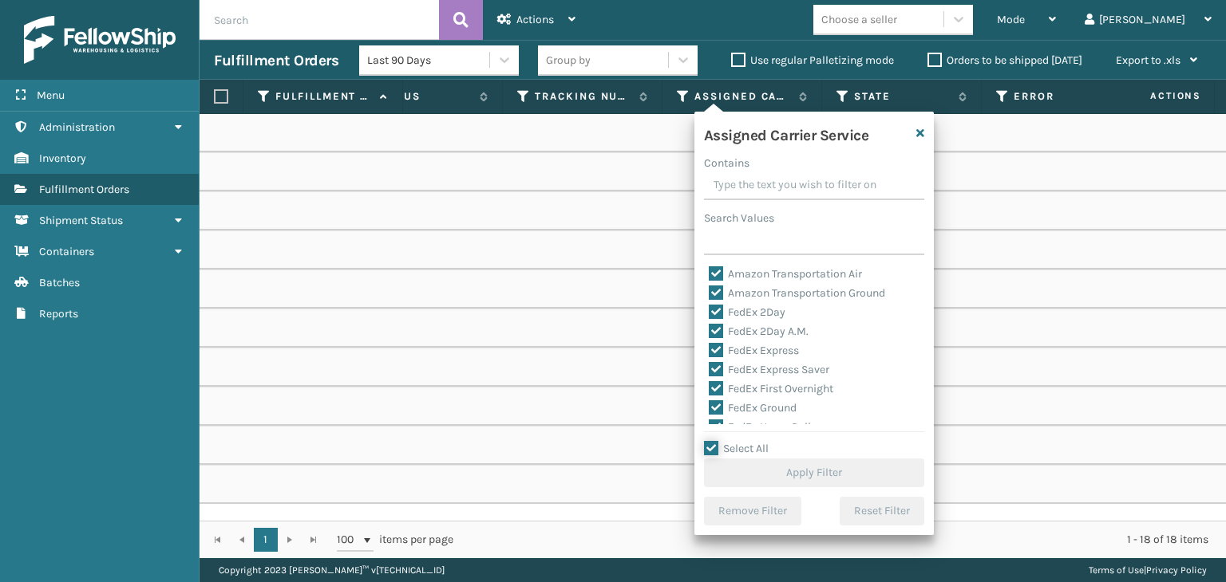
checkbox input "true"
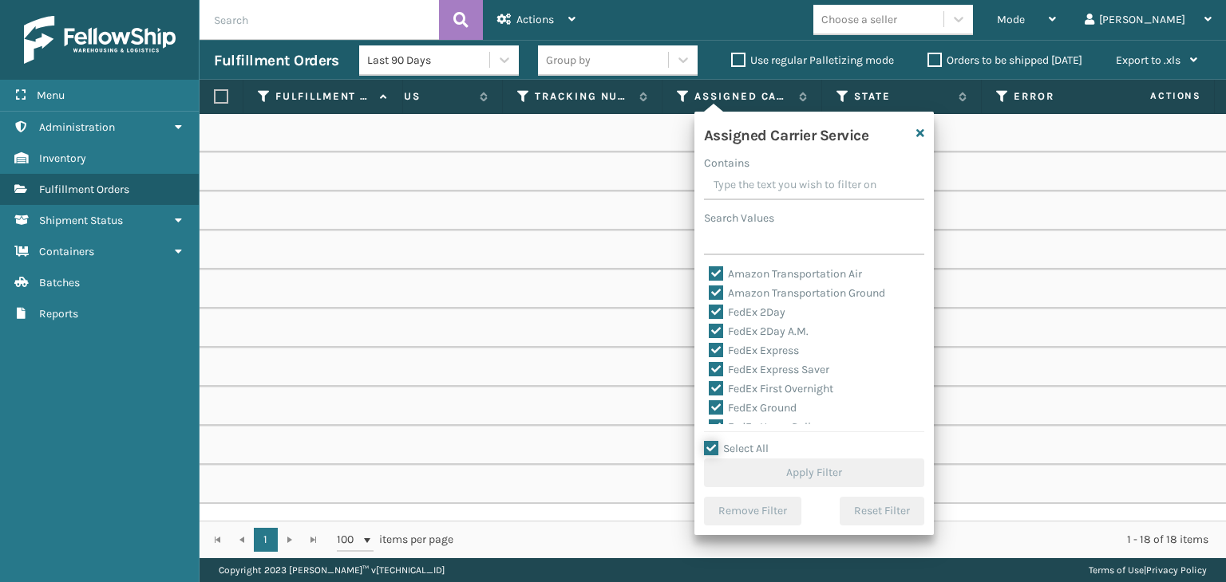
checkbox input "true"
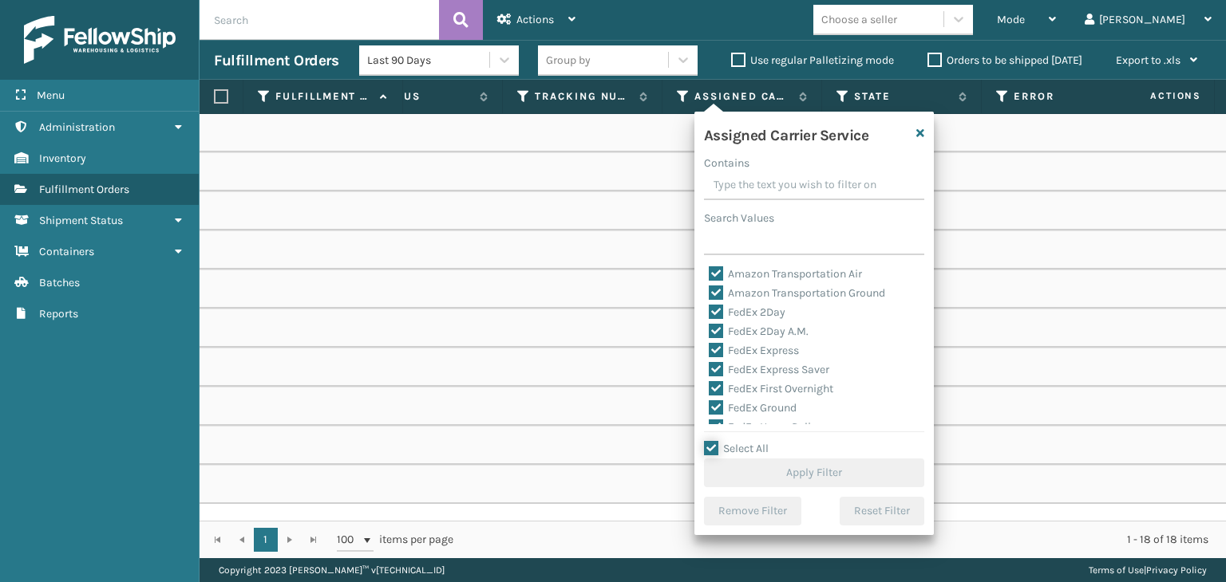
checkbox input "true"
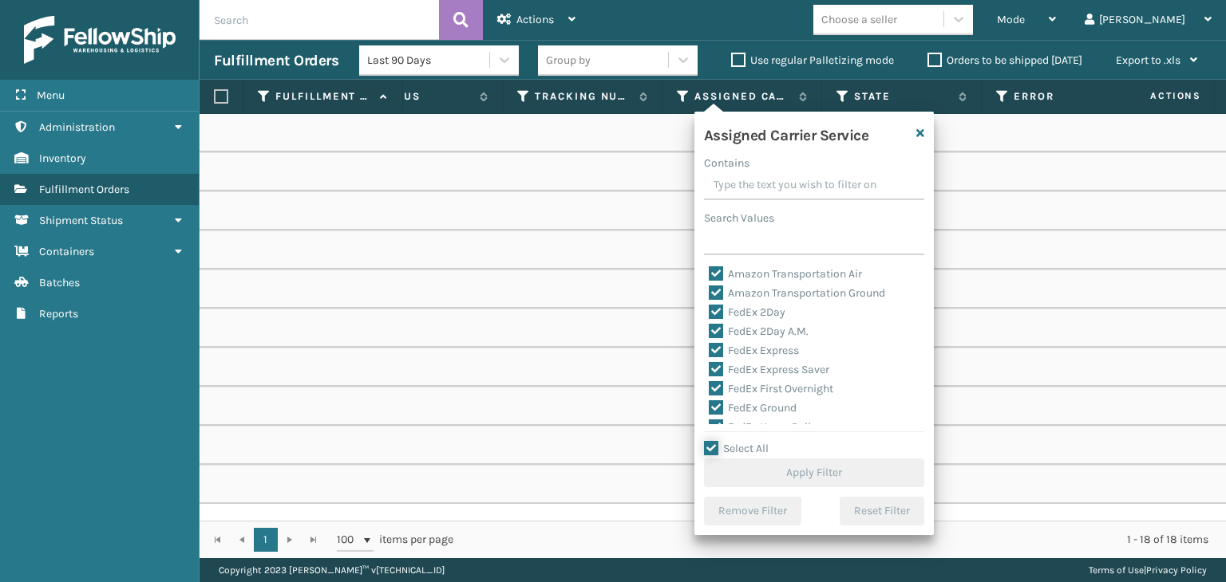
checkbox input "true"
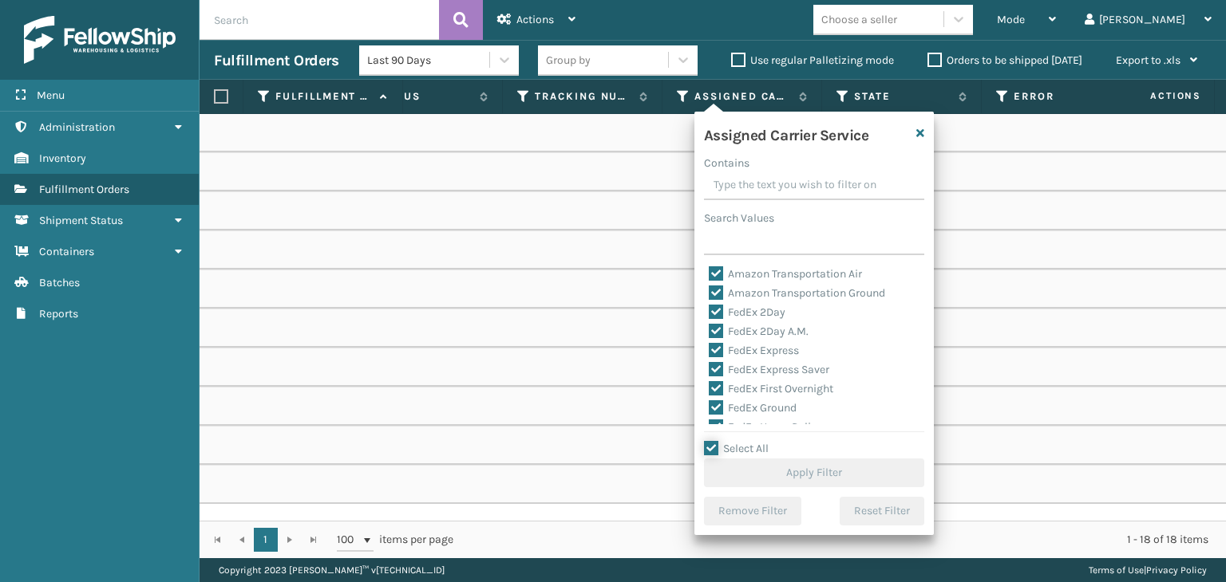
checkbox input "true"
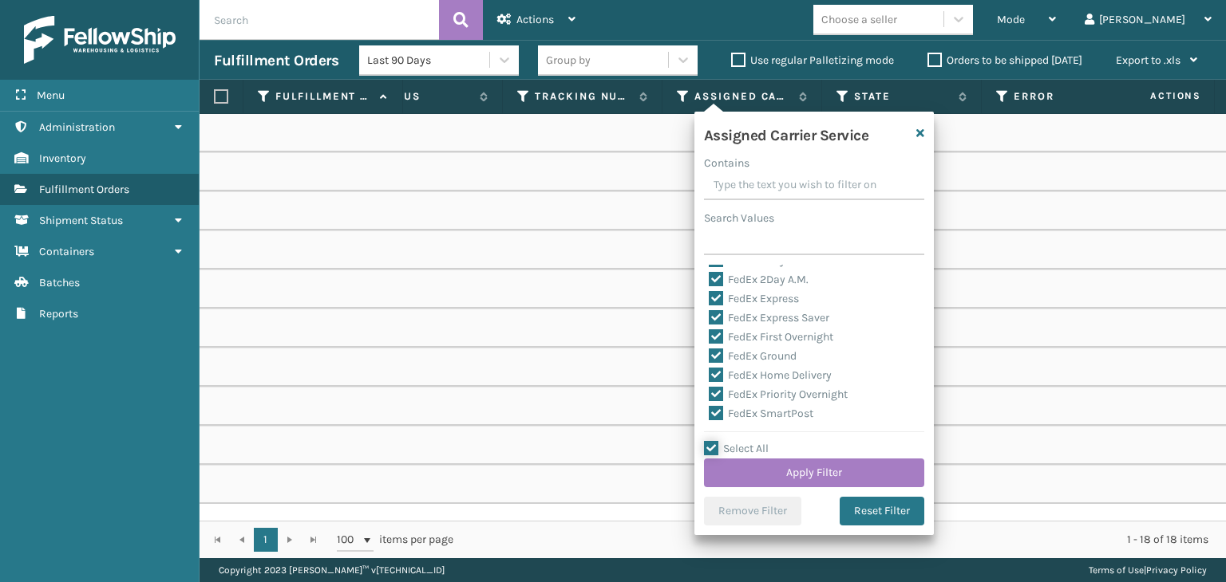
scroll to position [80, 0]
click at [724, 425] on div "Assigned Carrier Service Contains Search Values Amazon Transportation Air Amazo…" at bounding box center [813, 324] width 239 height 424
click at [734, 416] on div "LTL" at bounding box center [814, 424] width 211 height 19
click at [734, 419] on label "LTL" at bounding box center [726, 424] width 35 height 14
click at [709, 419] on input "LTL" at bounding box center [709, 420] width 1 height 10
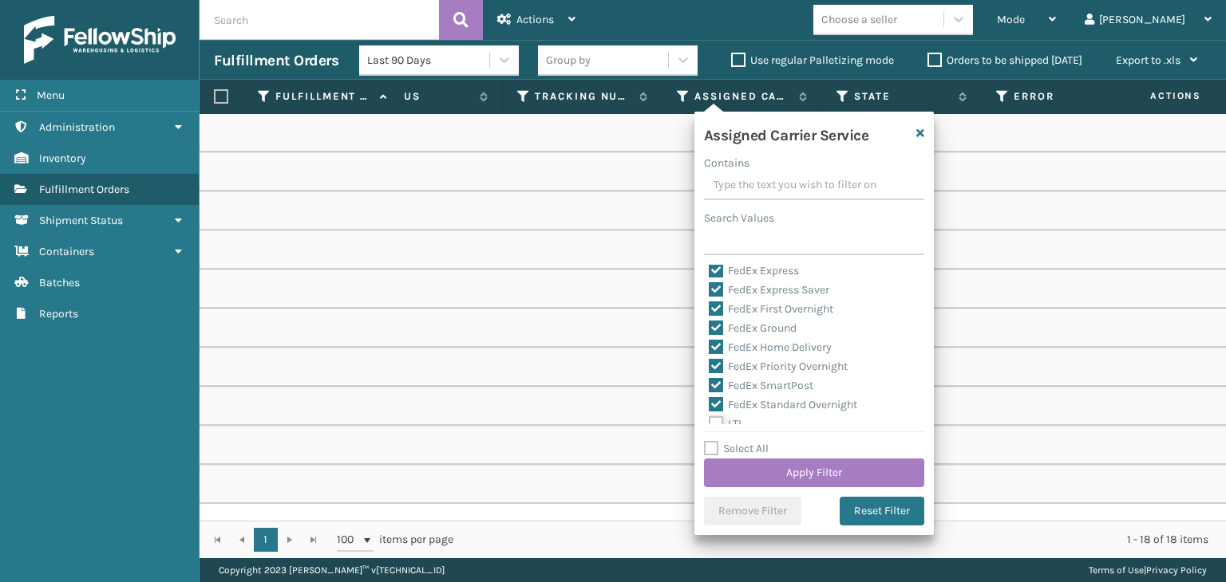
checkbox input "false"
click at [769, 468] on button "Apply Filter" at bounding box center [814, 473] width 220 height 29
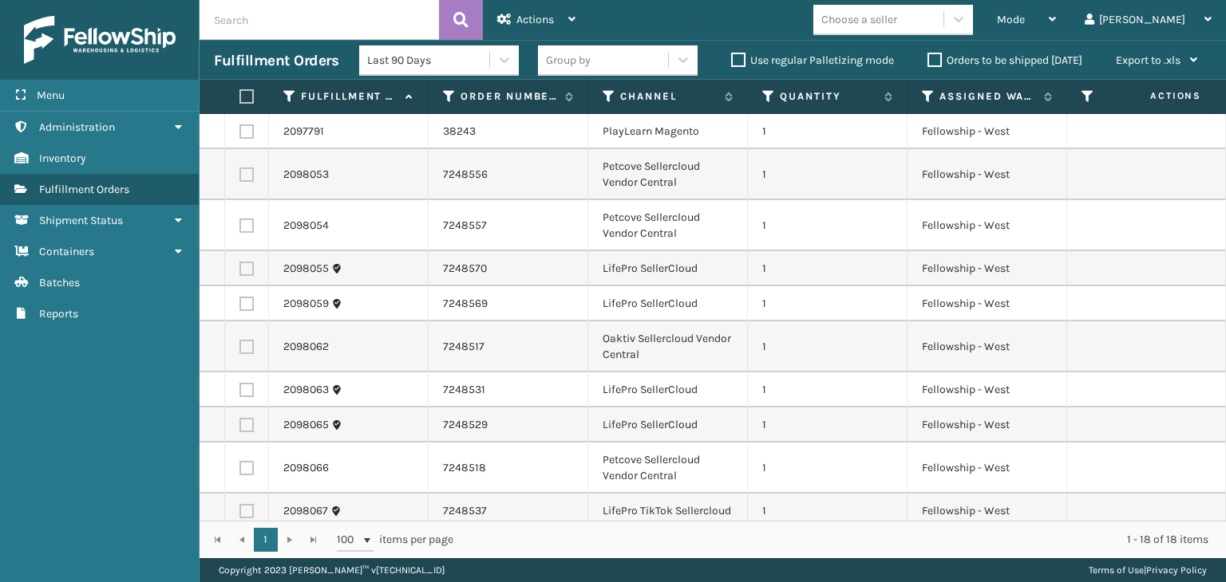
click at [584, 47] on div "Group by" at bounding box center [603, 60] width 130 height 26
click at [581, 60] on div "Group by" at bounding box center [568, 60] width 45 height 17
click at [578, 57] on div "Group by" at bounding box center [568, 60] width 45 height 17
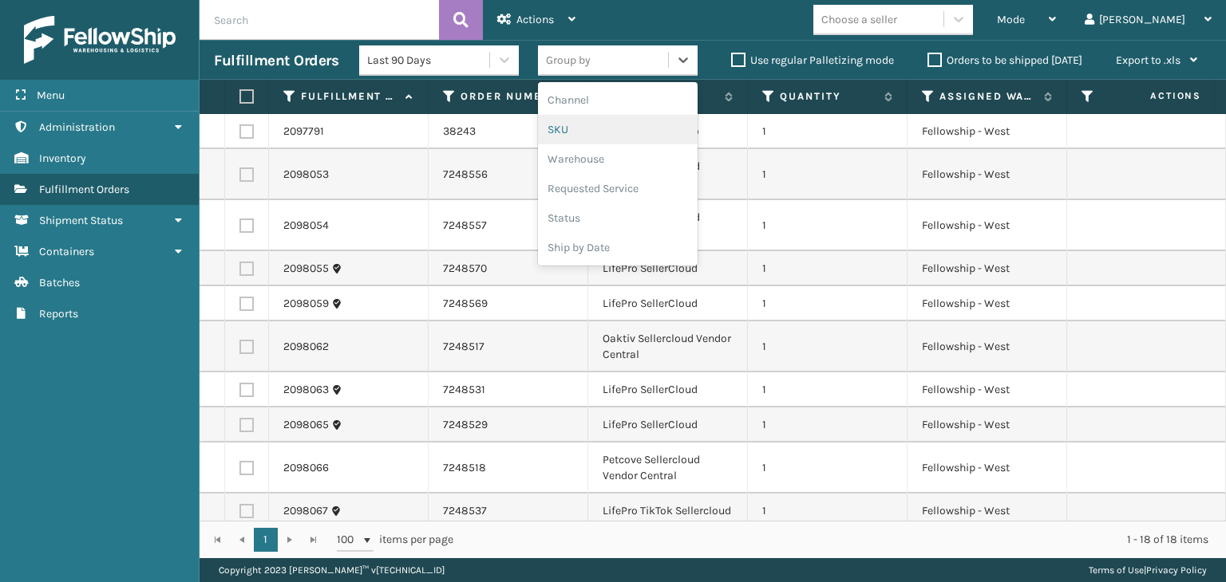
click at [593, 122] on div "SKU" at bounding box center [618, 130] width 160 height 30
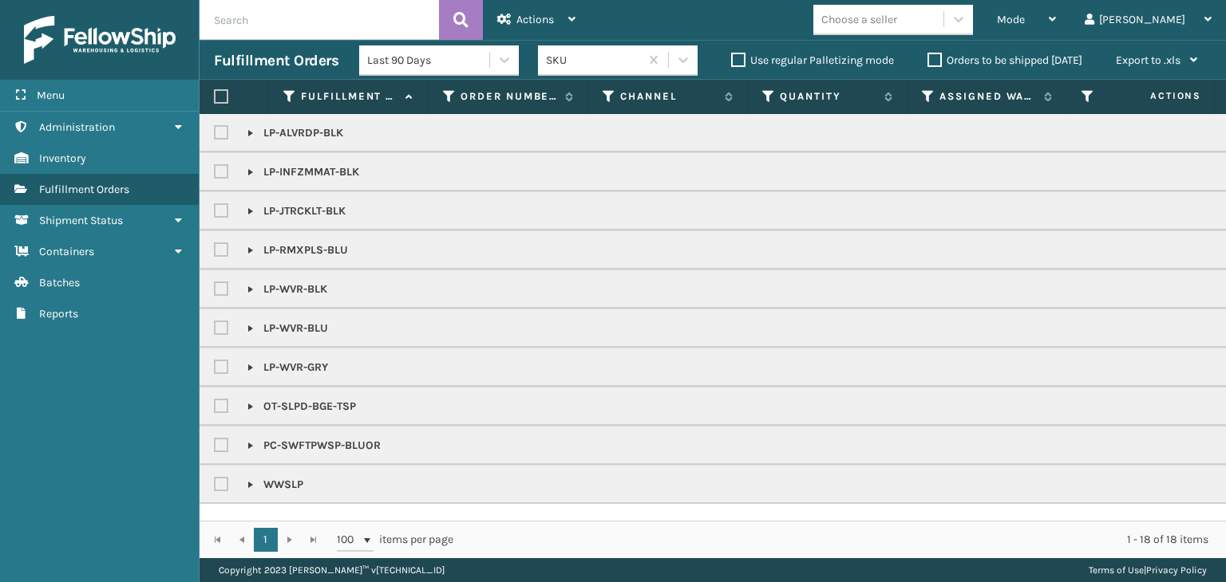
click at [348, 28] on input "text" at bounding box center [318, 20] width 239 height 40
type input "1ZXH04530304397962"
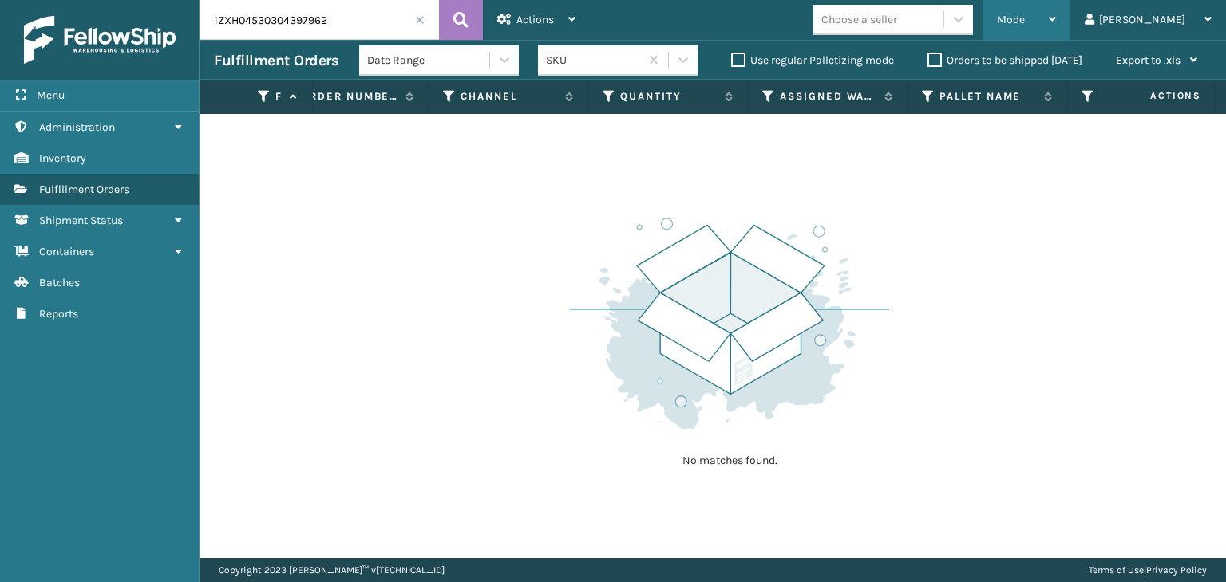
click at [1024, 17] on span "Mode" at bounding box center [1011, 20] width 28 height 14
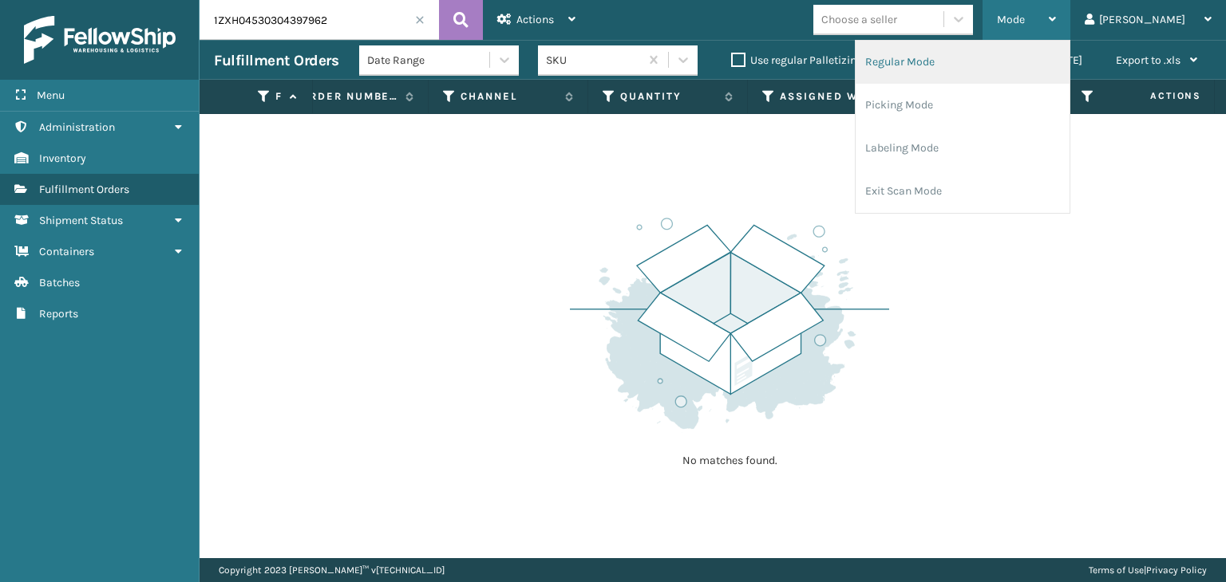
click at [1045, 61] on li "Regular Mode" at bounding box center [962, 62] width 214 height 43
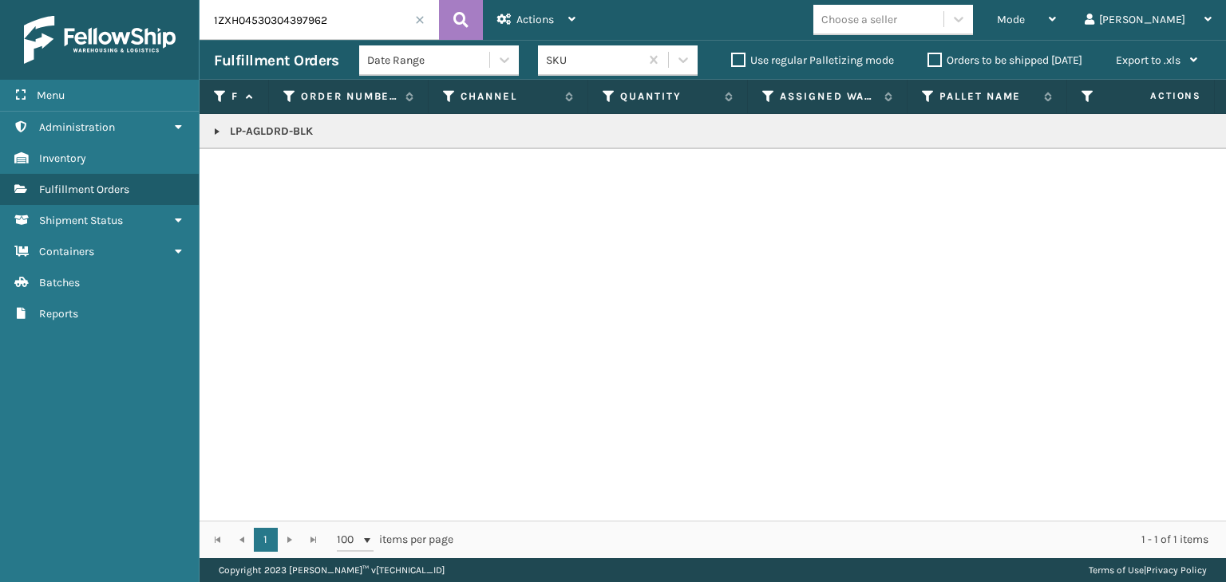
click at [219, 128] on link at bounding box center [217, 131] width 13 height 13
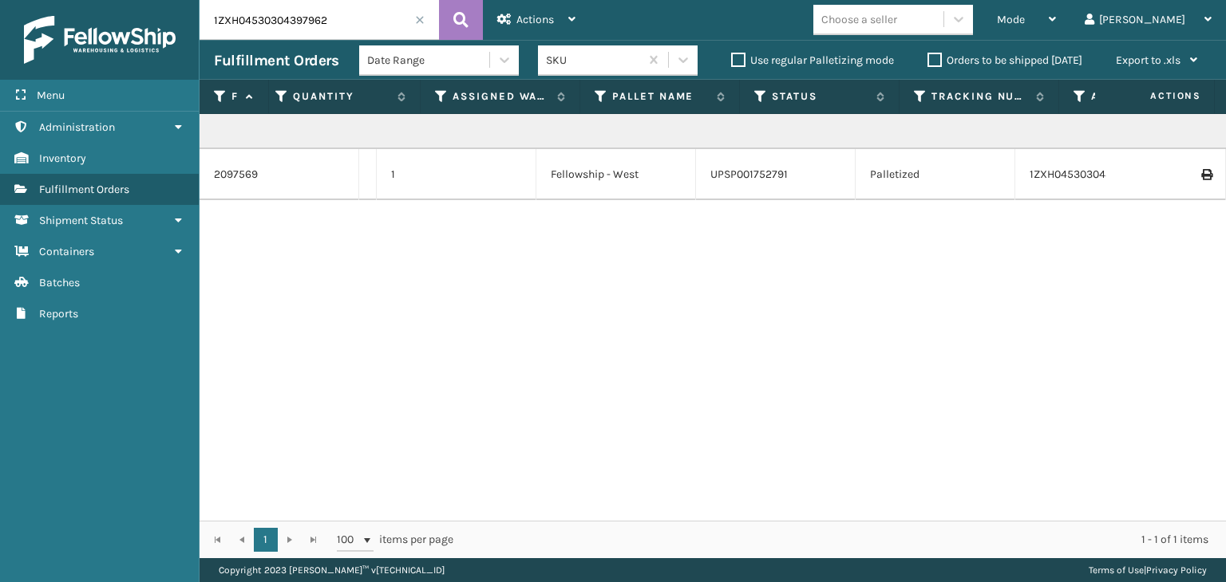
scroll to position [0, 163]
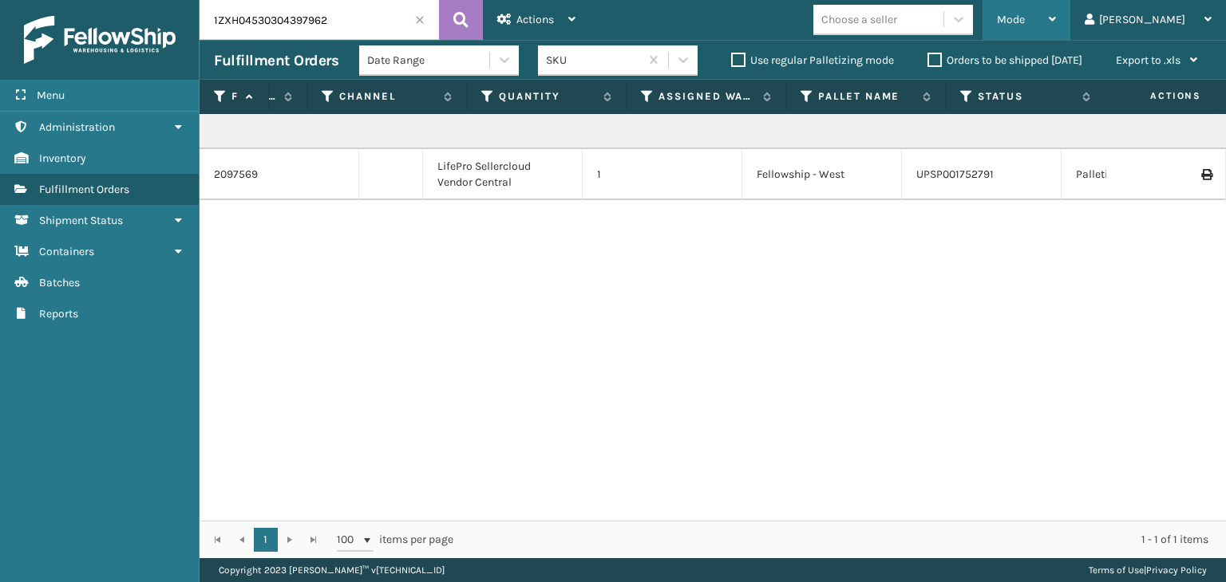
click at [1024, 17] on span "Mode" at bounding box center [1011, 20] width 28 height 14
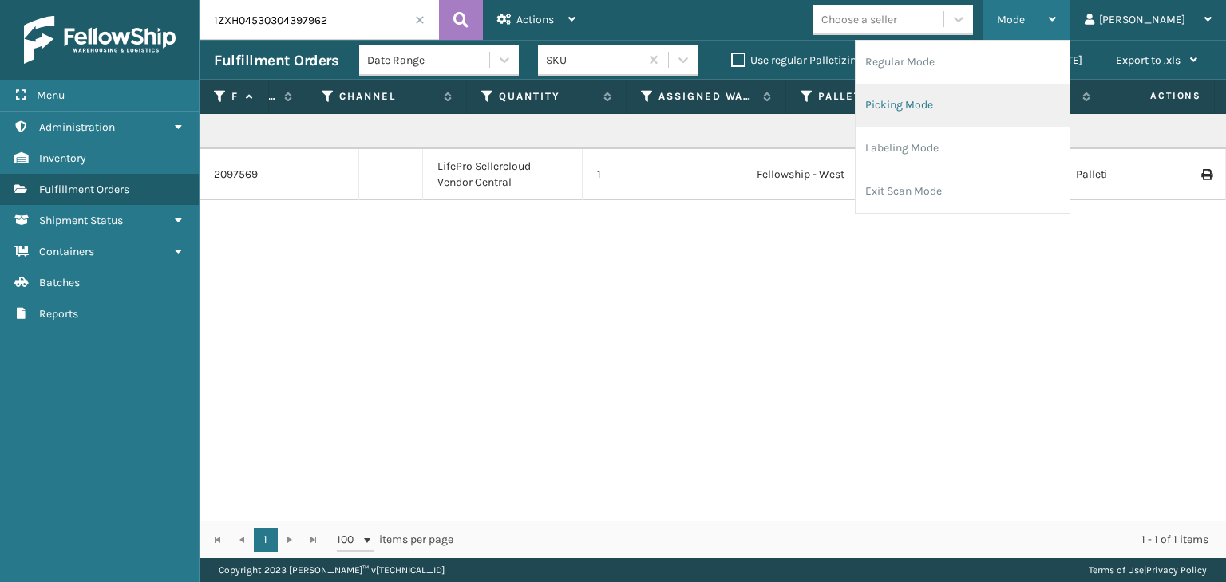
click at [1066, 95] on li "Picking Mode" at bounding box center [962, 105] width 214 height 43
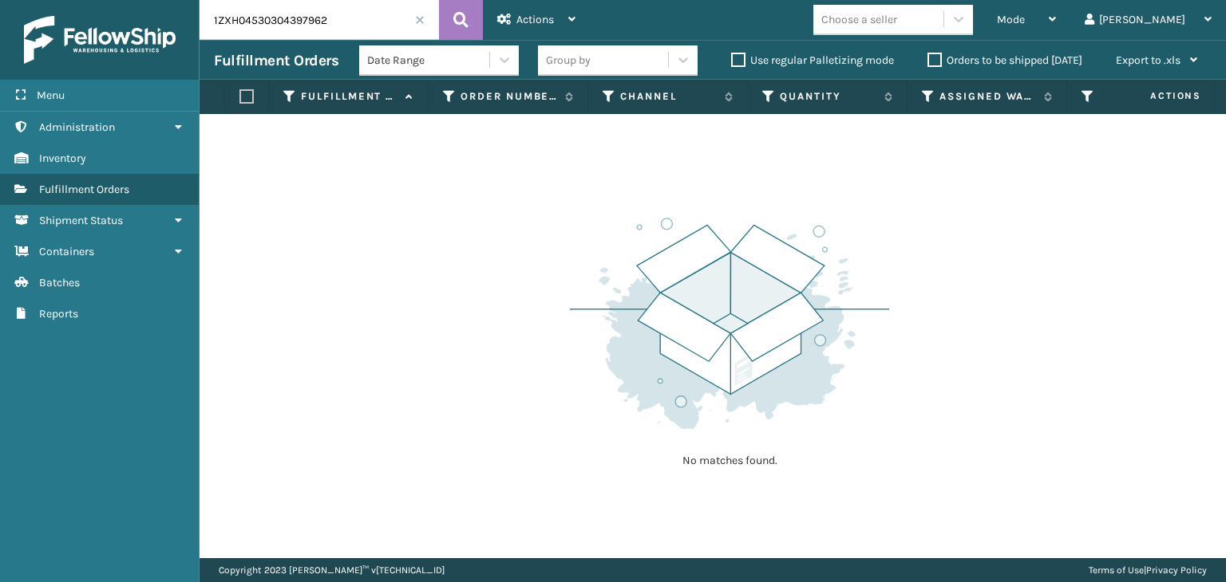
click at [416, 23] on span at bounding box center [420, 20] width 10 height 10
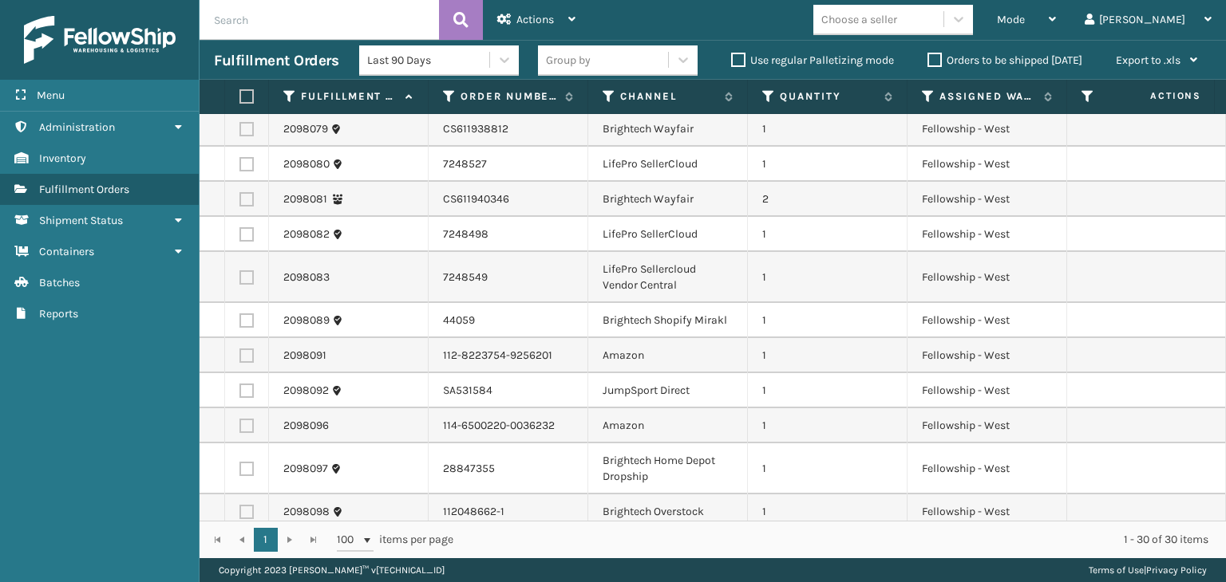
scroll to position [753, 0]
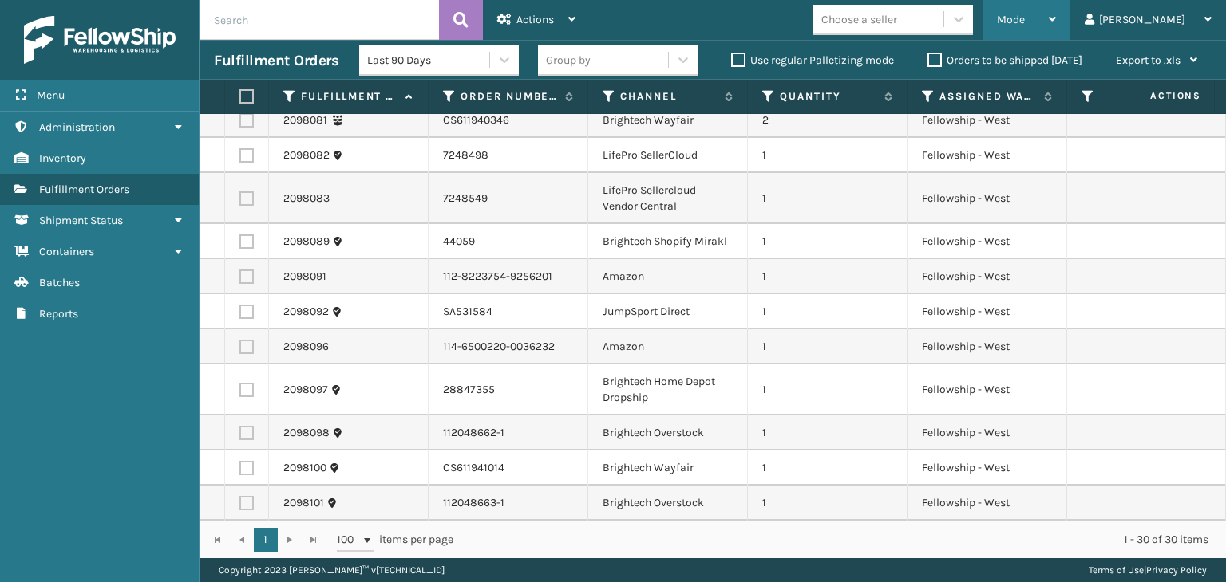
drag, startPoint x: 1062, startPoint y: 37, endPoint x: 1038, endPoint y: 65, distance: 36.2
click at [1056, 37] on div "Mode" at bounding box center [1026, 20] width 59 height 40
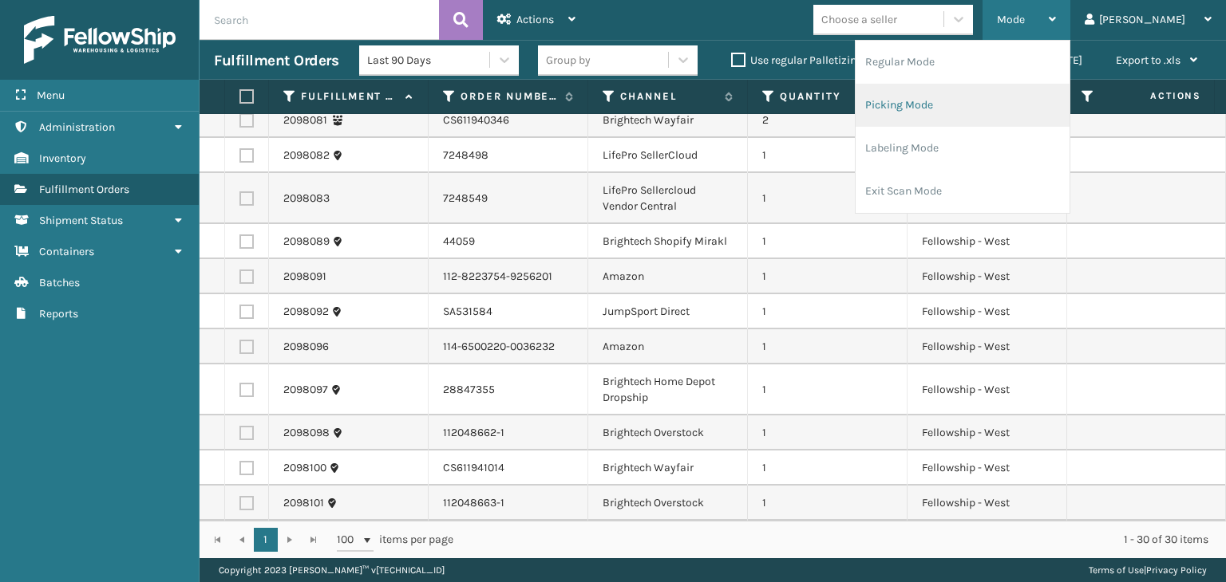
click at [951, 105] on li "Picking Mode" at bounding box center [962, 105] width 214 height 43
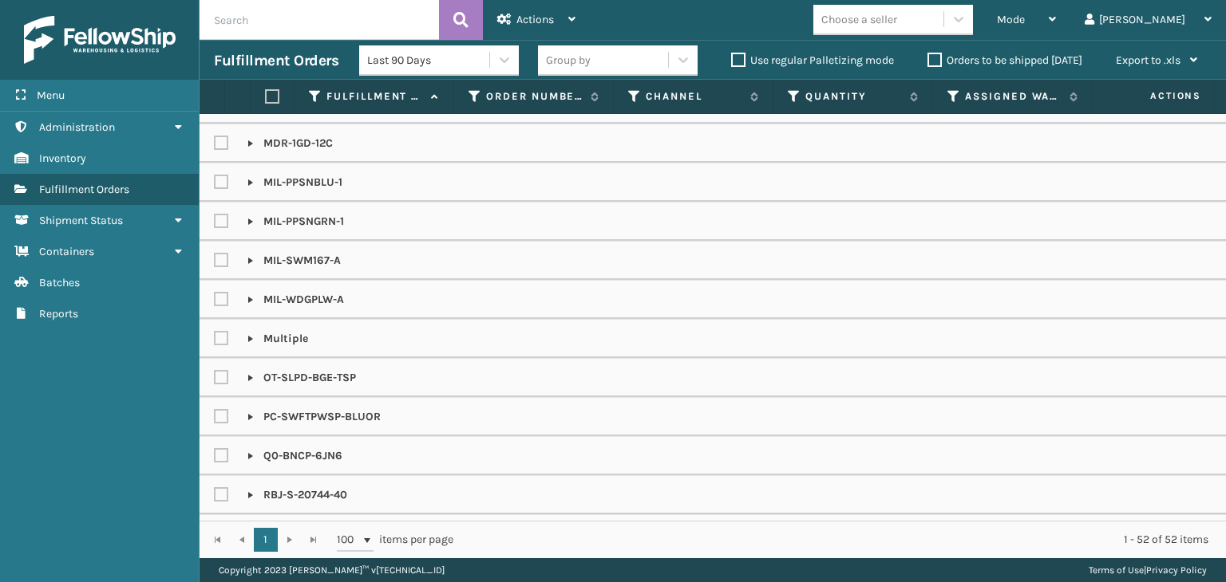
scroll to position [878, 0]
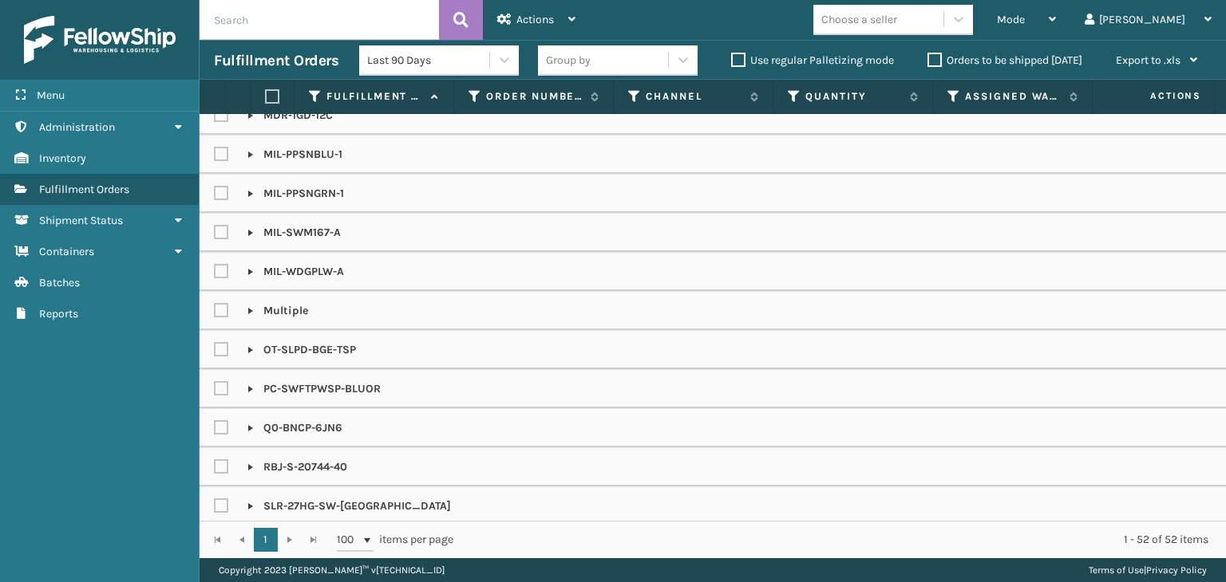
click at [897, 11] on div "Choose a seller" at bounding box center [859, 19] width 76 height 17
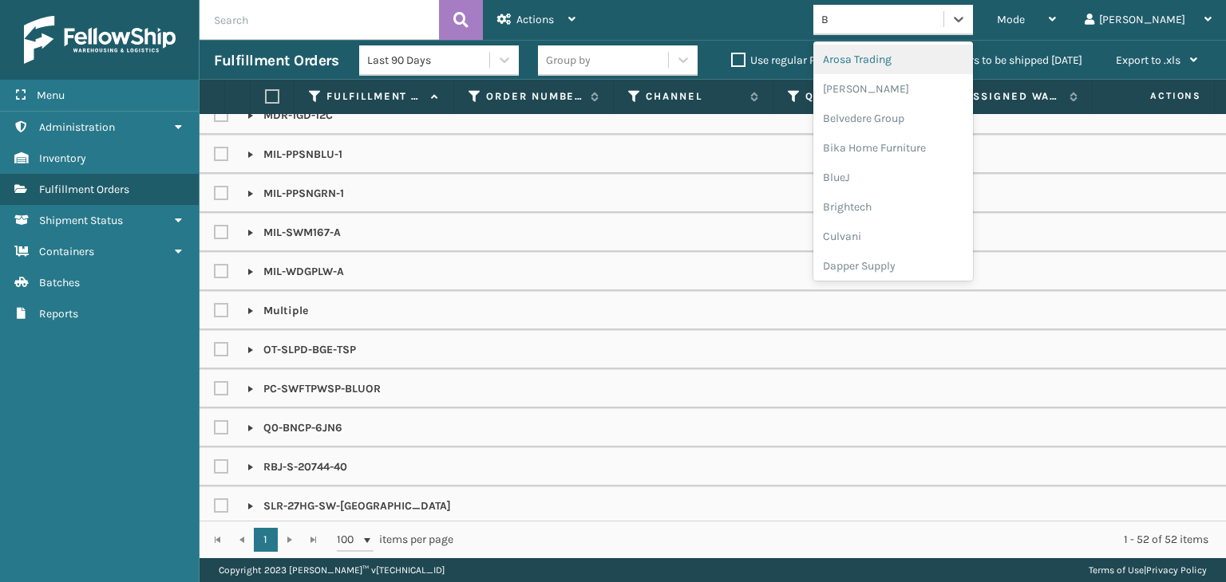
type input "BR"
click at [941, 51] on div "Brightech" at bounding box center [893, 60] width 160 height 30
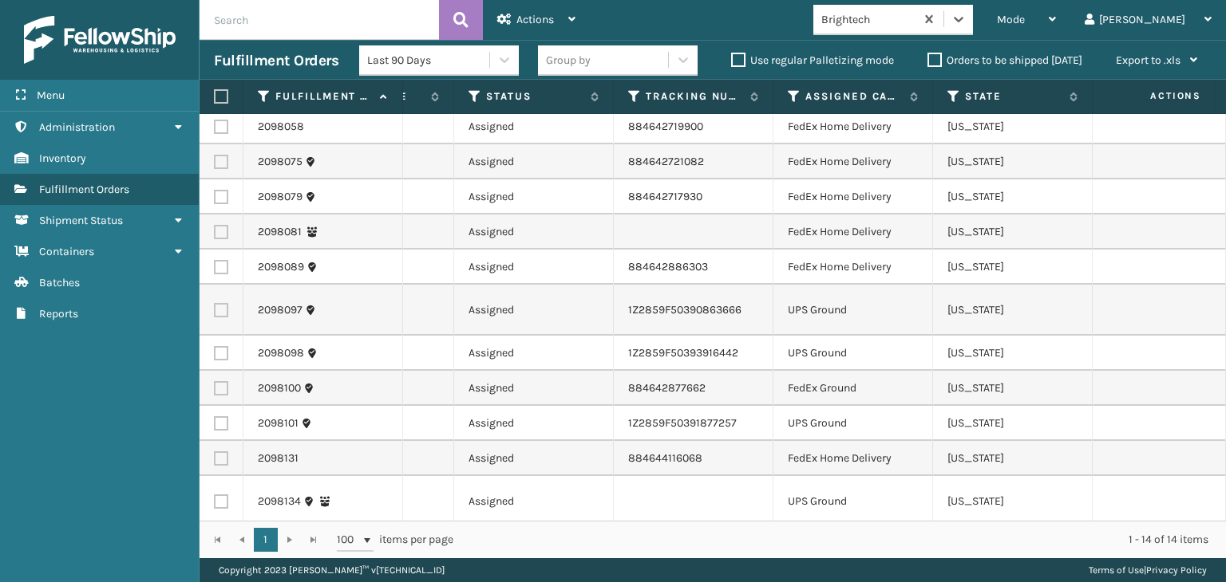
scroll to position [0, 772]
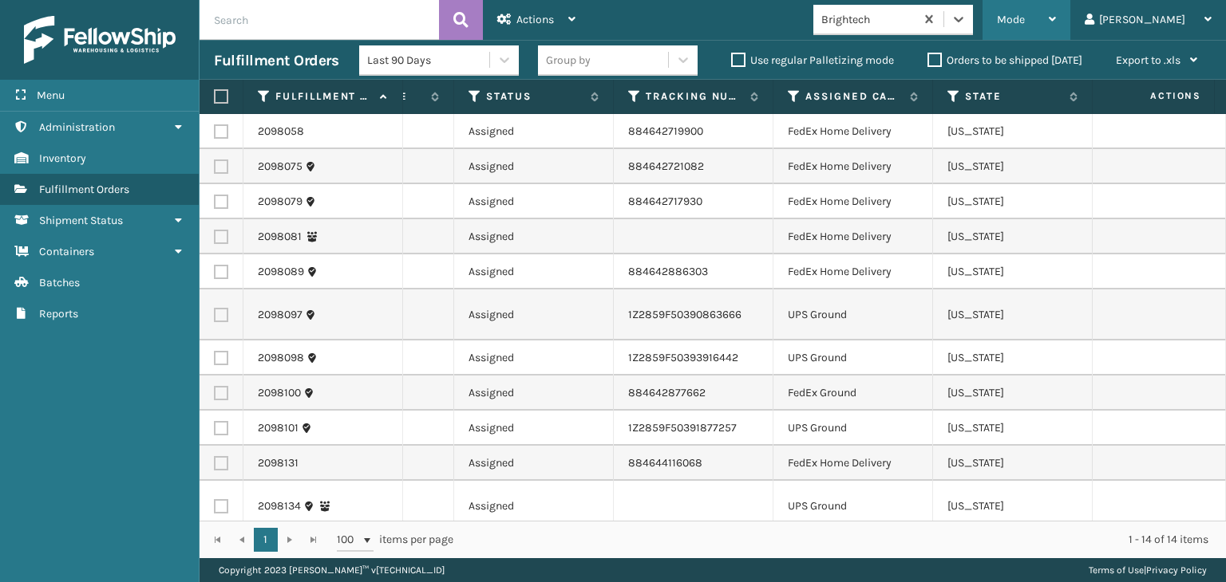
click at [1024, 25] on span "Mode" at bounding box center [1011, 20] width 28 height 14
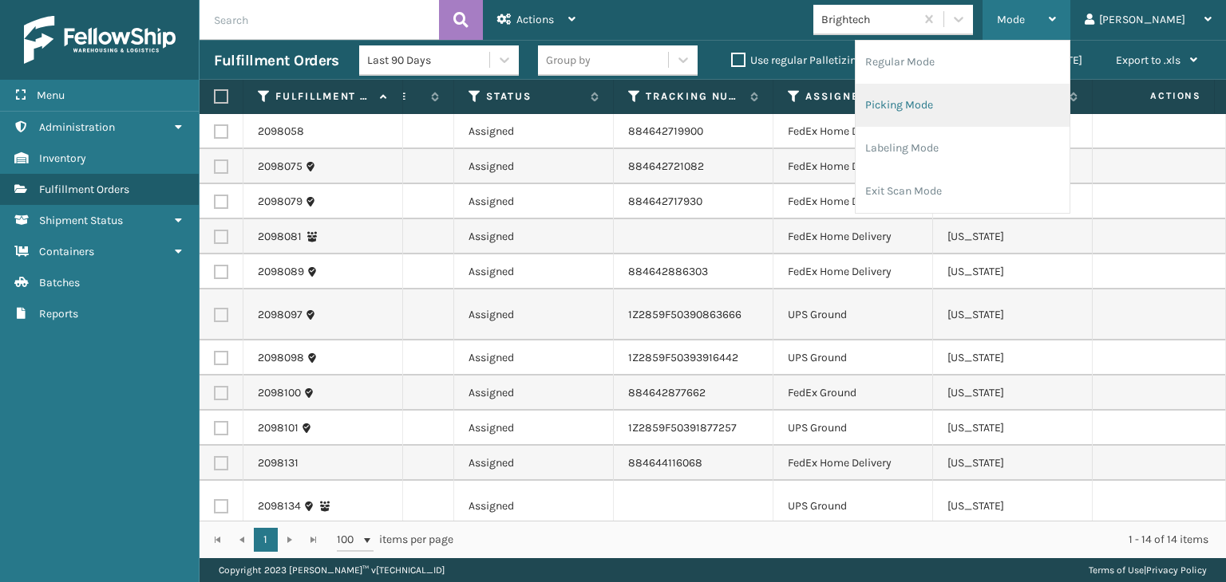
click at [1025, 102] on li "Picking Mode" at bounding box center [962, 105] width 214 height 43
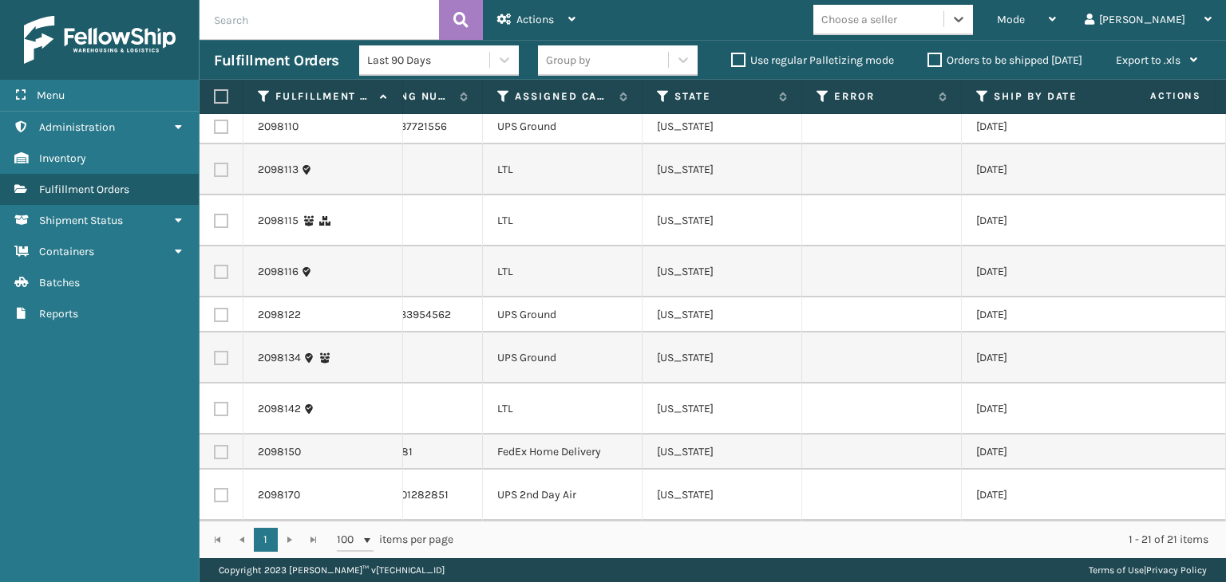
scroll to position [0, 1088]
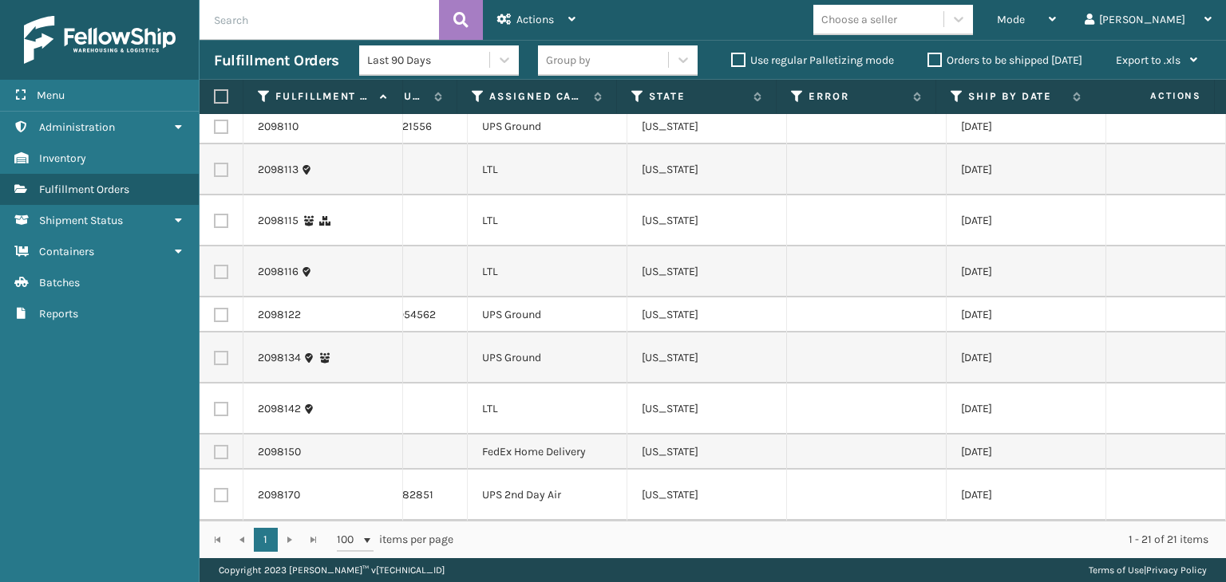
click at [977, 55] on label "Orders to be shipped [DATE]" at bounding box center [1004, 60] width 155 height 14
click at [928, 55] on input "Orders to be shipped [DATE]" at bounding box center [927, 56] width 1 height 10
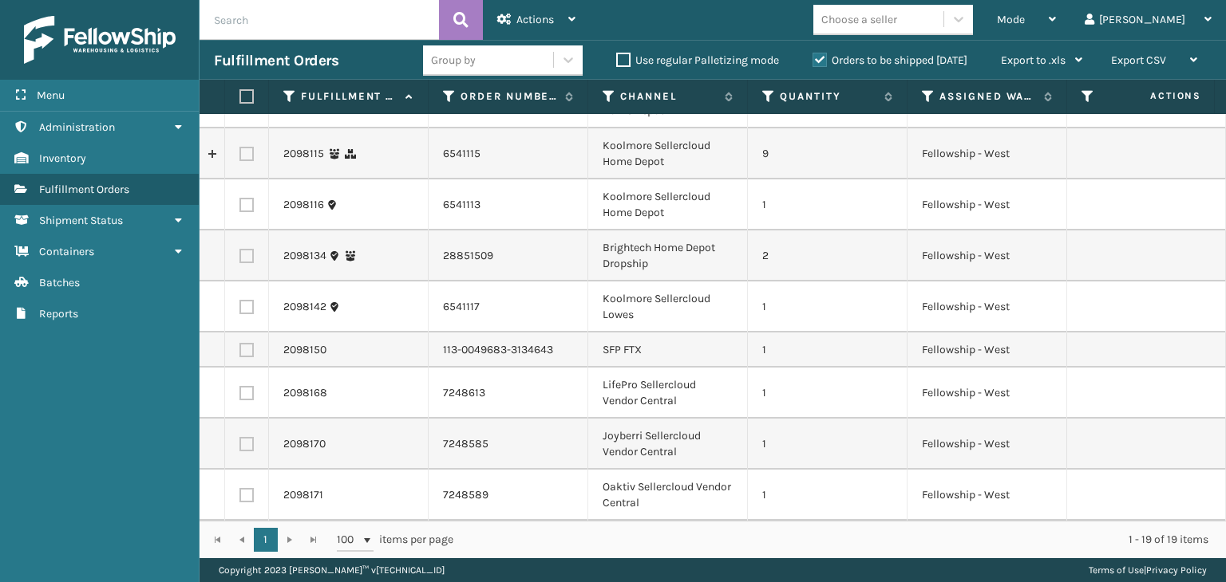
scroll to position [495, 0]
click at [935, 60] on label "Orders to be shipped [DATE]" at bounding box center [889, 60] width 155 height 14
click at [813, 60] on input "Orders to be shipped [DATE]" at bounding box center [812, 56] width 1 height 10
